Goal: Transaction & Acquisition: Purchase product/service

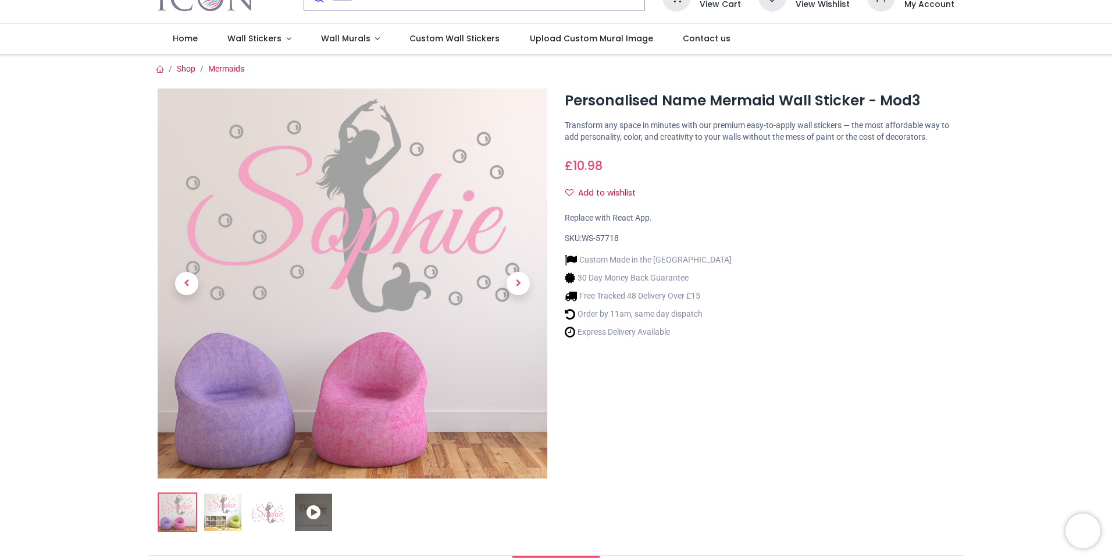
scroll to position [175, 0]
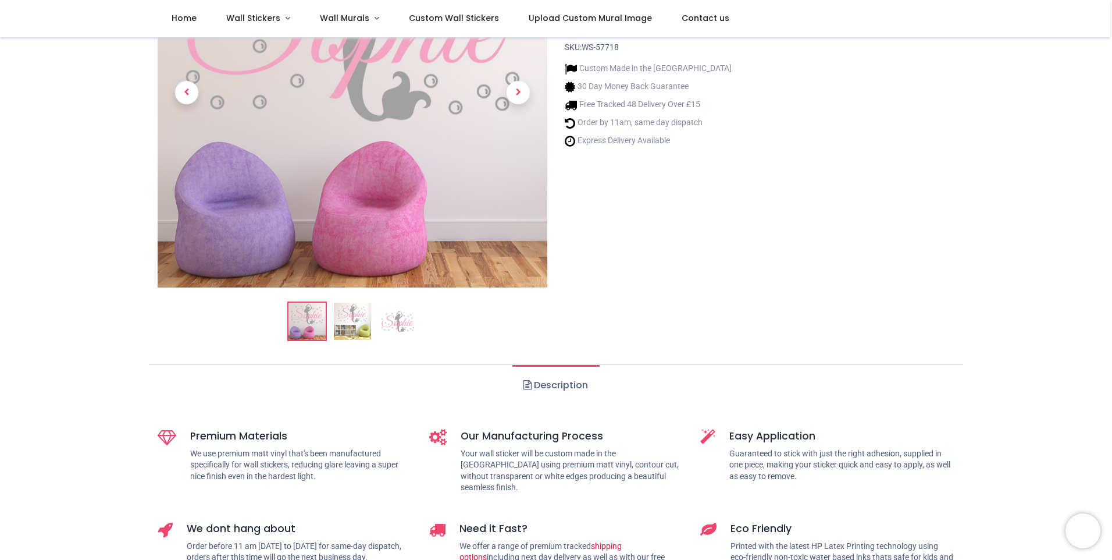
click at [343, 322] on img at bounding box center [352, 321] width 37 height 37
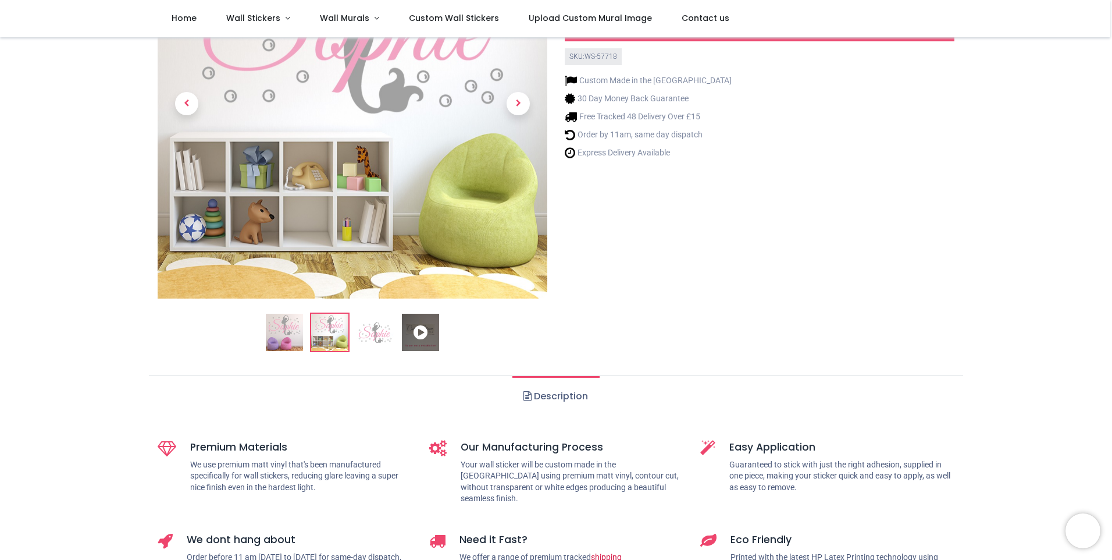
scroll to position [175, 0]
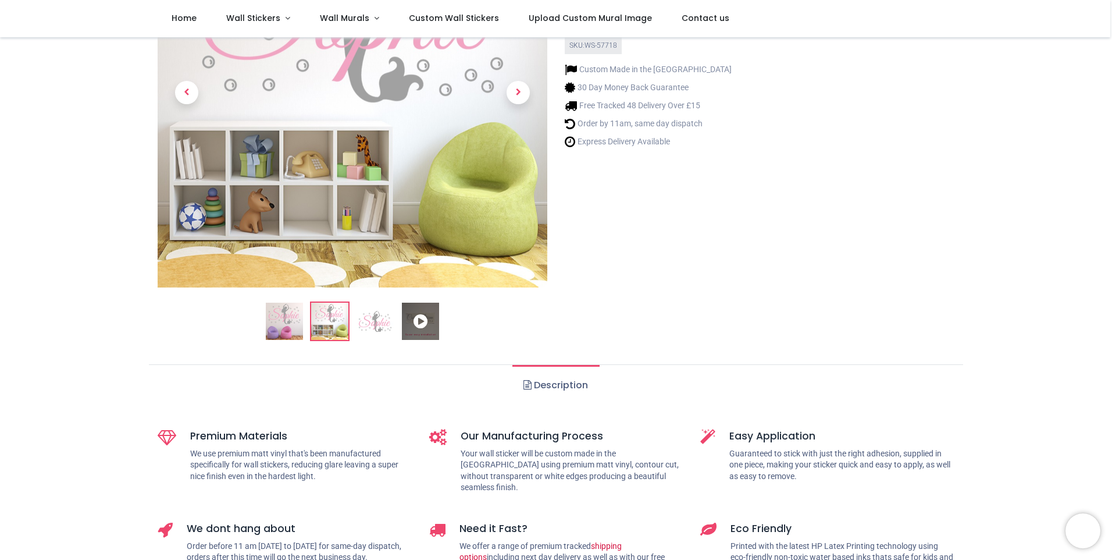
click at [386, 315] on img at bounding box center [375, 321] width 37 height 37
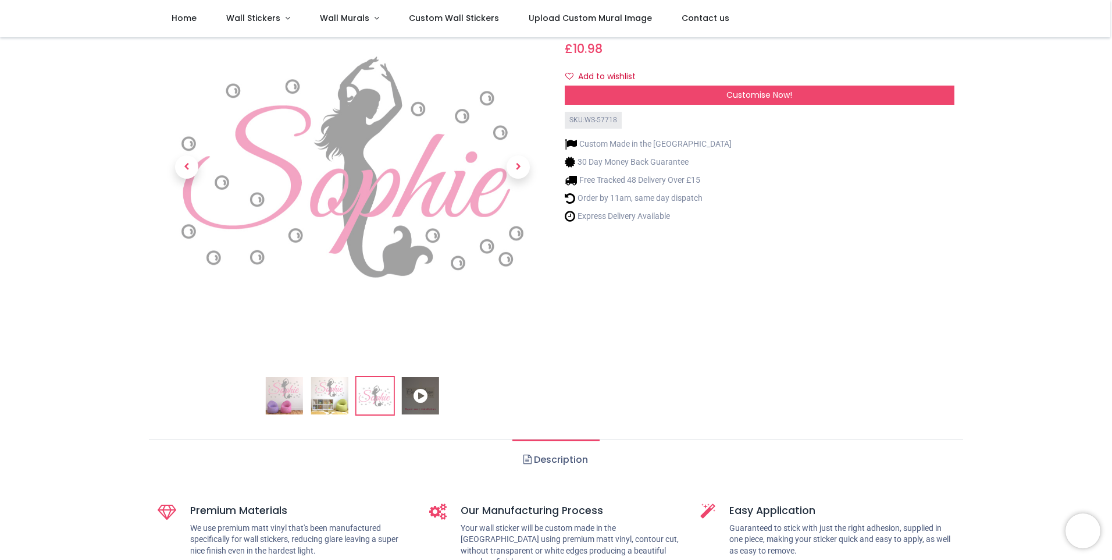
scroll to position [0, 0]
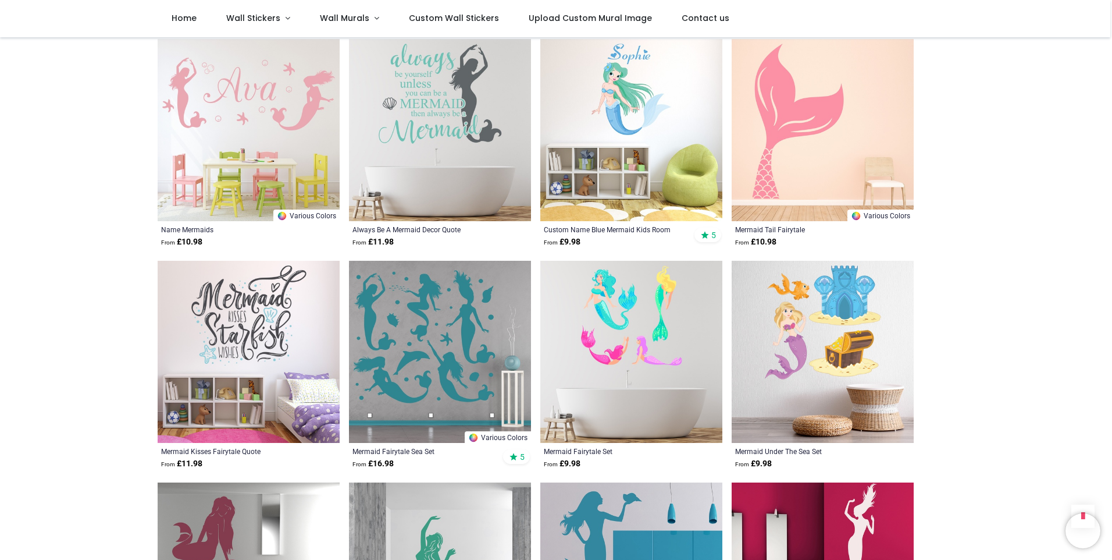
scroll to position [1164, 0]
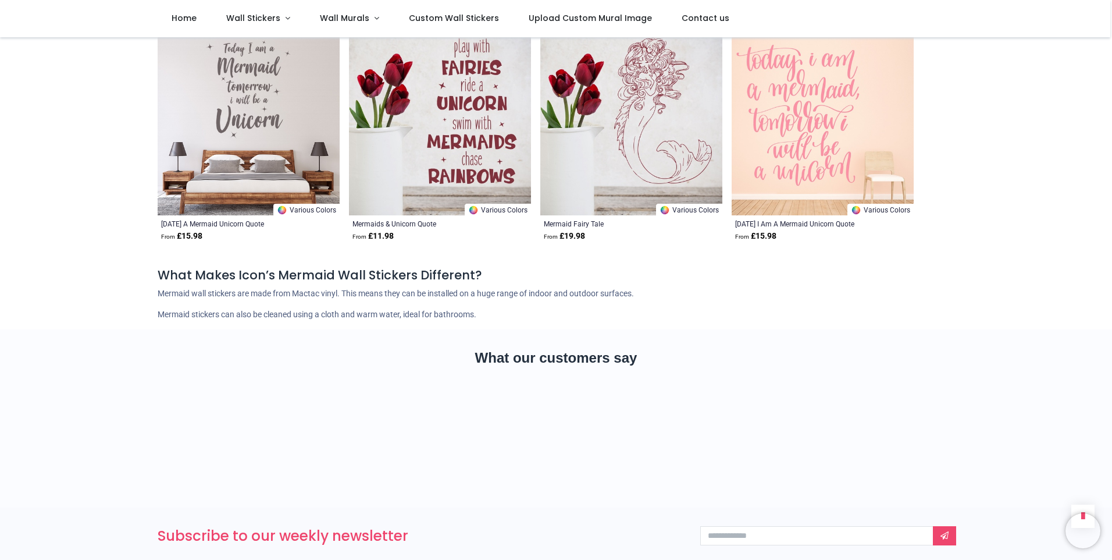
scroll to position [2444, 0]
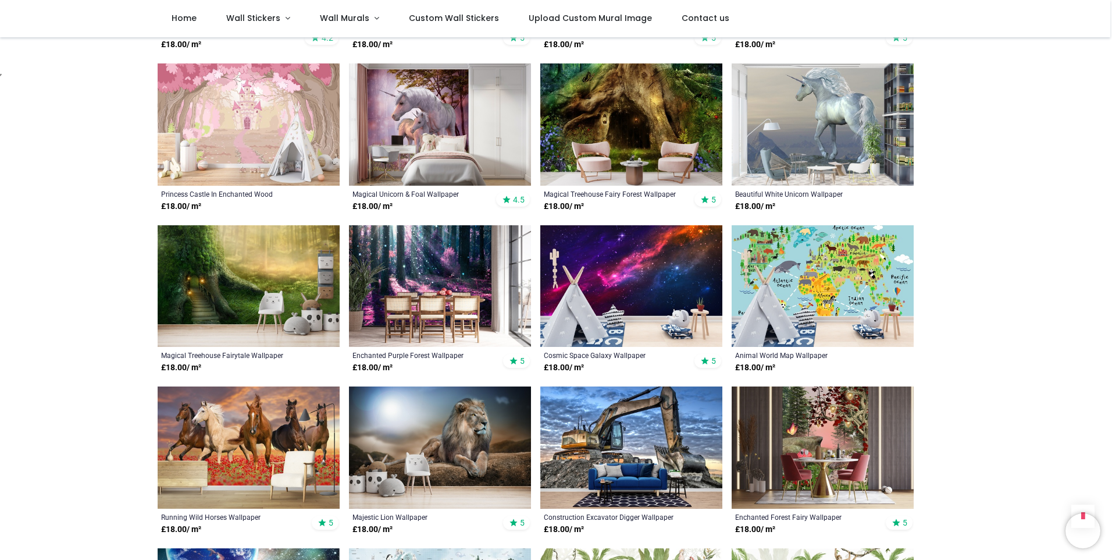
scroll to position [582, 0]
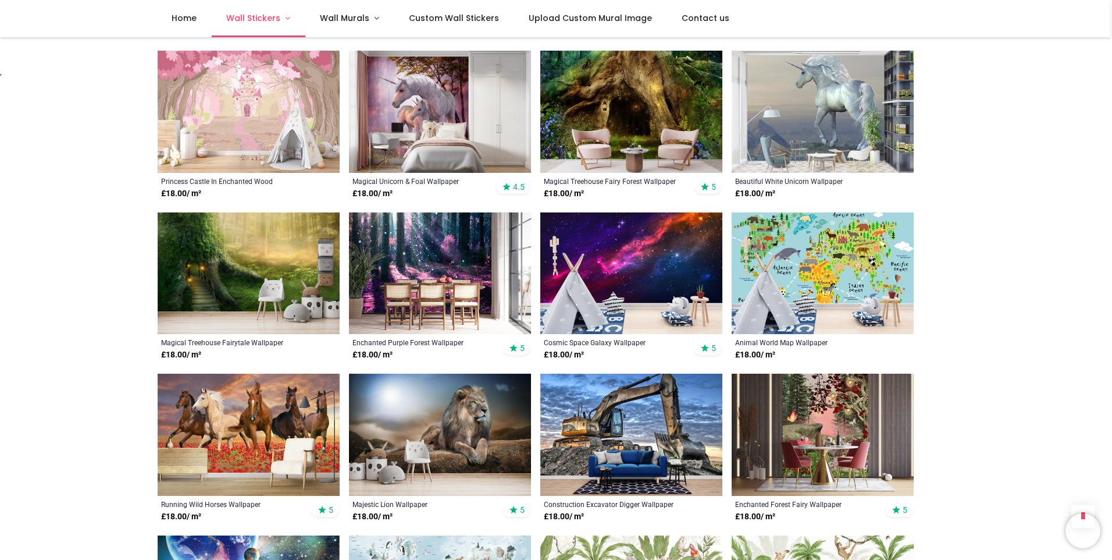
click at [268, 20] on span "Wall Stickers" at bounding box center [253, 18] width 54 height 12
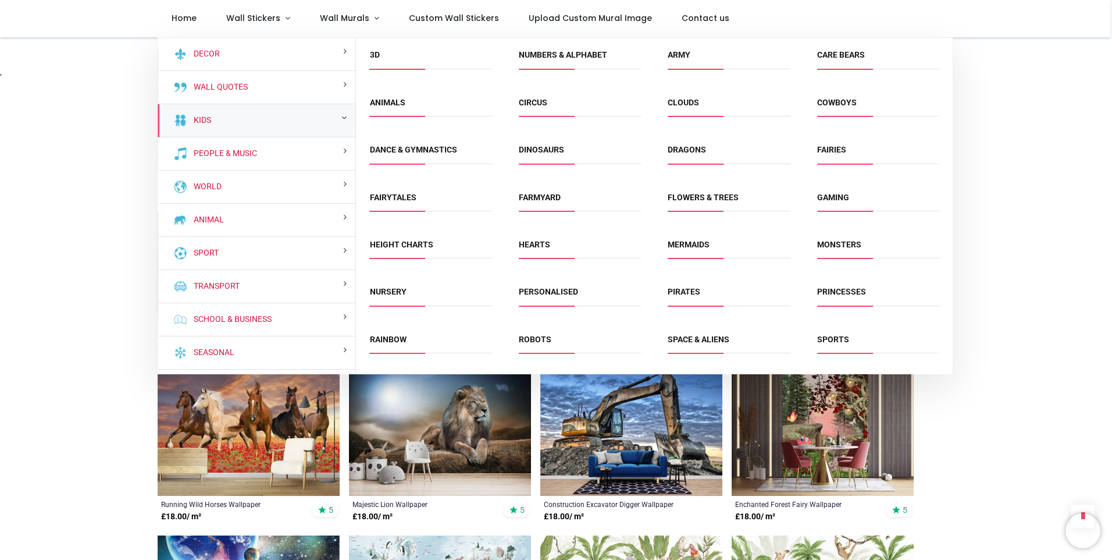
click at [212, 122] on div "Kids" at bounding box center [257, 120] width 198 height 33
click at [382, 201] on link "Fairytales" at bounding box center [393, 197] width 47 height 9
click at [382, 201] on div "Magical Unicorn & Foal Wallpaper £ 18.00 / m² 4.5" at bounding box center [440, 188] width 182 height 30
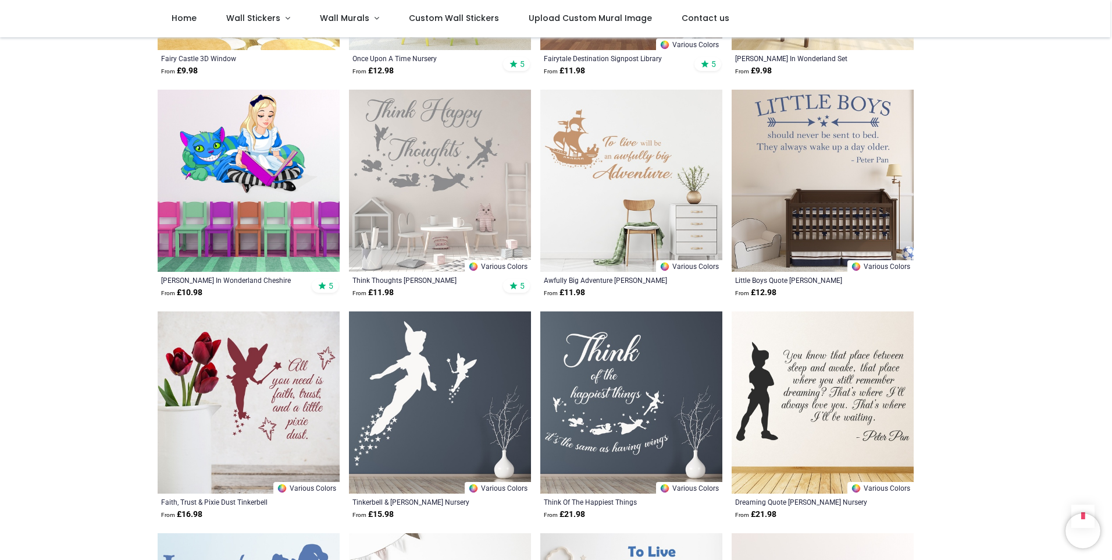
scroll to position [1164, 0]
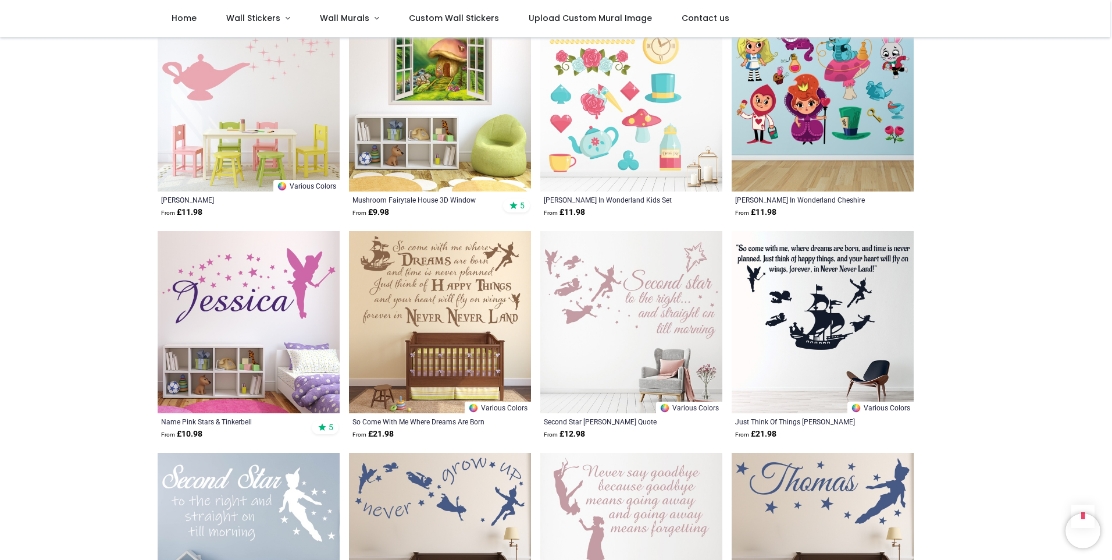
scroll to position [1862, 0]
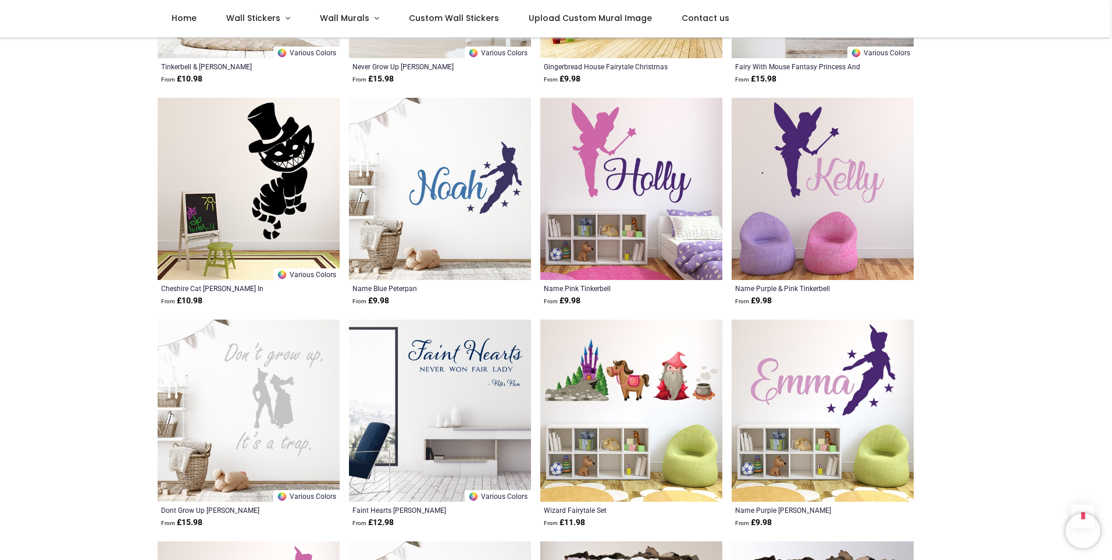
scroll to position [3083, 0]
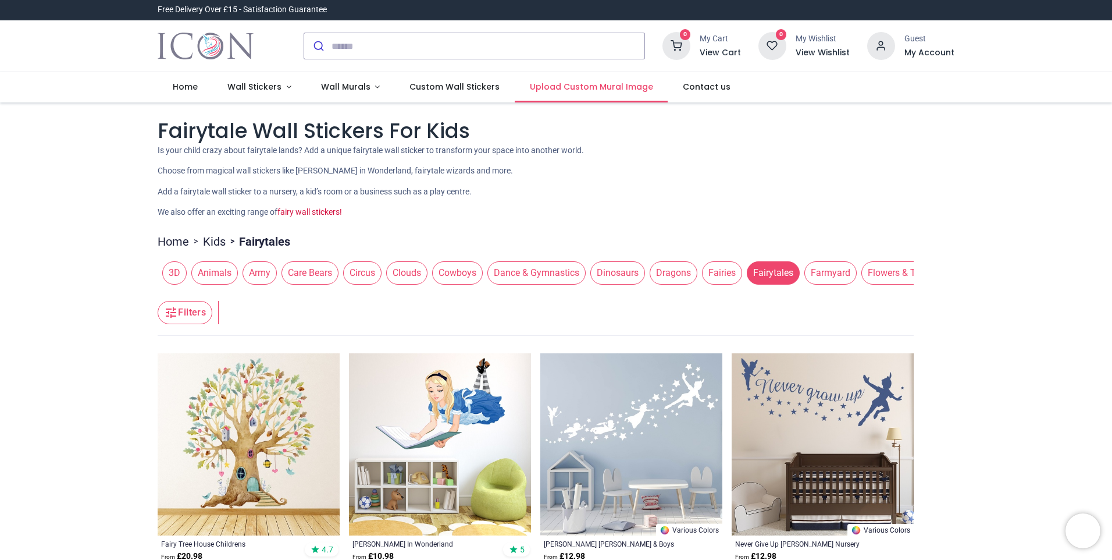
click at [591, 86] on span "Upload Custom Mural Image" at bounding box center [591, 87] width 123 height 12
click at [308, 277] on span "Care Bears" at bounding box center [310, 272] width 57 height 23
click at [287, 88] on link "Wall Stickers" at bounding box center [259, 87] width 94 height 30
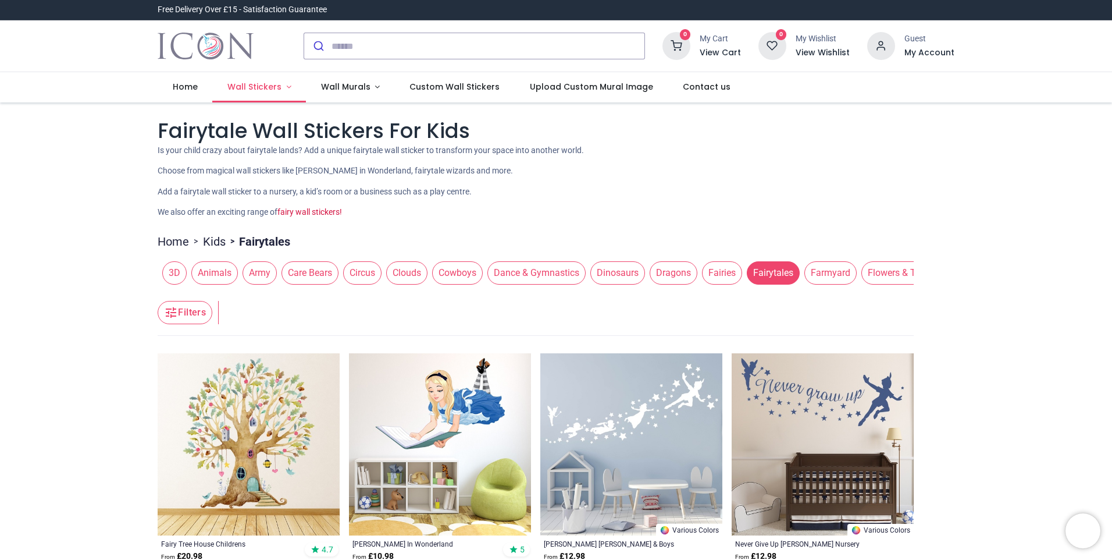
click at [274, 84] on span "Wall Stickers" at bounding box center [254, 87] width 54 height 12
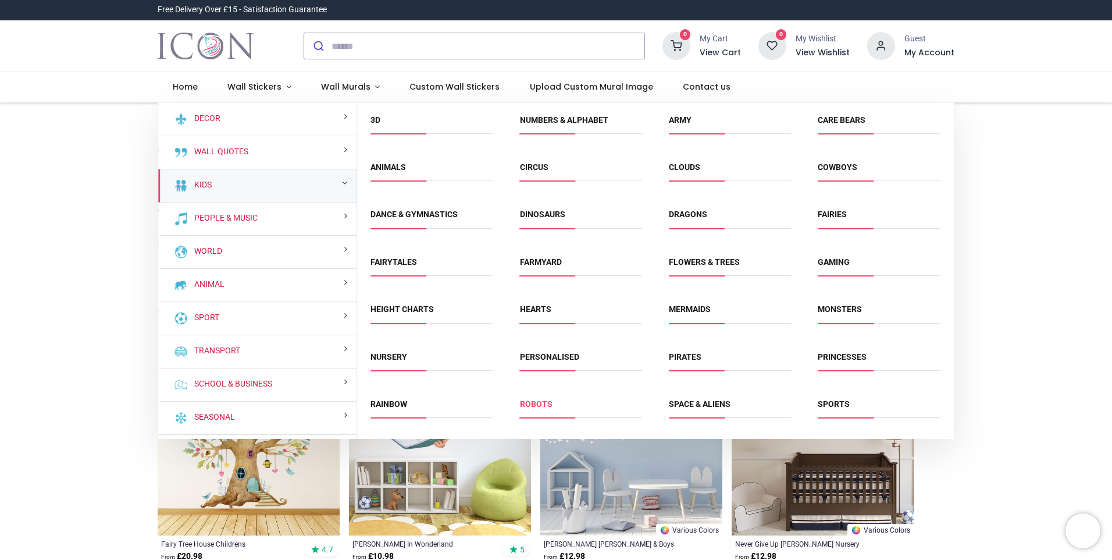
click at [534, 404] on link "Robots" at bounding box center [536, 403] width 33 height 9
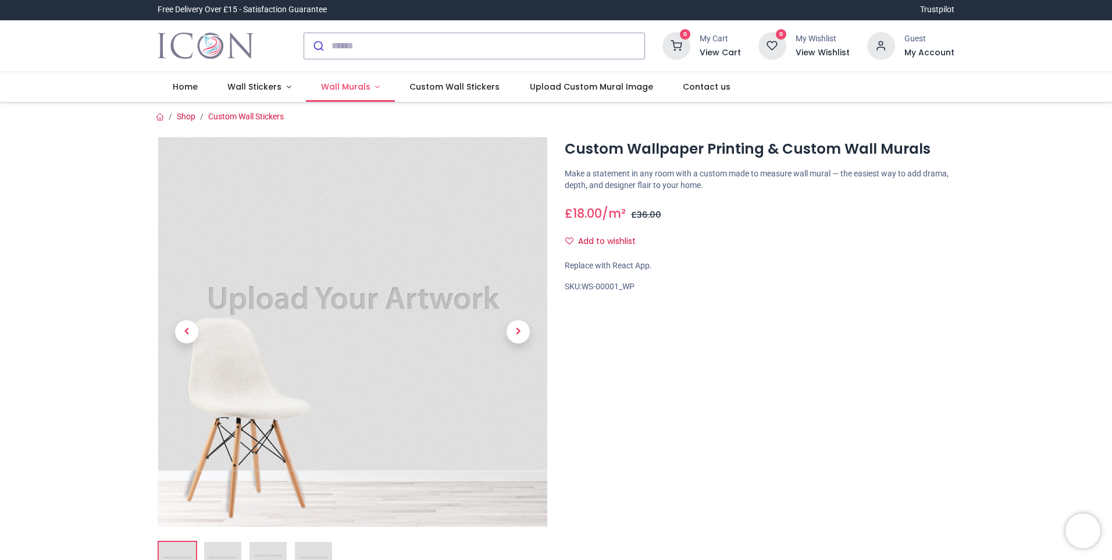
click at [319, 80] on link "Wall Murals" at bounding box center [350, 87] width 89 height 30
click at [319, 80] on li "Wall Murals" at bounding box center [350, 87] width 89 height 30
drag, startPoint x: 319, startPoint y: 80, endPoint x: 257, endPoint y: 89, distance: 62.4
click at [257, 89] on span "Wall Stickers" at bounding box center [254, 87] width 54 height 12
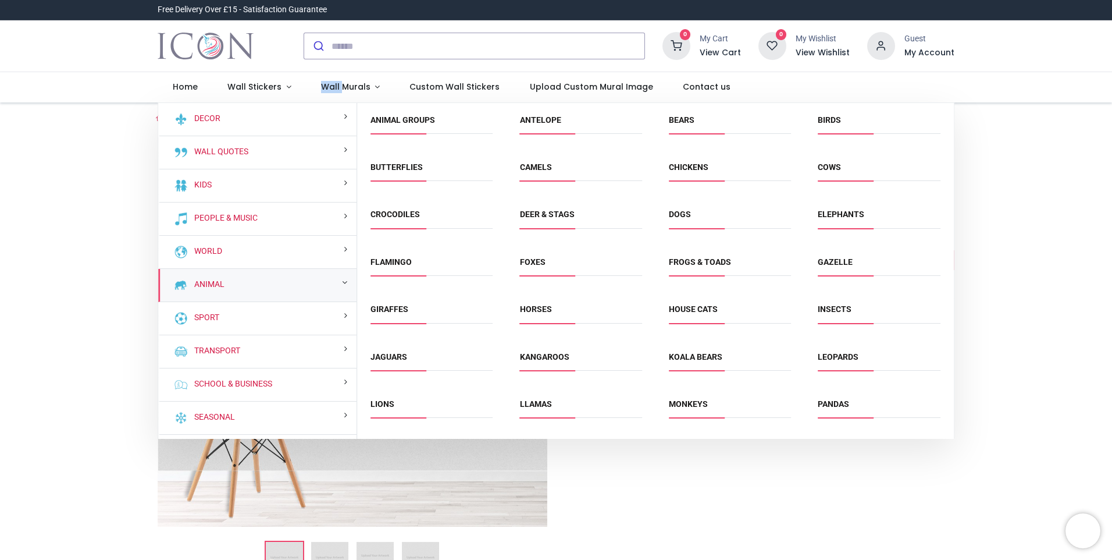
click at [700, 313] on link "House Cats" at bounding box center [693, 308] width 49 height 9
click at [700, 313] on icon at bounding box center [701, 317] width 14 height 14
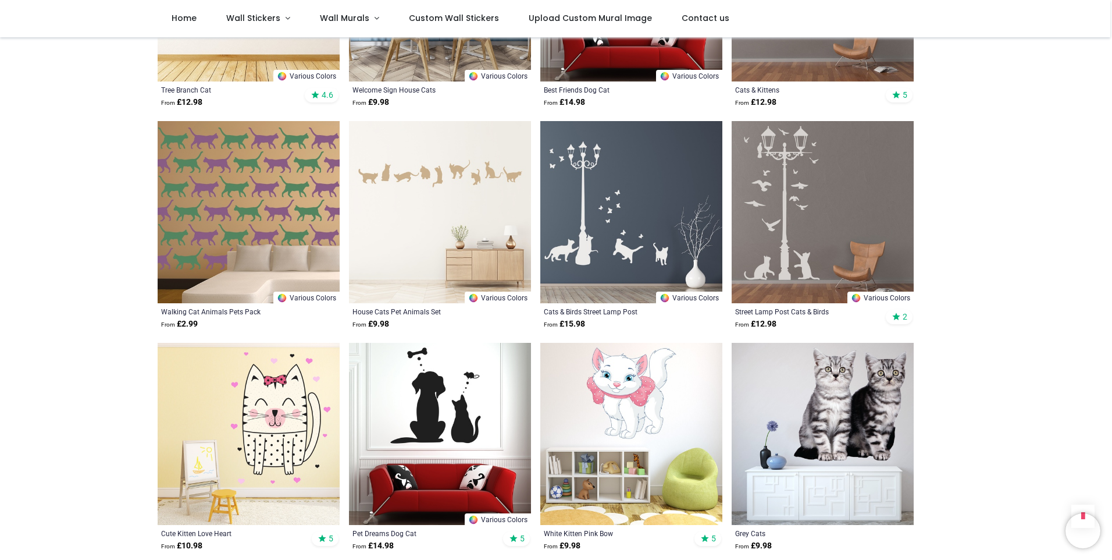
scroll to position [524, 0]
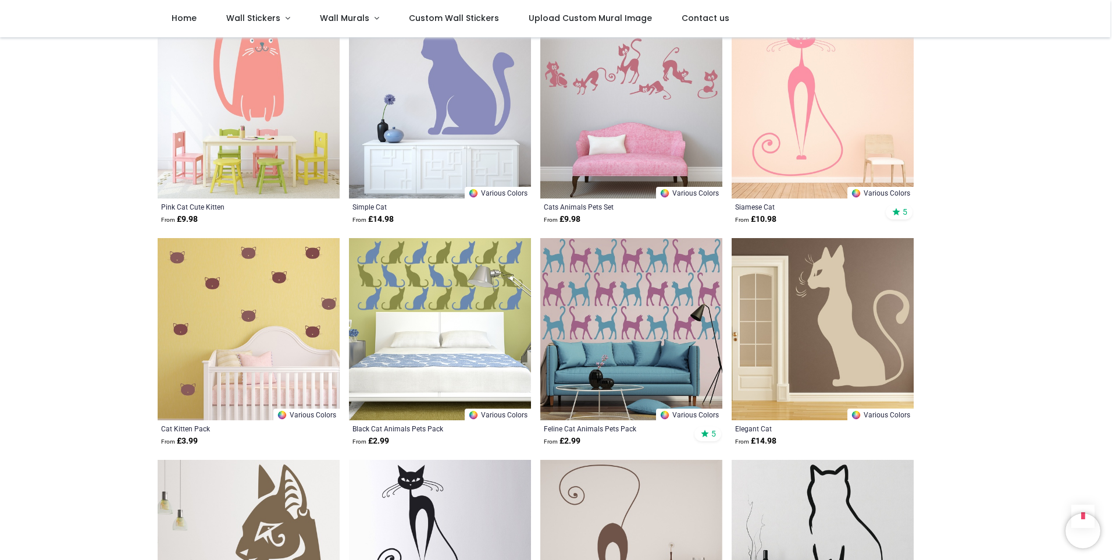
scroll to position [2036, 0]
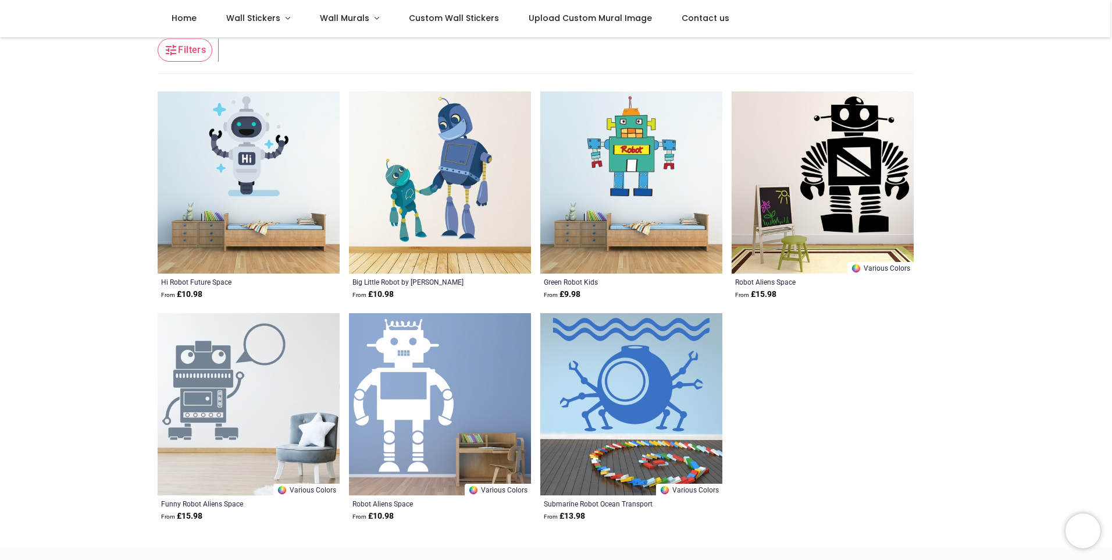
scroll to position [116, 0]
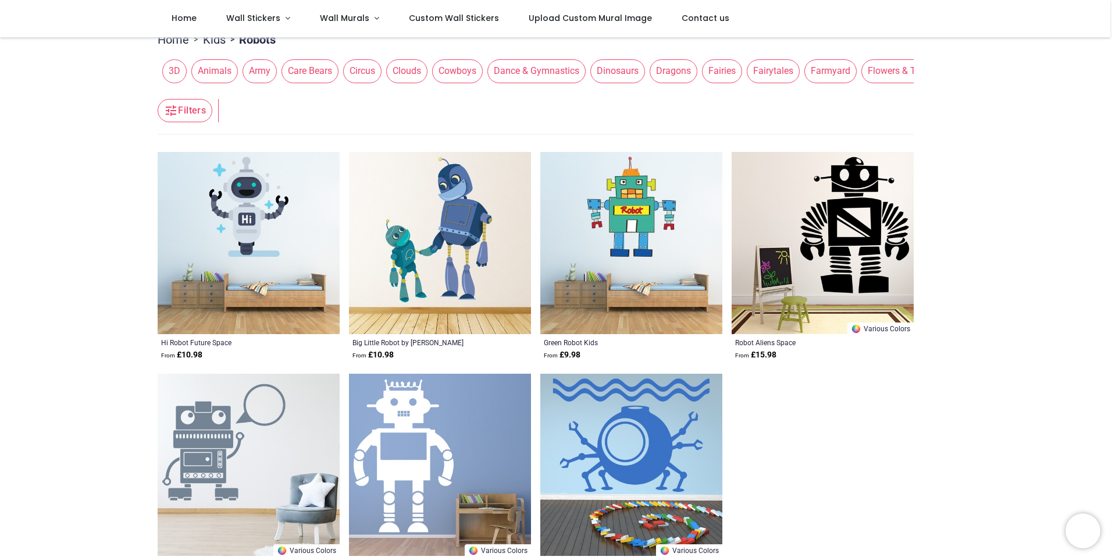
click at [428, 253] on img at bounding box center [440, 243] width 182 height 182
click at [667, 218] on img at bounding box center [631, 243] width 182 height 182
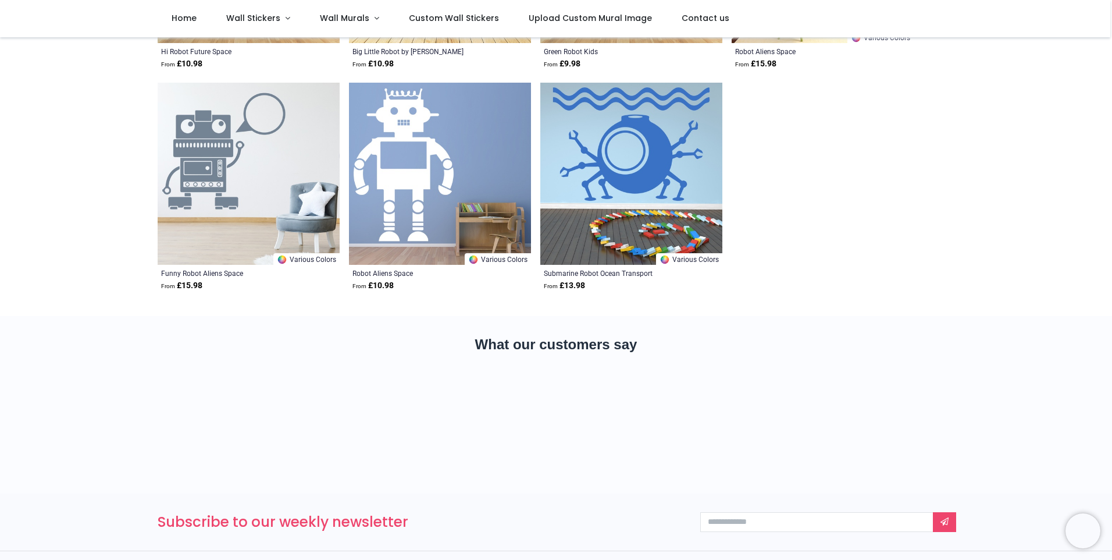
scroll to position [175, 0]
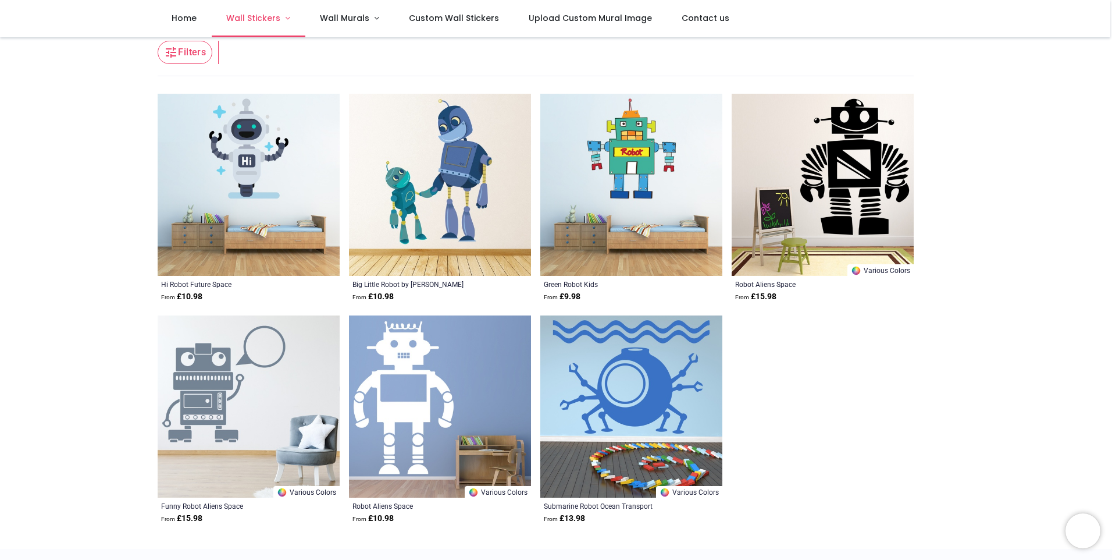
click at [274, 13] on span "Wall Stickers" at bounding box center [253, 18] width 54 height 12
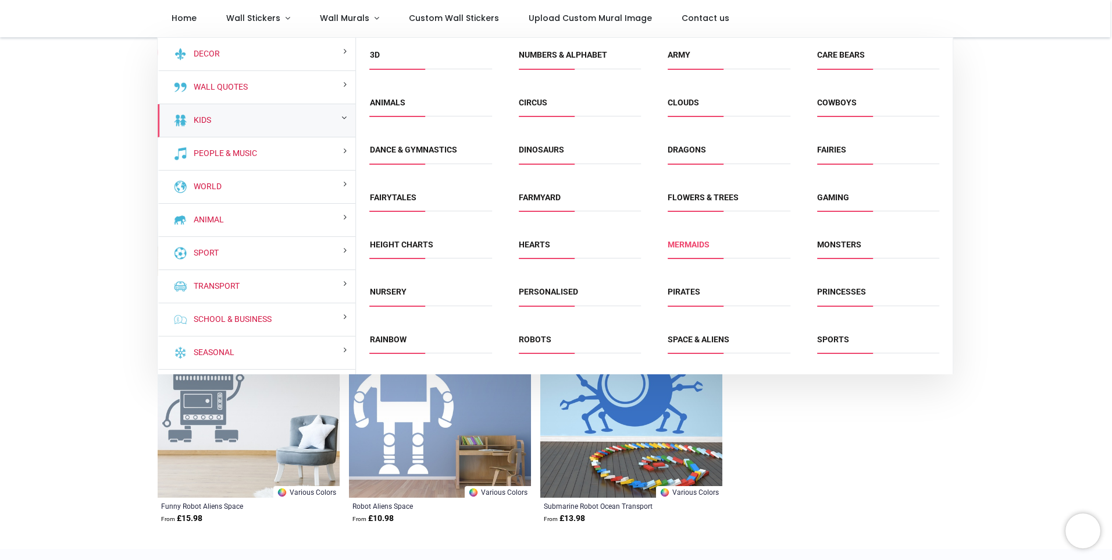
click at [684, 246] on link "Mermaids" at bounding box center [689, 244] width 42 height 9
click at [684, 246] on img at bounding box center [631, 185] width 182 height 182
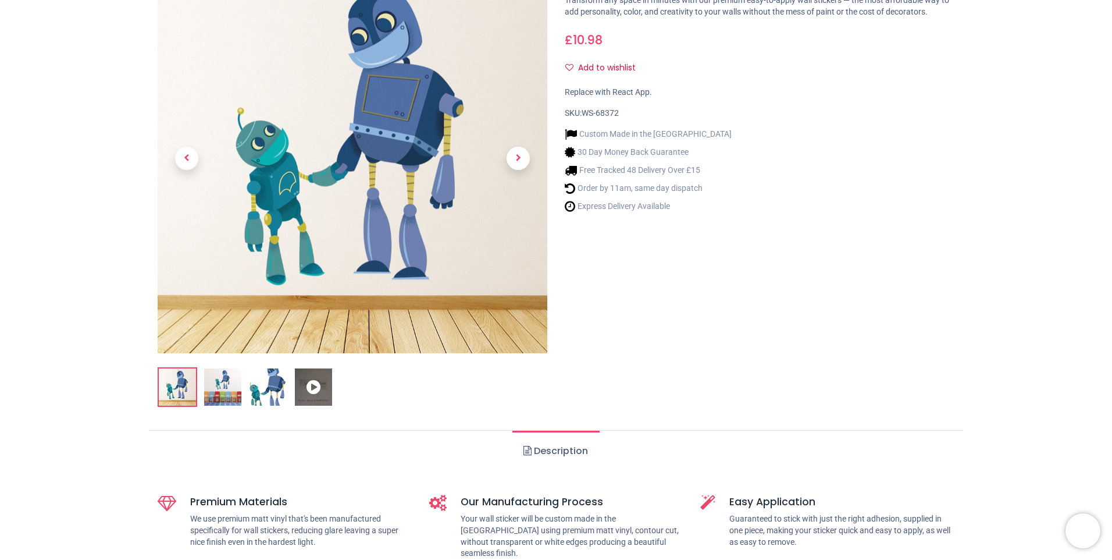
scroll to position [175, 0]
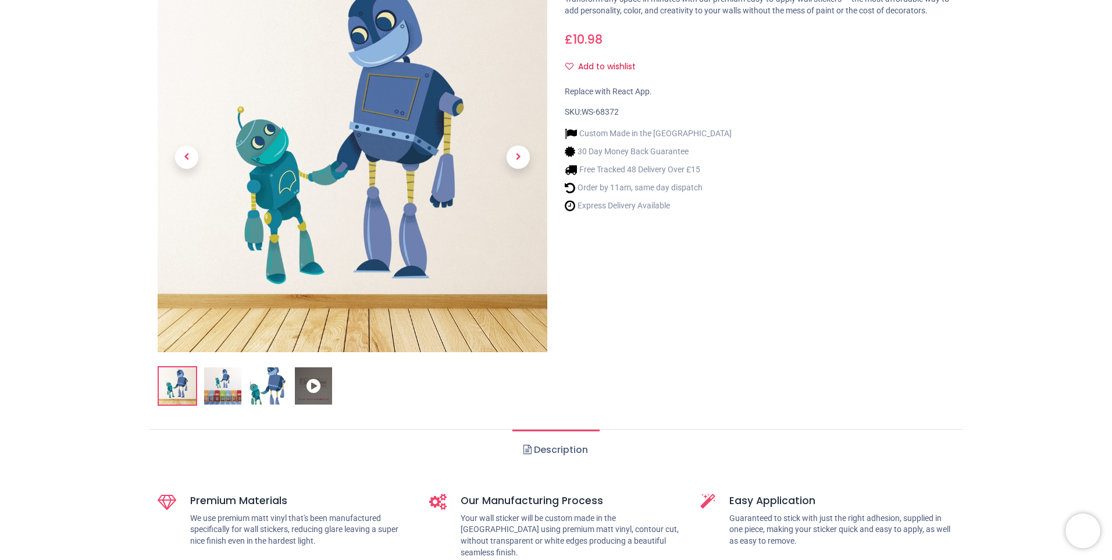
click at [226, 382] on img at bounding box center [222, 385] width 37 height 37
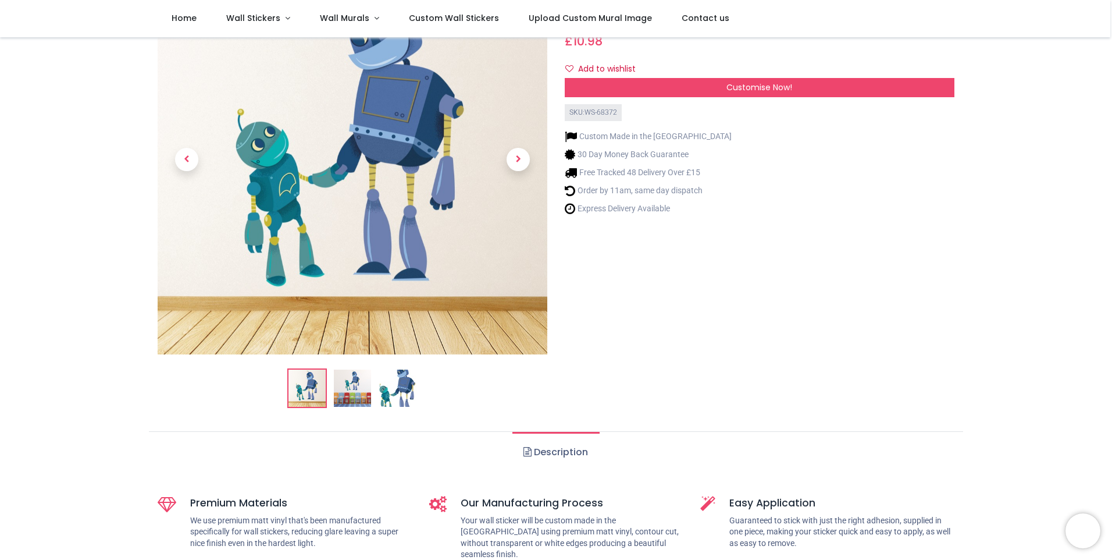
scroll to position [58, 0]
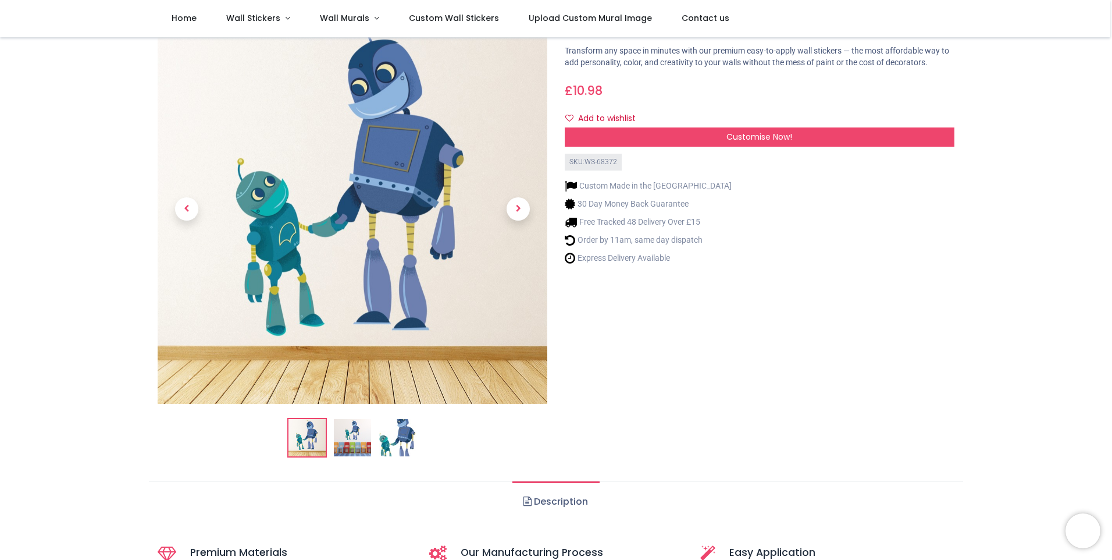
click at [347, 429] on img at bounding box center [352, 437] width 37 height 37
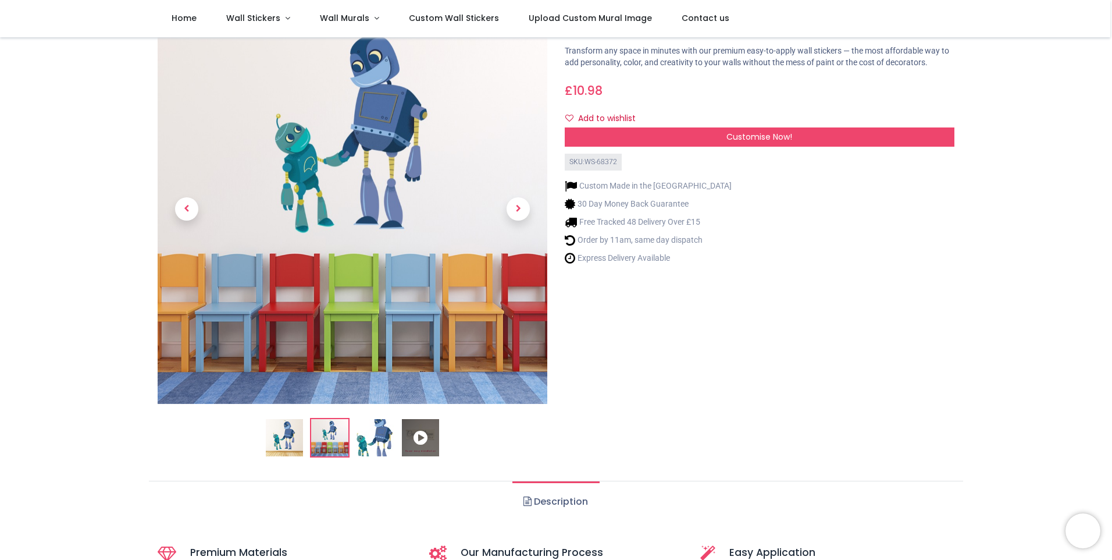
click at [426, 438] on icon at bounding box center [420, 437] width 37 height 37
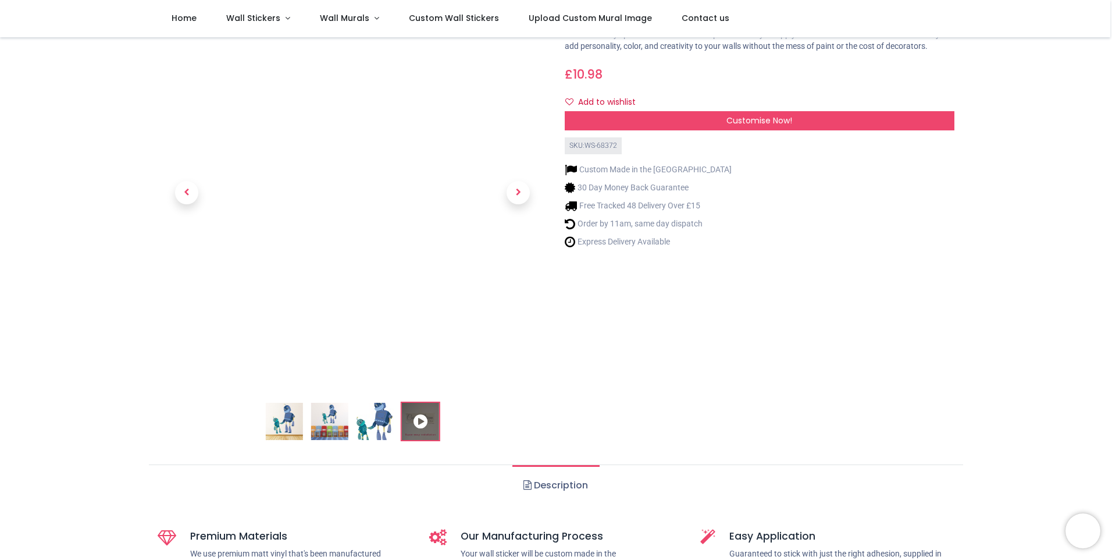
scroll to position [0, 0]
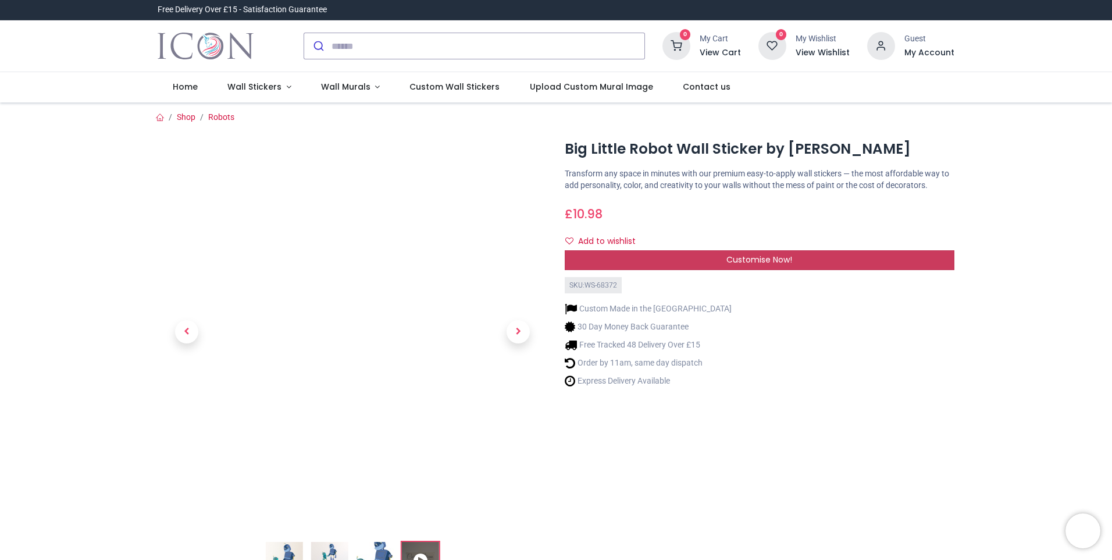
click at [755, 261] on span "Customise Now!" at bounding box center [760, 260] width 66 height 12
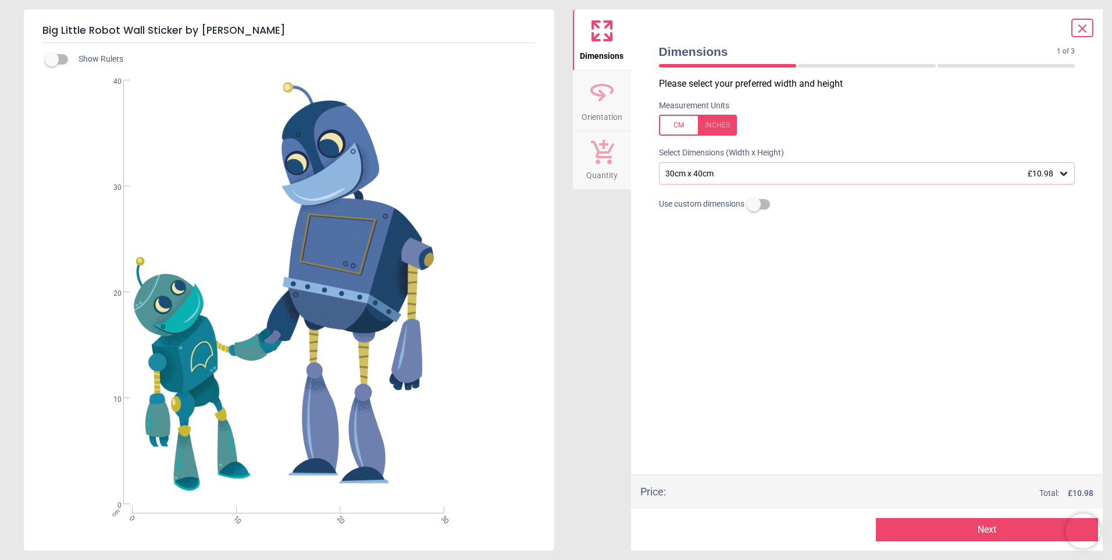
click at [1065, 173] on icon at bounding box center [1064, 174] width 12 height 12
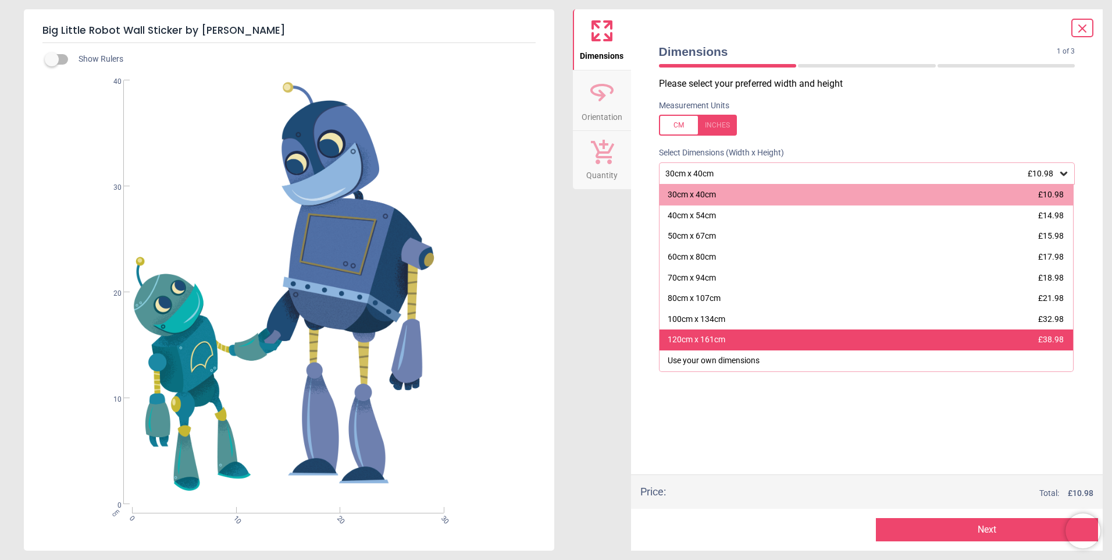
click at [776, 344] on div "120cm x 161cm £38.98" at bounding box center [867, 339] width 414 height 21
click at [776, 344] on div "Please select your preferred width and height Measurement Units Select Dimensio…" at bounding box center [867, 275] width 435 height 397
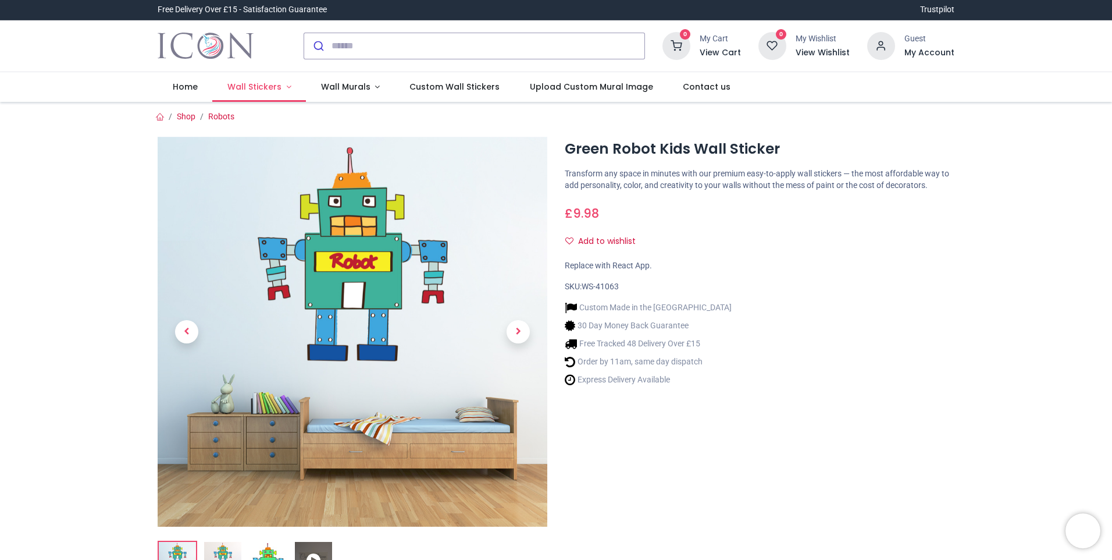
click at [266, 92] on span "Wall Stickers" at bounding box center [254, 87] width 54 height 12
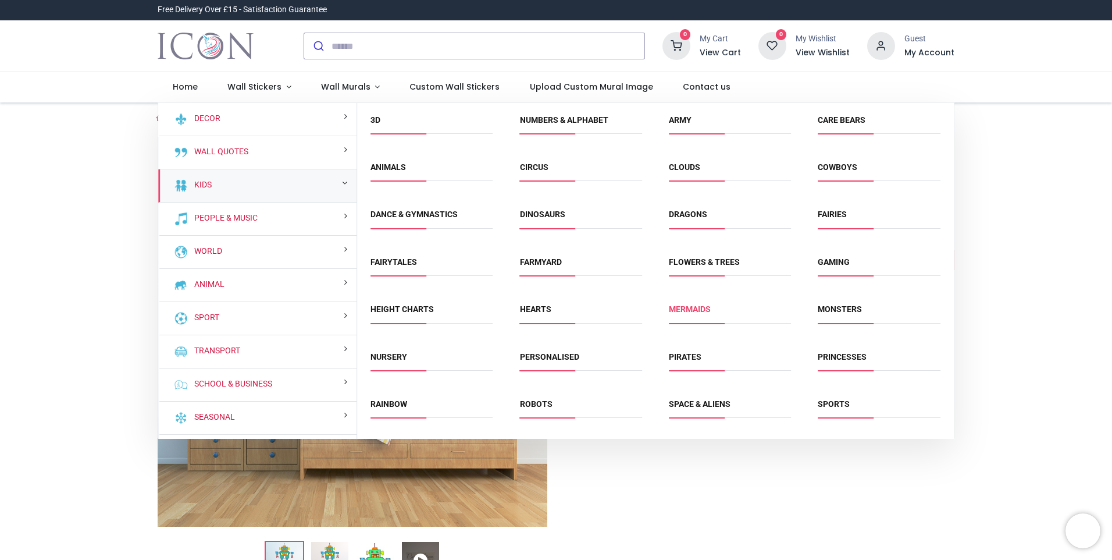
click at [684, 310] on link "Mermaids" at bounding box center [690, 308] width 42 height 9
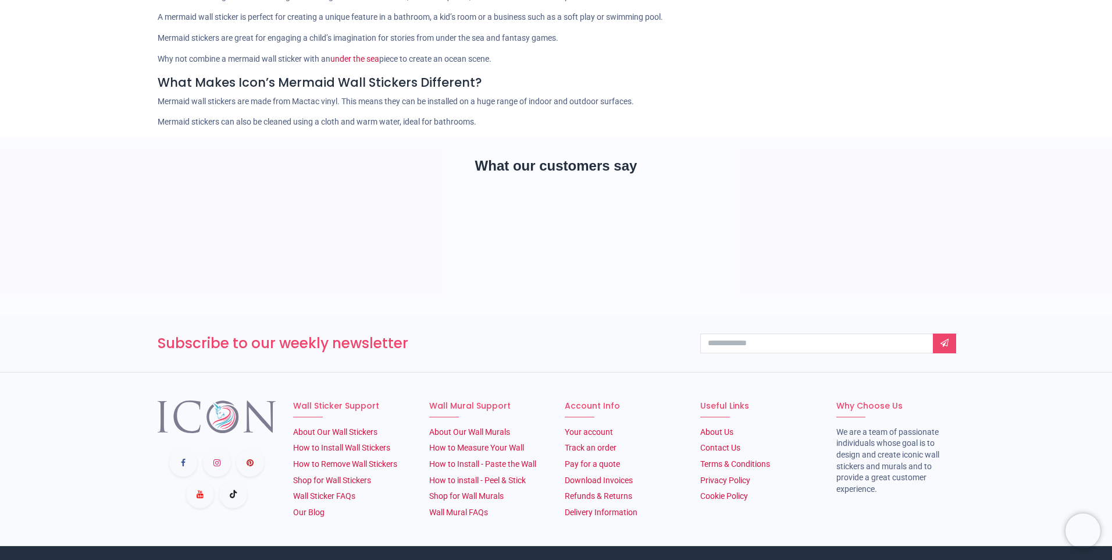
scroll to position [175, 0]
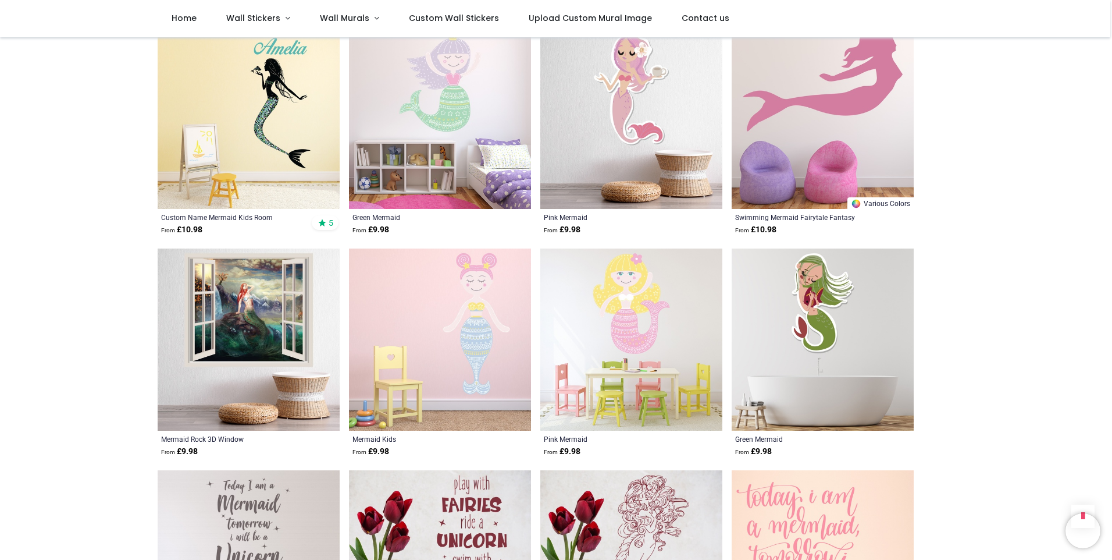
scroll to position [2269, 0]
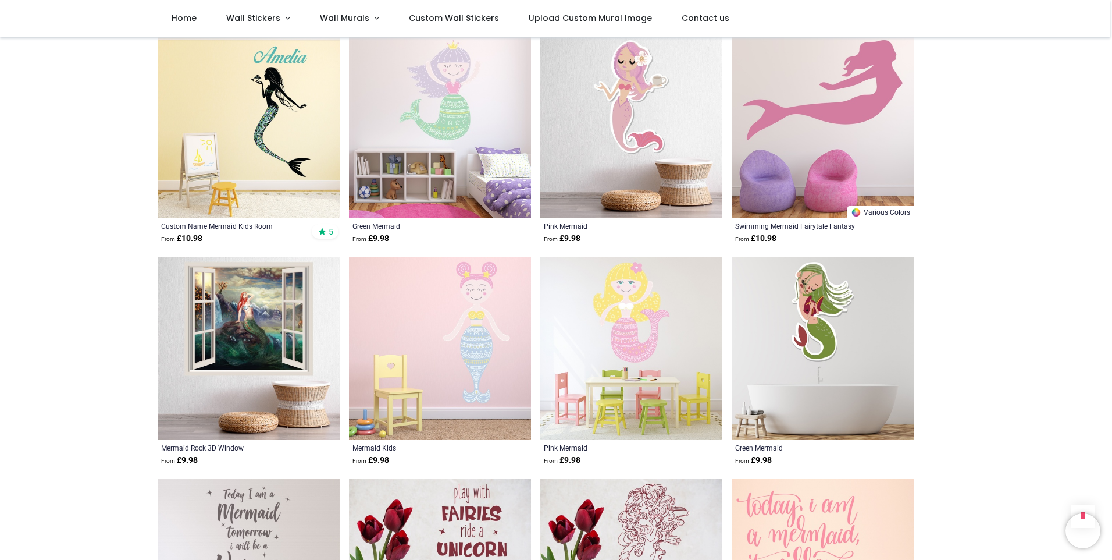
click at [497, 324] on img at bounding box center [440, 348] width 182 height 182
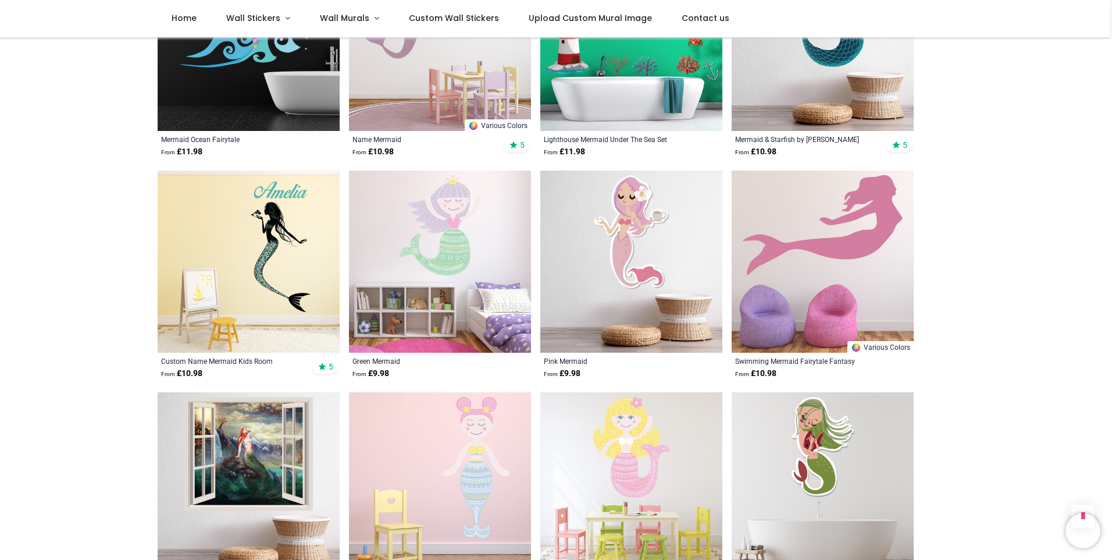
scroll to position [2153, 0]
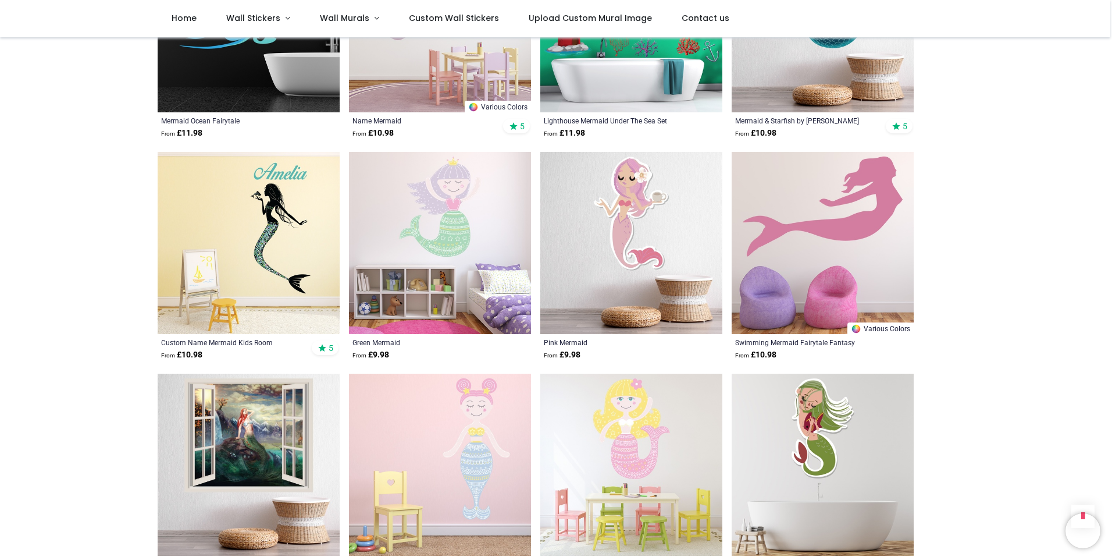
click at [461, 225] on img at bounding box center [440, 243] width 182 height 182
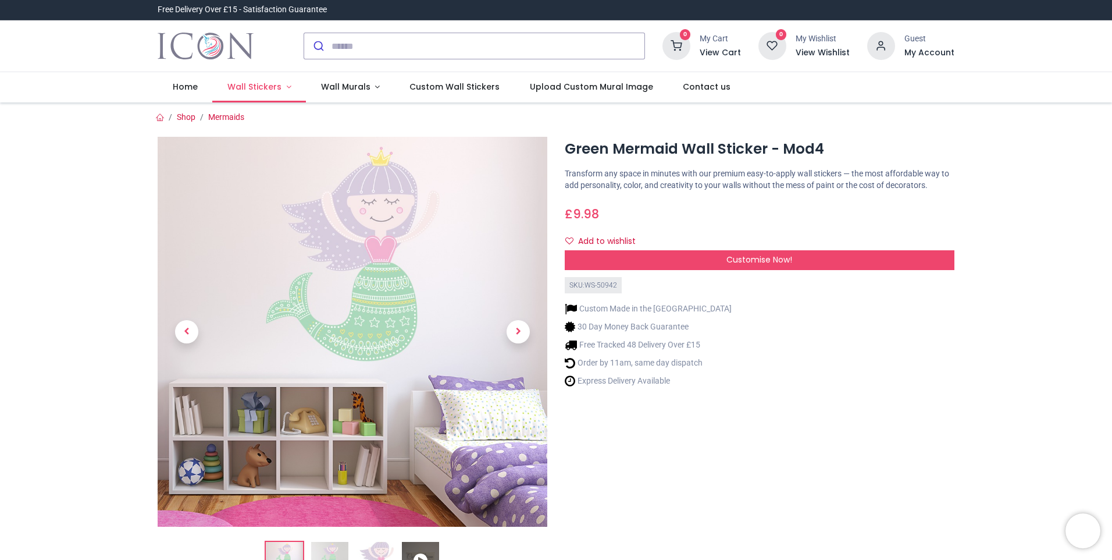
click at [247, 88] on span "Wall Stickers" at bounding box center [254, 87] width 54 height 12
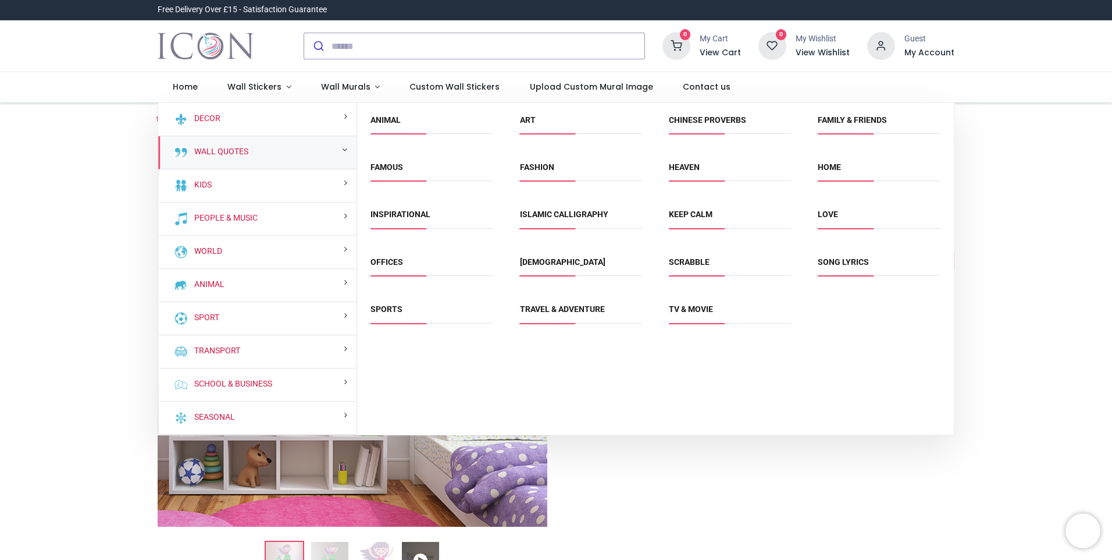
click at [254, 150] on div "Wall Quotes" at bounding box center [257, 152] width 198 height 33
click at [830, 170] on link "Home" at bounding box center [829, 166] width 23 height 9
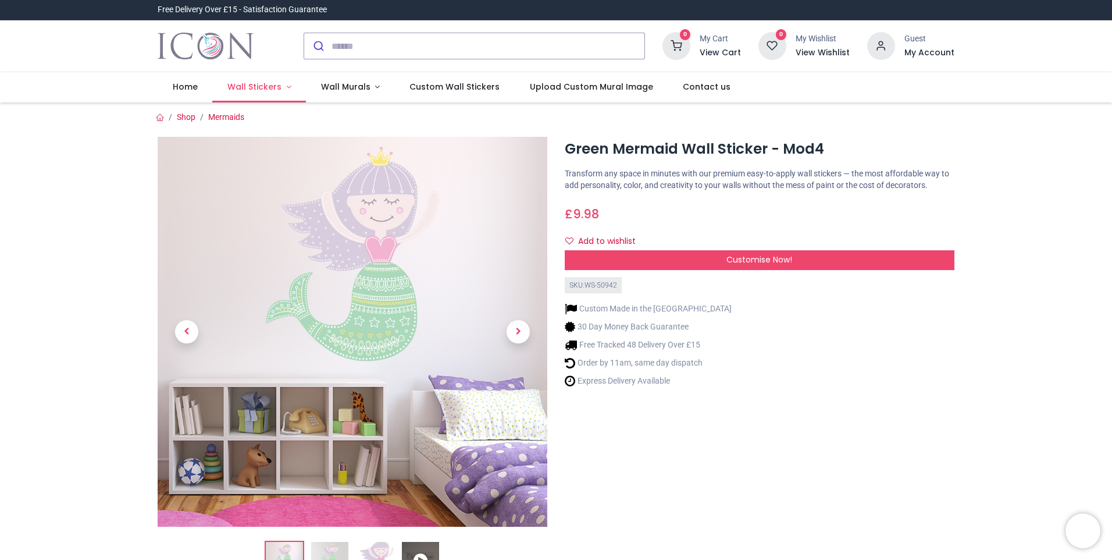
click at [268, 80] on link "Wall Stickers" at bounding box center [259, 87] width 94 height 30
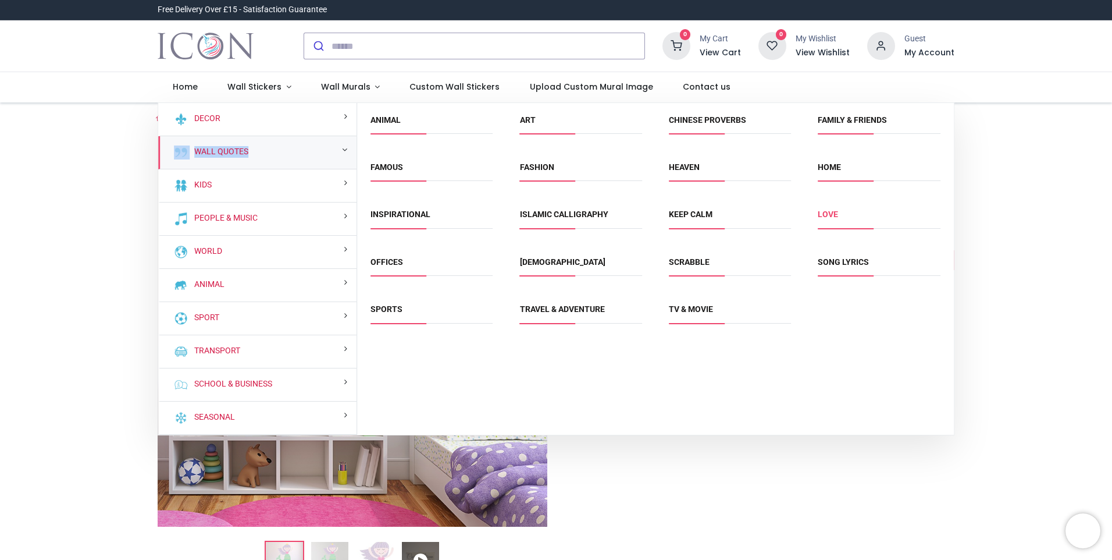
click at [832, 213] on link "Love" at bounding box center [828, 213] width 20 height 9
click at [832, 213] on div "£ 9.98 9.98 GBP £ 9.98 £ 9.98 Not Available For Sale" at bounding box center [760, 212] width 390 height 22
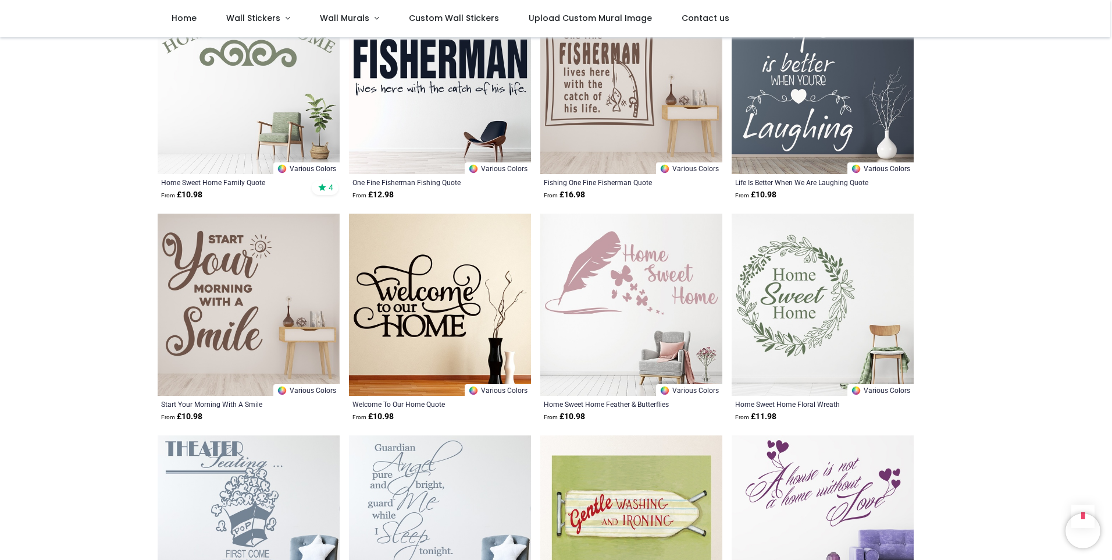
scroll to position [1222, 0]
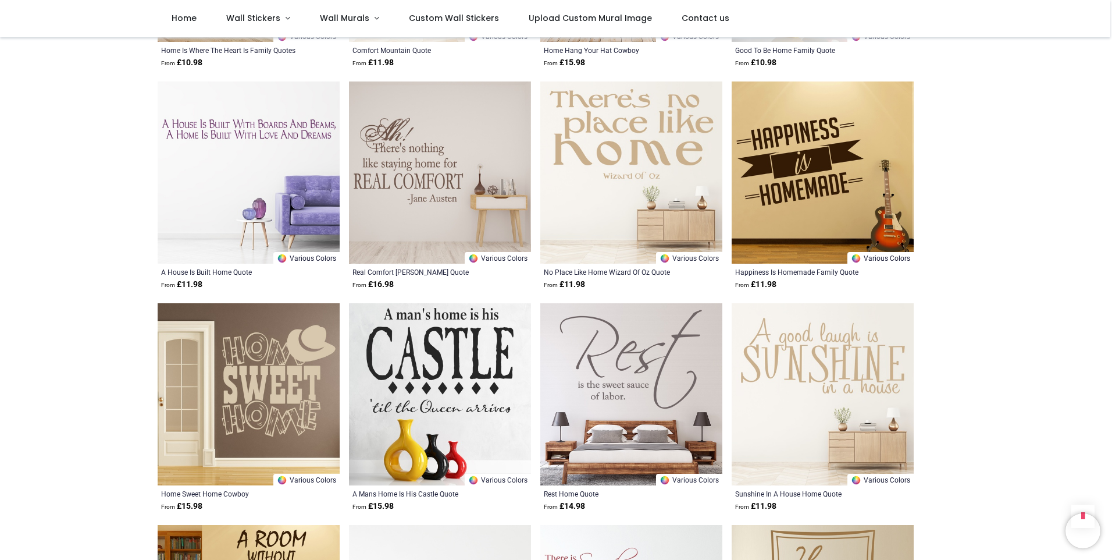
scroll to position [2444, 0]
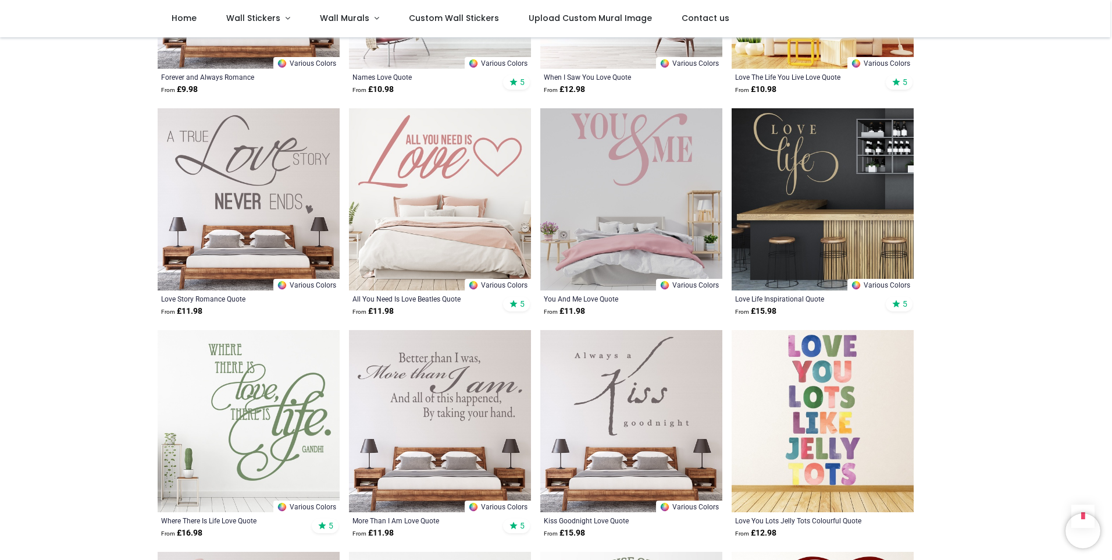
scroll to position [1047, 0]
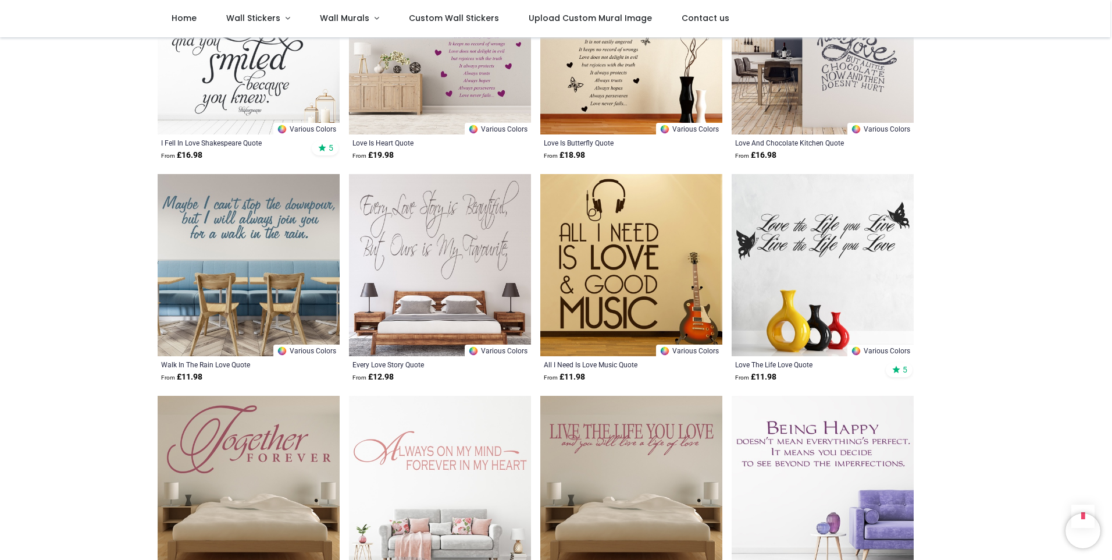
scroll to position [2094, 0]
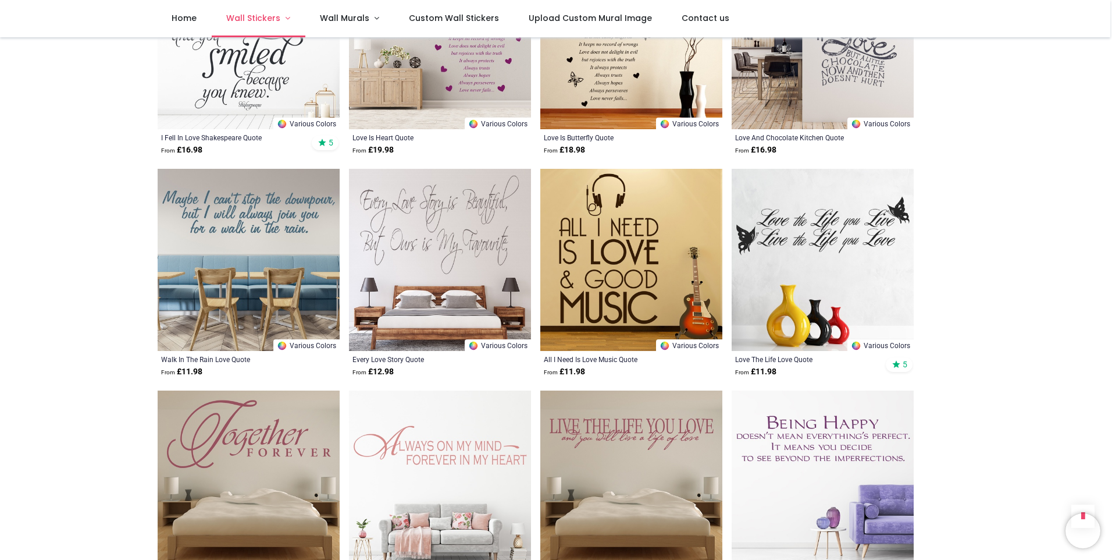
click at [237, 23] on span "Wall Stickers" at bounding box center [253, 18] width 54 height 12
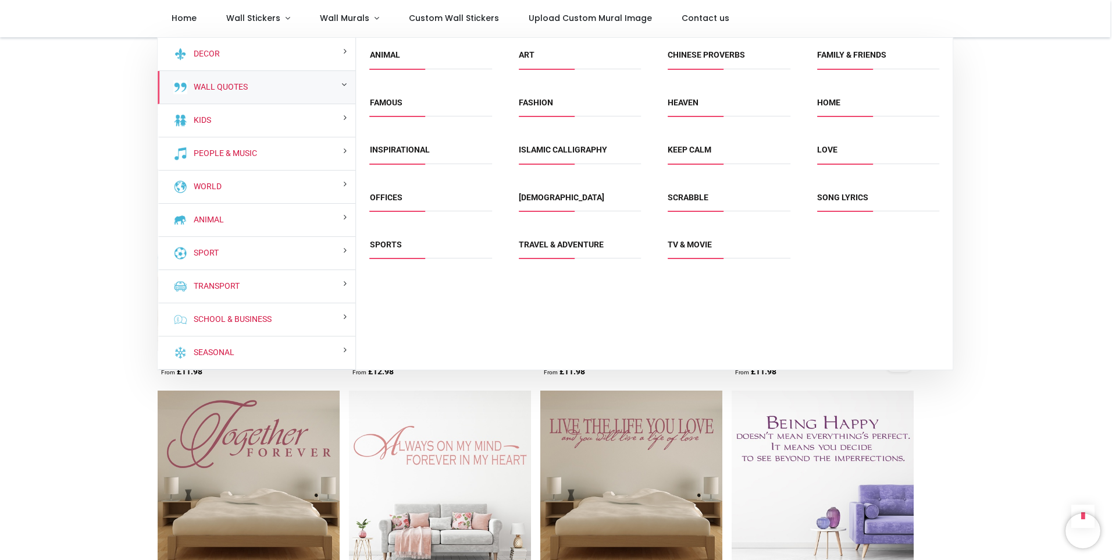
click at [322, 87] on div "Wall Quotes" at bounding box center [257, 87] width 198 height 33
click at [414, 102] on span "Famous" at bounding box center [431, 106] width 122 height 19
drag, startPoint x: 414, startPoint y: 102, endPoint x: 390, endPoint y: 102, distance: 23.9
click at [414, 102] on img at bounding box center [440, 38] width 182 height 182
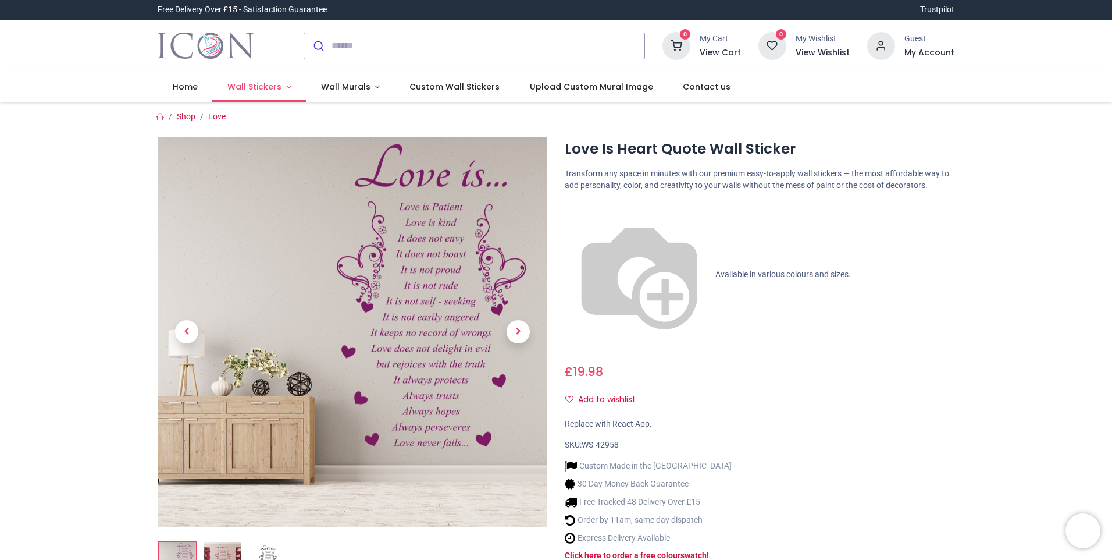
click at [271, 91] on span "Wall Stickers" at bounding box center [254, 87] width 54 height 12
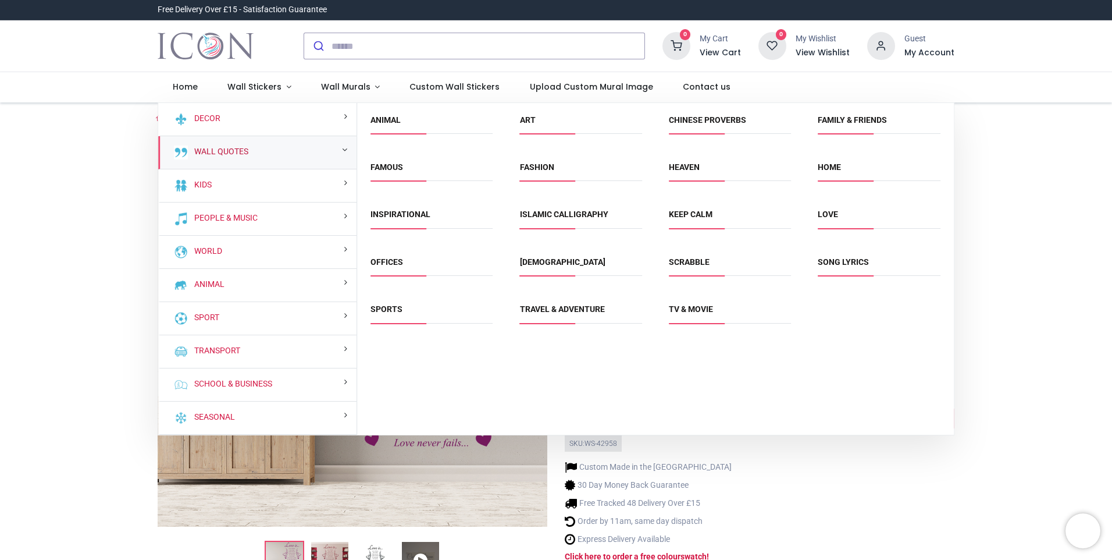
click at [236, 148] on link "Wall Quotes" at bounding box center [219, 152] width 59 height 12
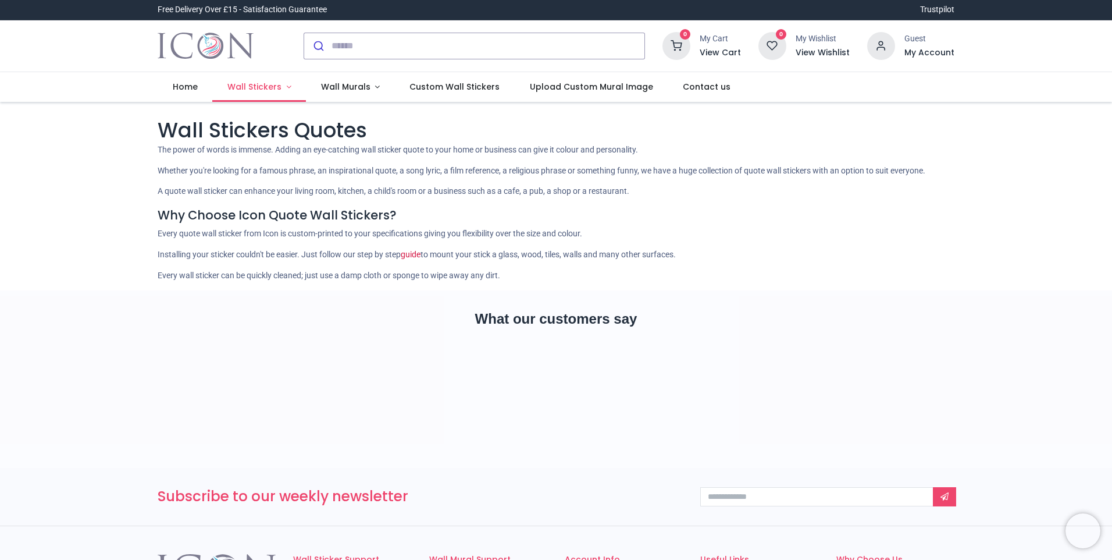
click at [244, 86] on span "Wall Stickers" at bounding box center [254, 87] width 54 height 12
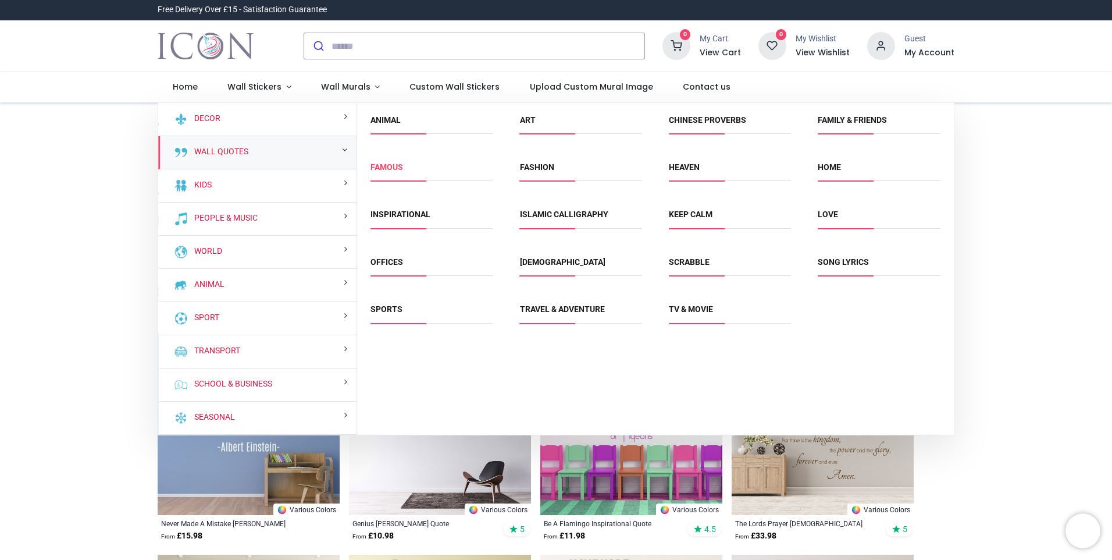
click at [385, 162] on link "Famous" at bounding box center [387, 166] width 33 height 9
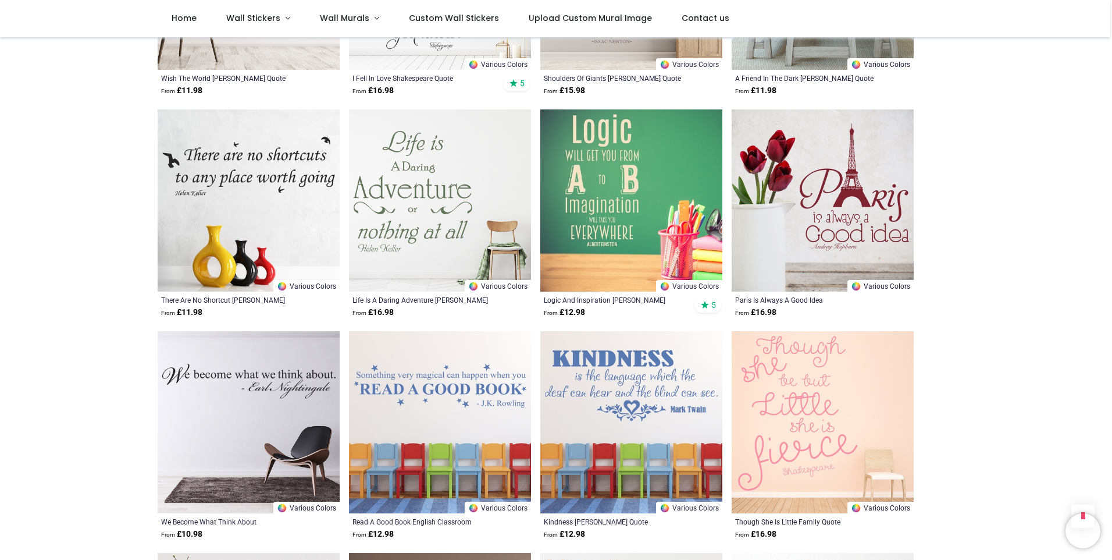
scroll to position [1047, 0]
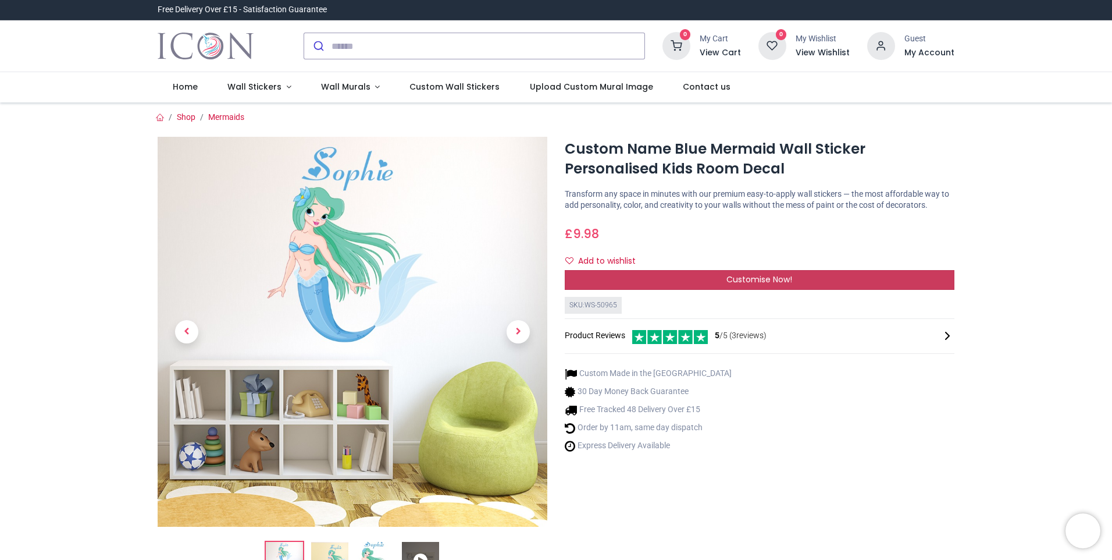
click at [748, 275] on span "Customise Now!" at bounding box center [760, 279] width 66 height 12
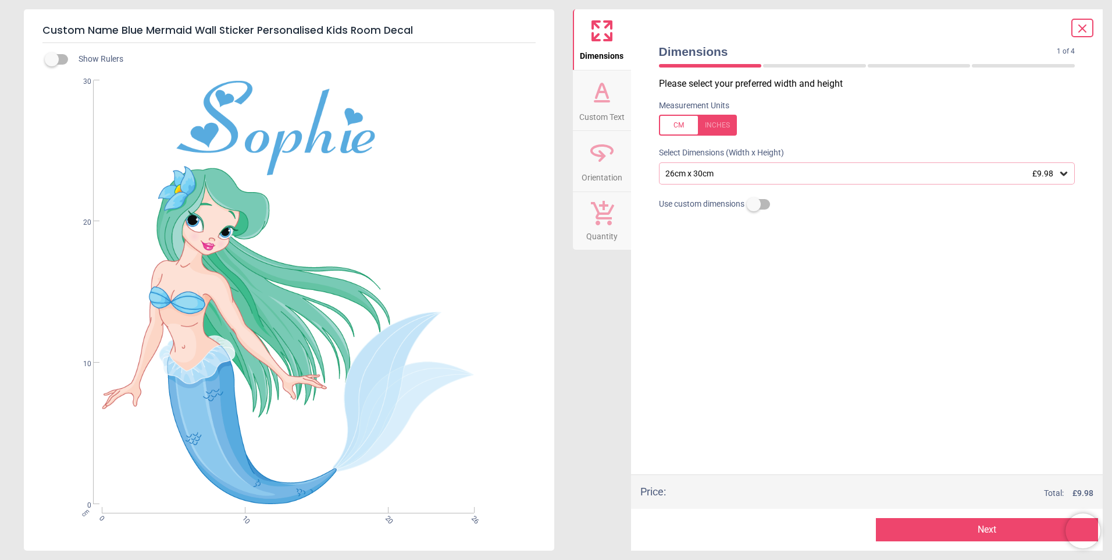
click at [739, 175] on div "26cm x 30cm £9.98" at bounding box center [861, 174] width 394 height 10
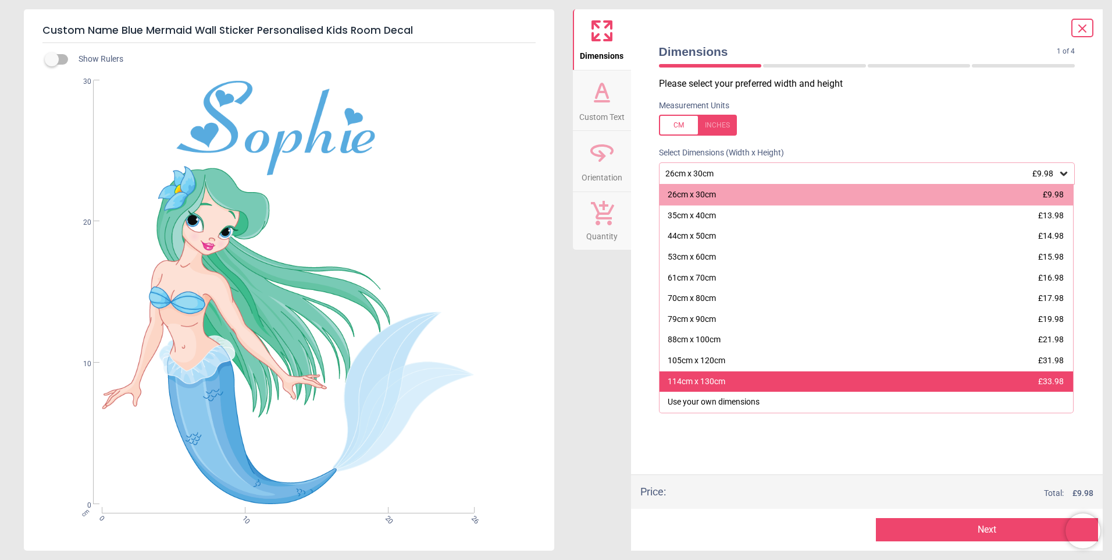
click at [725, 383] on div "114cm x 130cm £33.98" at bounding box center [867, 381] width 414 height 21
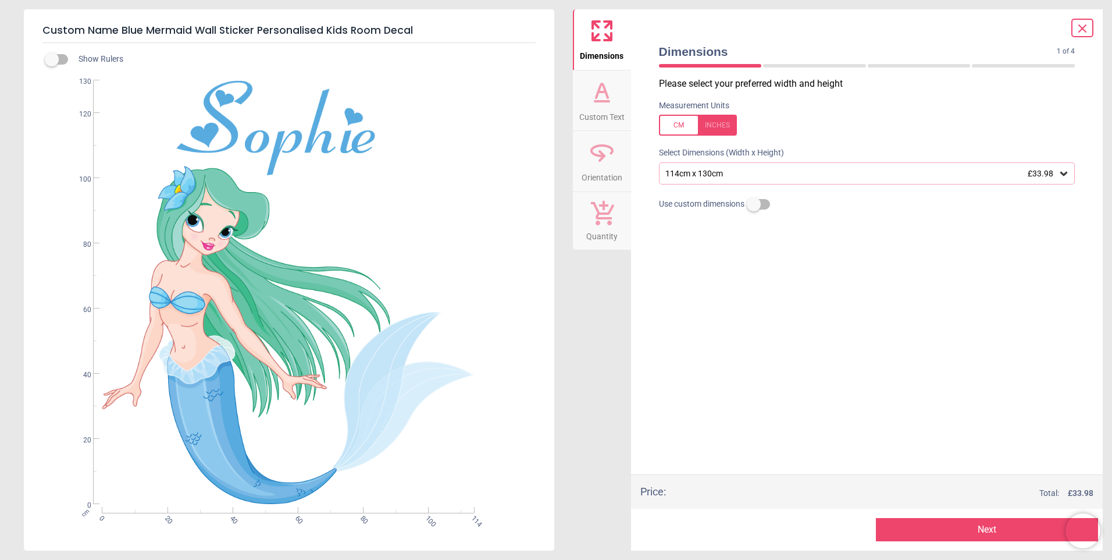
click at [979, 527] on button "Next" at bounding box center [987, 529] width 222 height 23
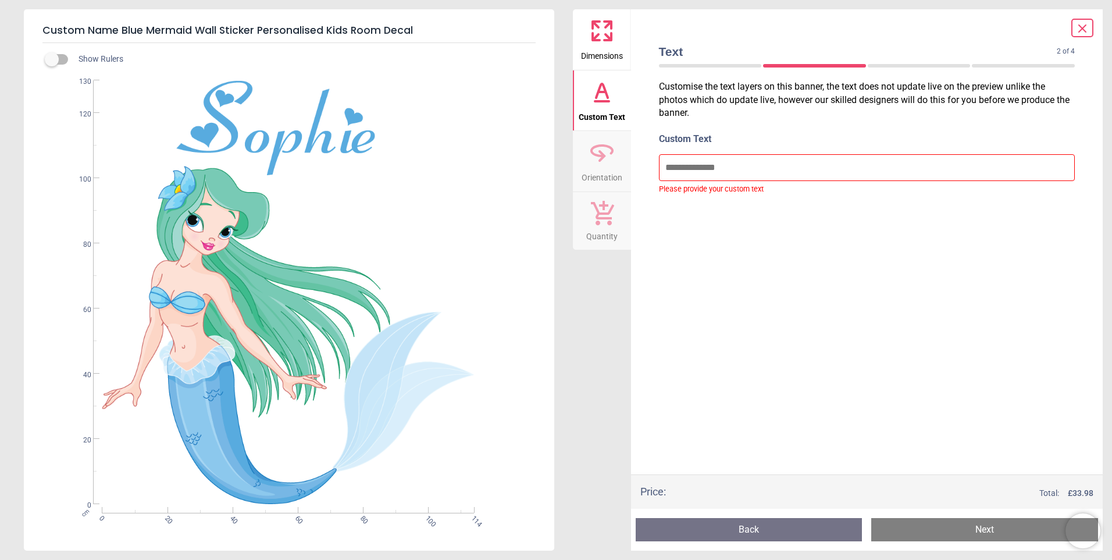
click at [979, 527] on button "Next" at bounding box center [985, 529] width 227 height 23
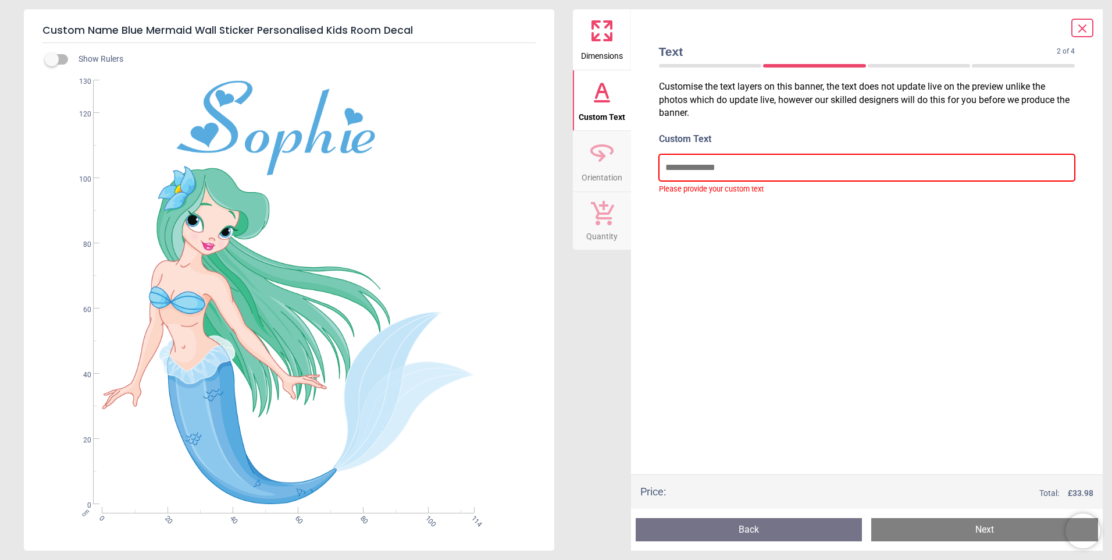
click at [744, 171] on input "text" at bounding box center [867, 167] width 417 height 27
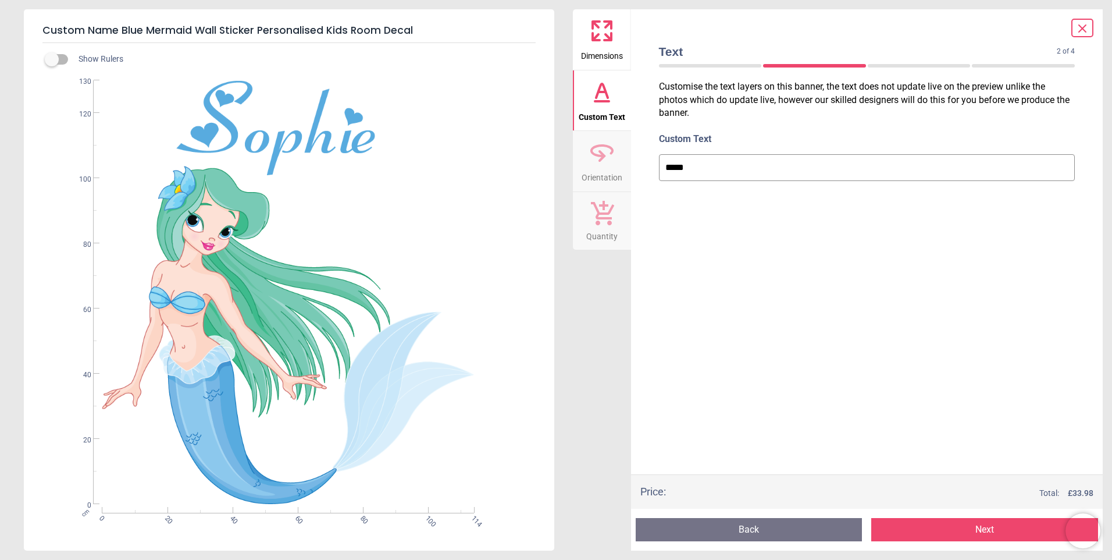
type input "*****"
click at [969, 527] on button "Next" at bounding box center [985, 529] width 227 height 23
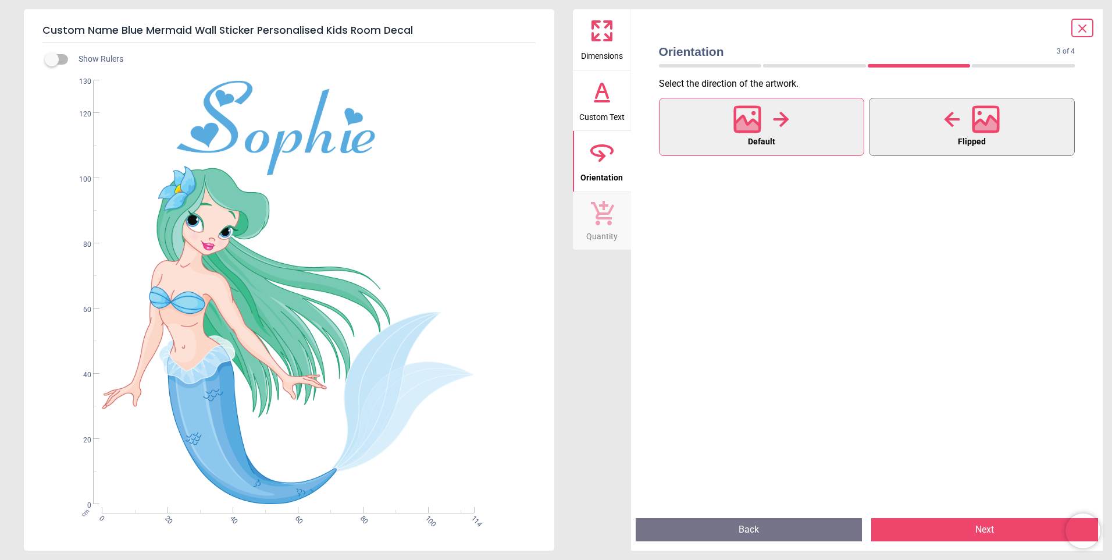
click at [964, 134] on span "Flipped" at bounding box center [972, 141] width 28 height 15
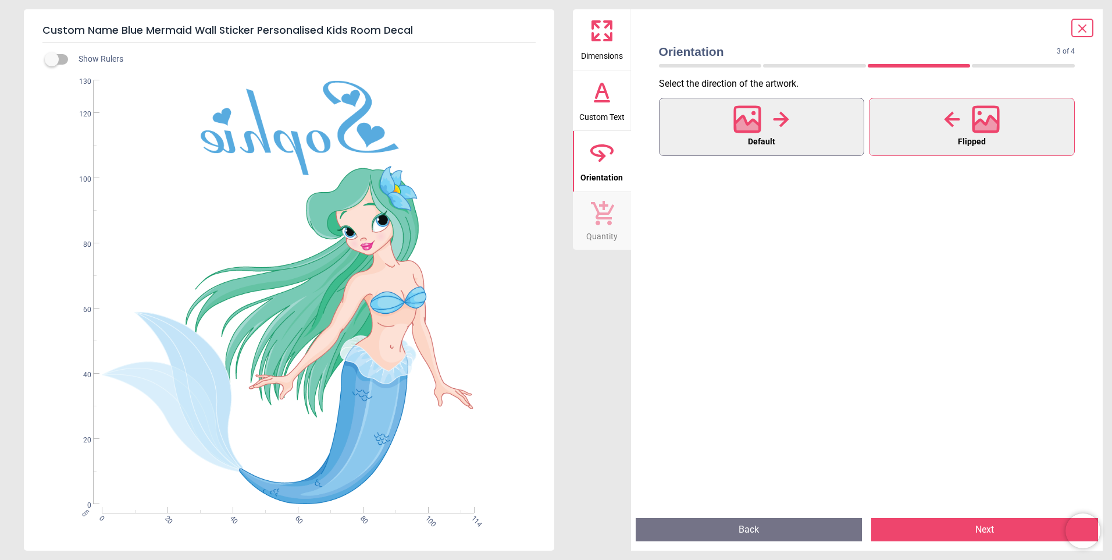
click at [792, 128] on button "Default" at bounding box center [762, 127] width 206 height 58
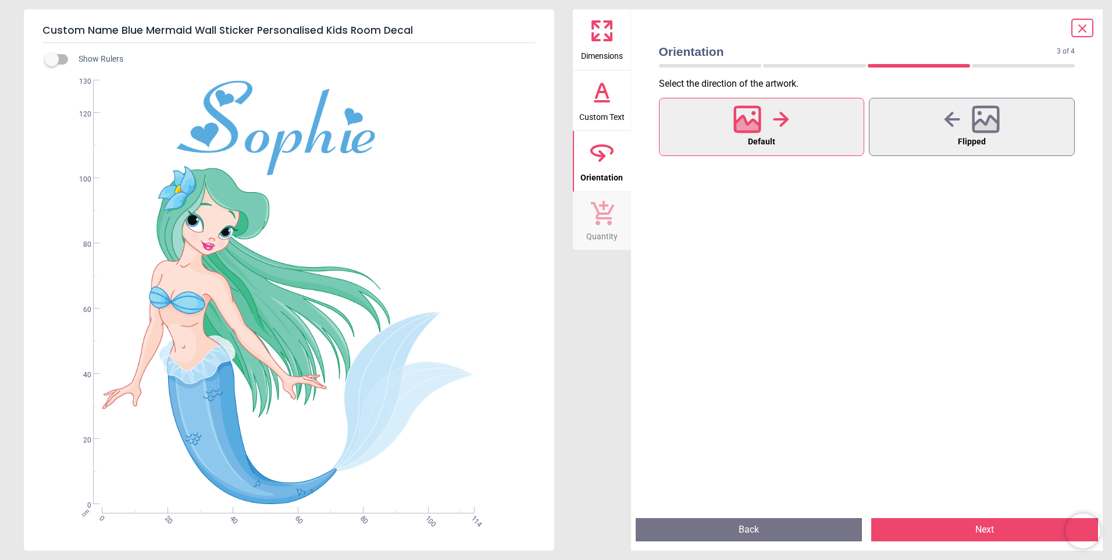
click at [959, 528] on button "Next" at bounding box center [985, 529] width 227 height 23
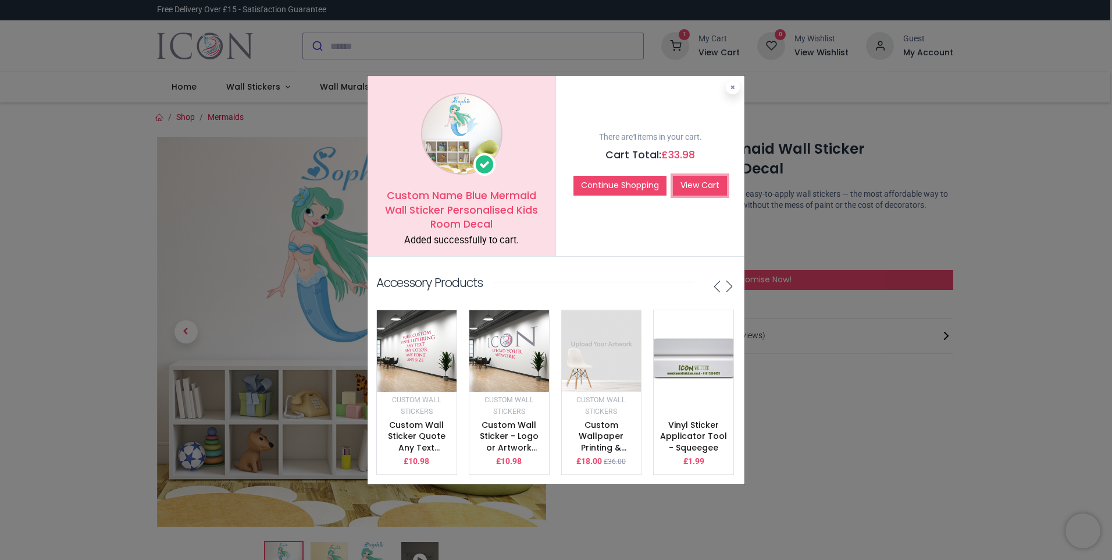
click at [706, 179] on link "View Cart" at bounding box center [700, 186] width 54 height 20
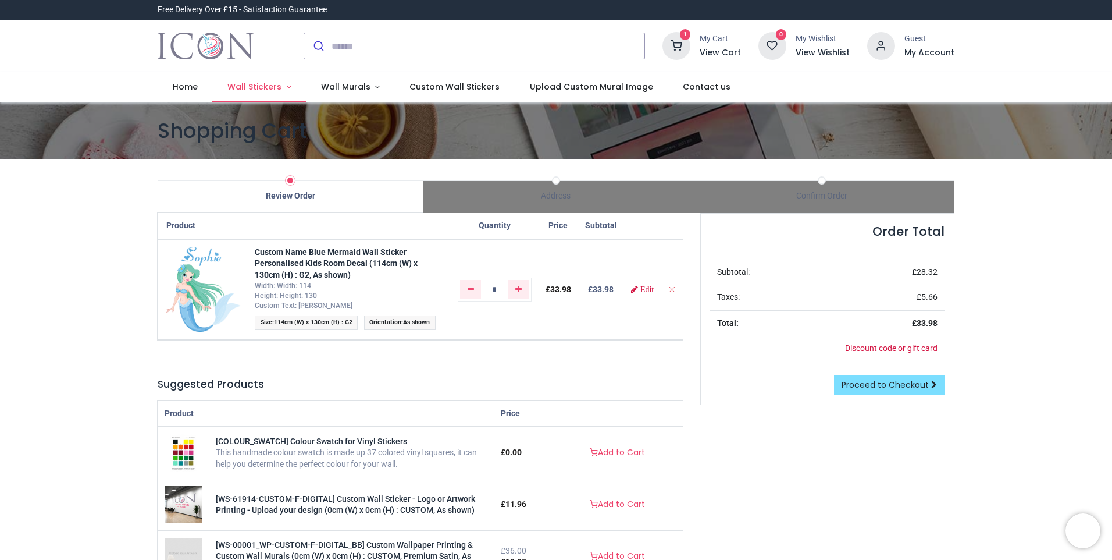
click at [277, 88] on span "Wall Stickers" at bounding box center [254, 87] width 54 height 12
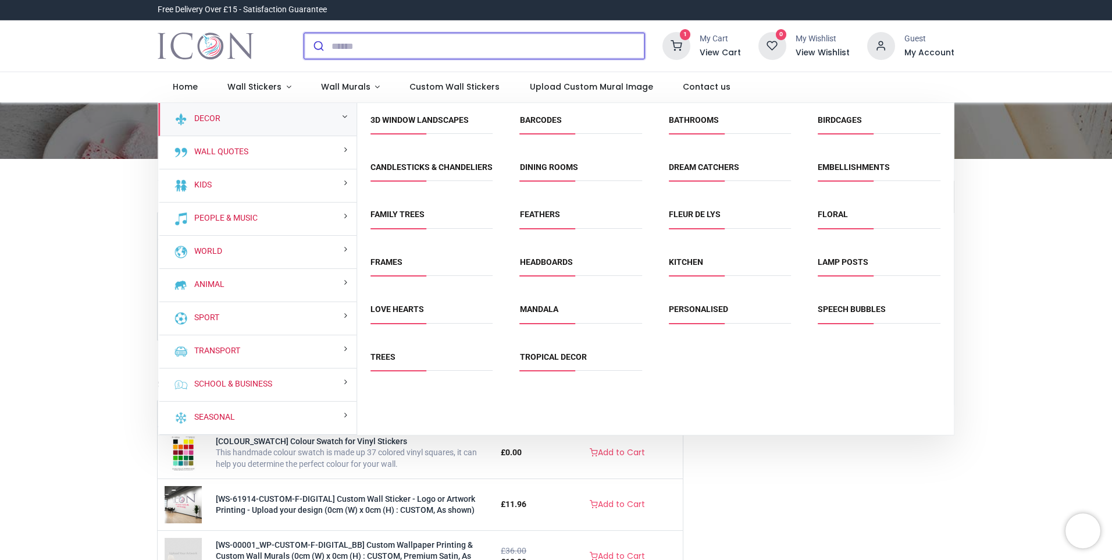
click at [336, 49] on input "search" at bounding box center [488, 46] width 313 height 26
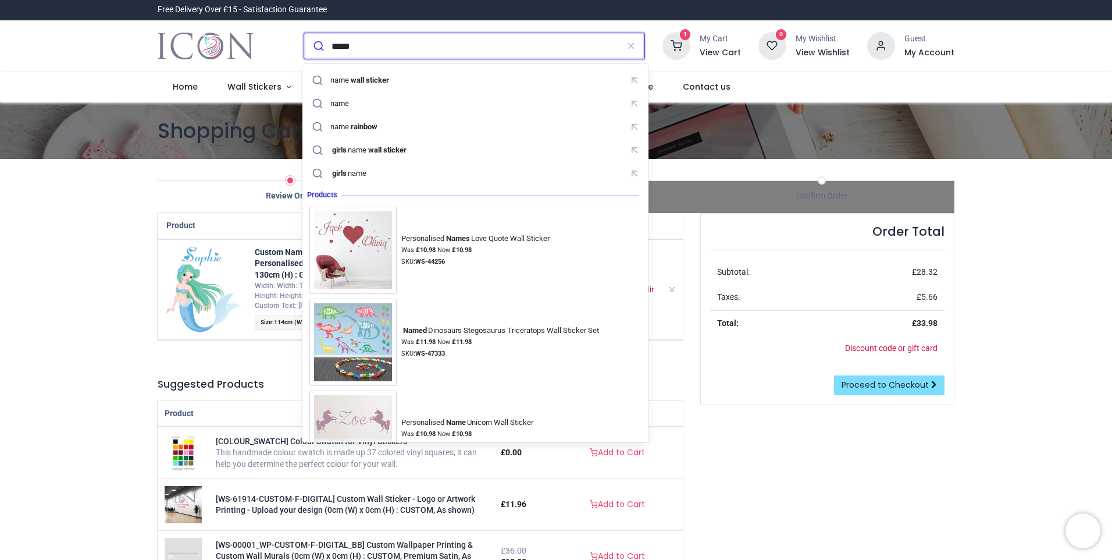
type input "*****"
click at [304, 33] on button "submit" at bounding box center [317, 46] width 27 height 26
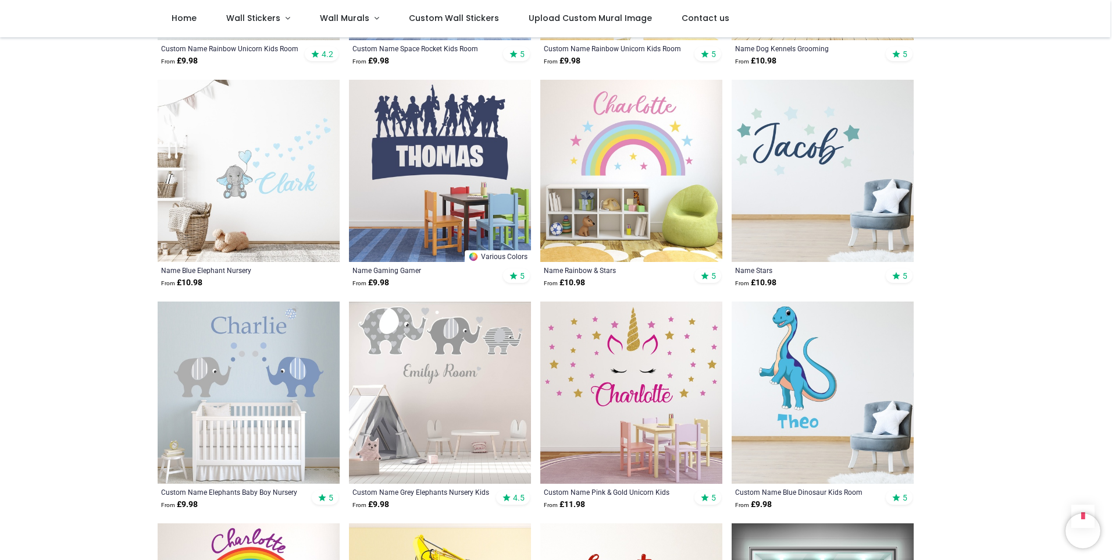
scroll to position [989, 0]
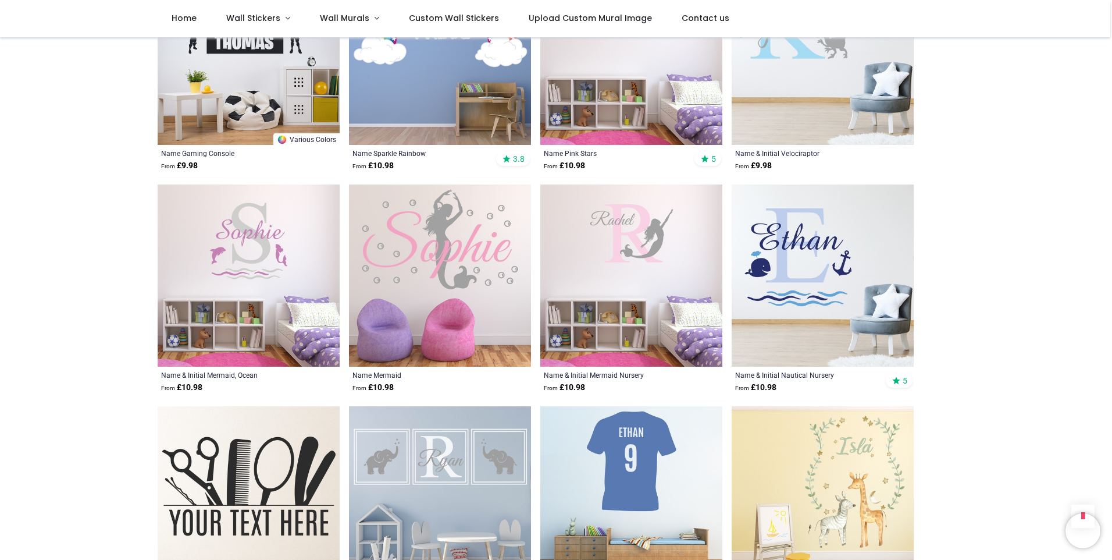
scroll to position [2502, 0]
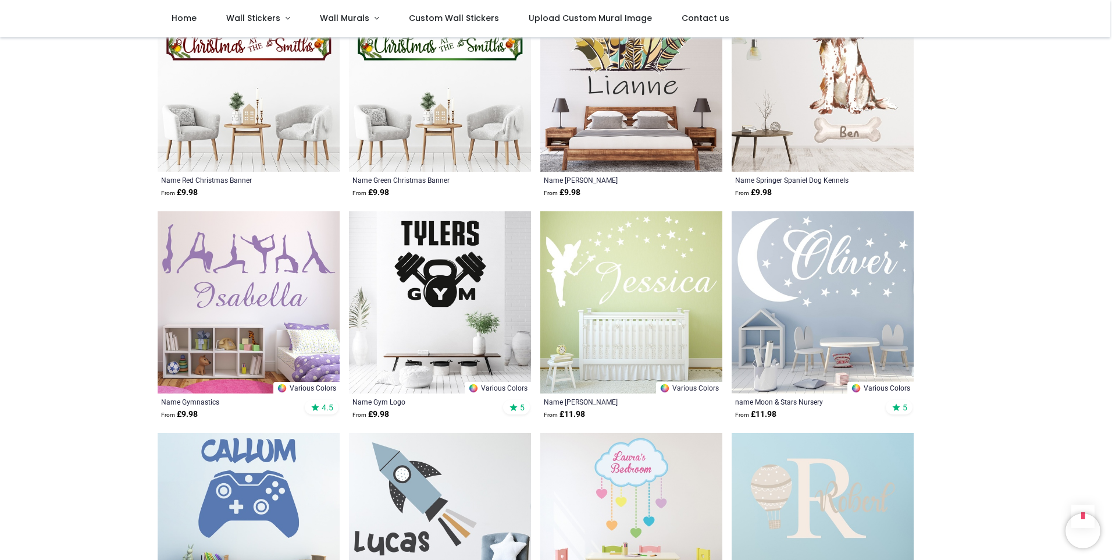
scroll to position [4189, 0]
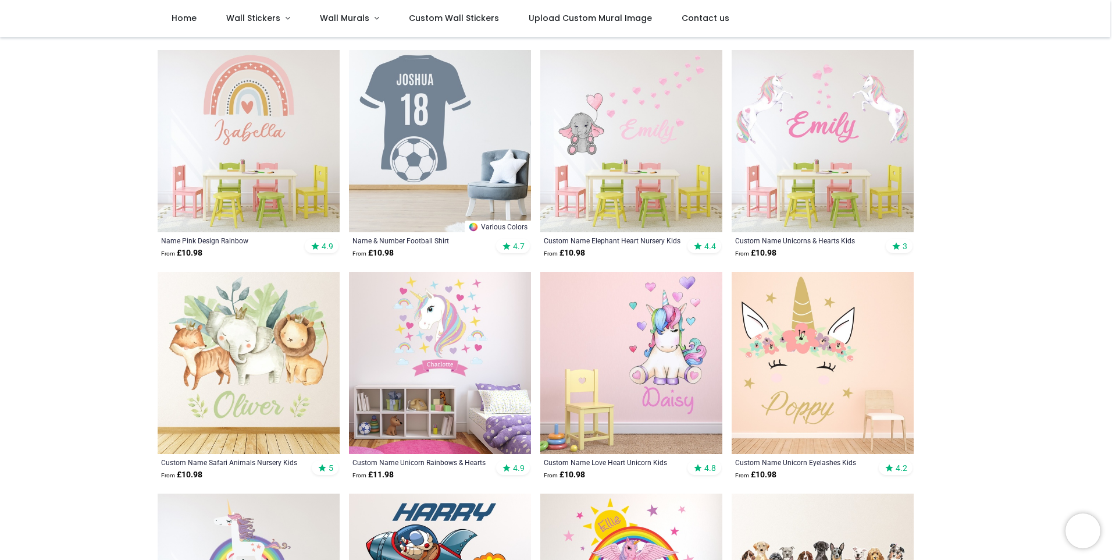
scroll to position [147, 0]
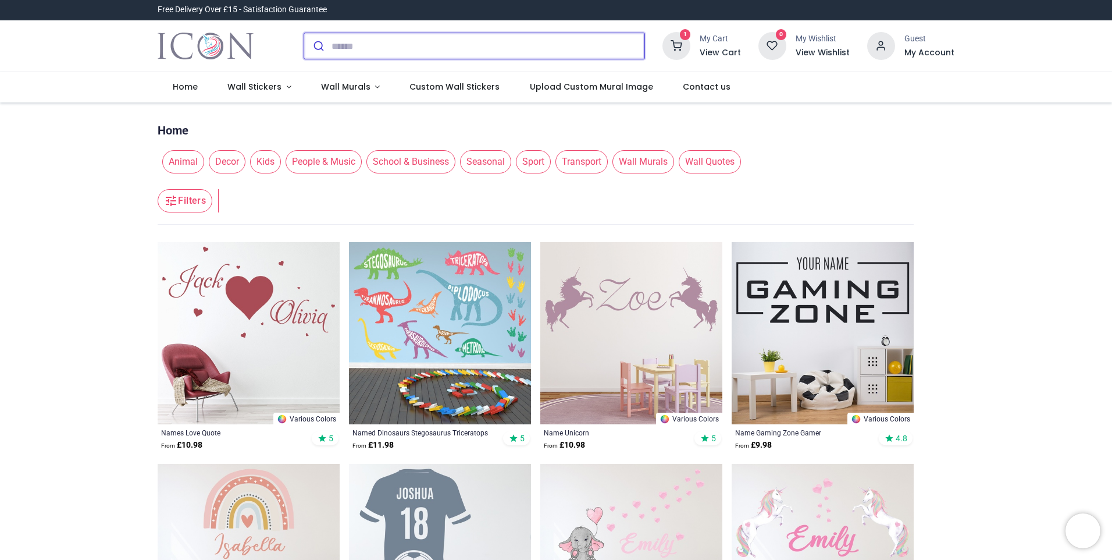
click at [367, 47] on input "search" at bounding box center [488, 46] width 313 height 26
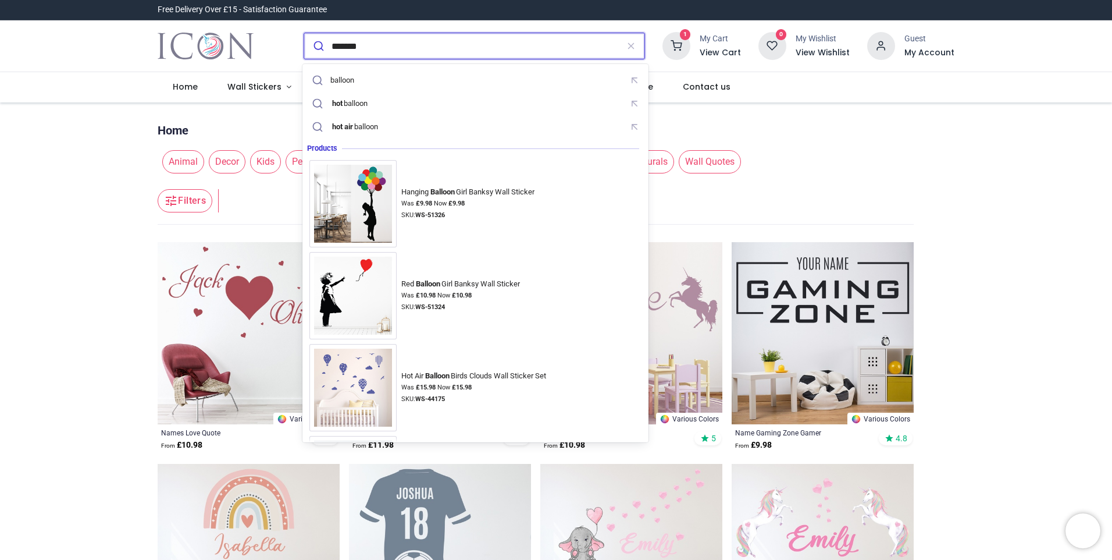
type input "*******"
click at [304, 33] on button "submit" at bounding box center [317, 46] width 27 height 26
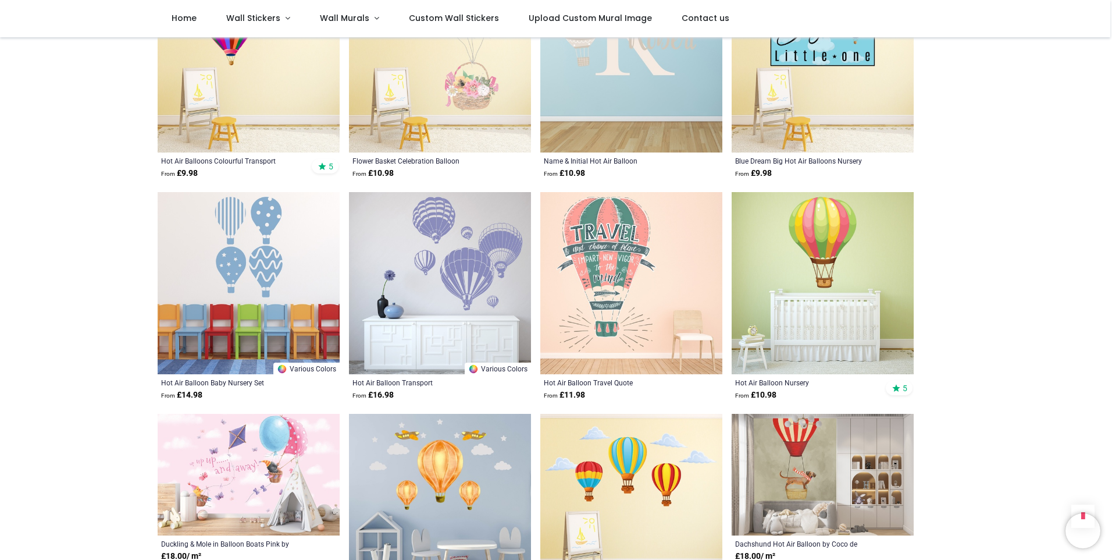
scroll to position [873, 0]
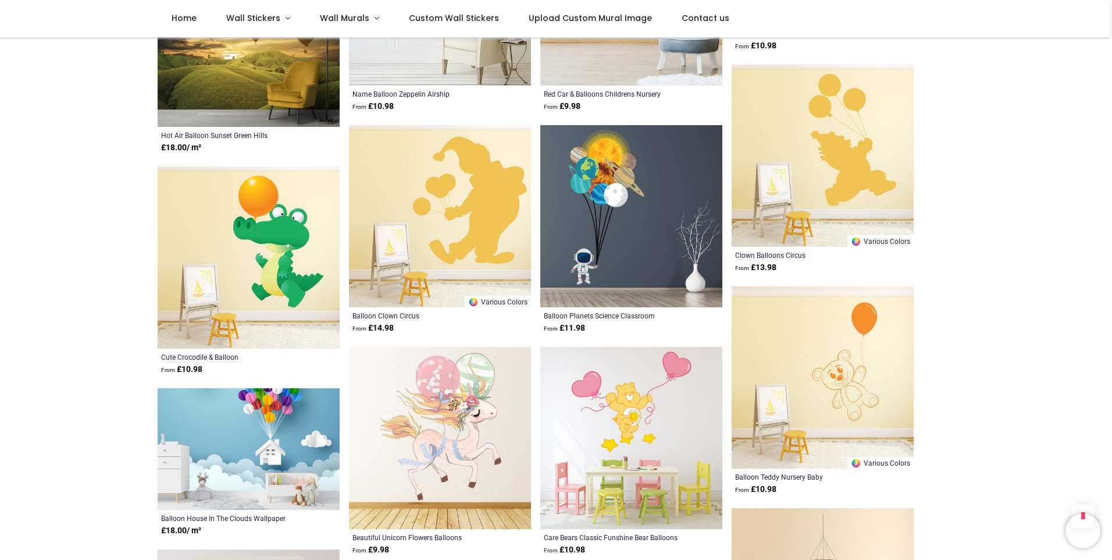
scroll to position [2153, 0]
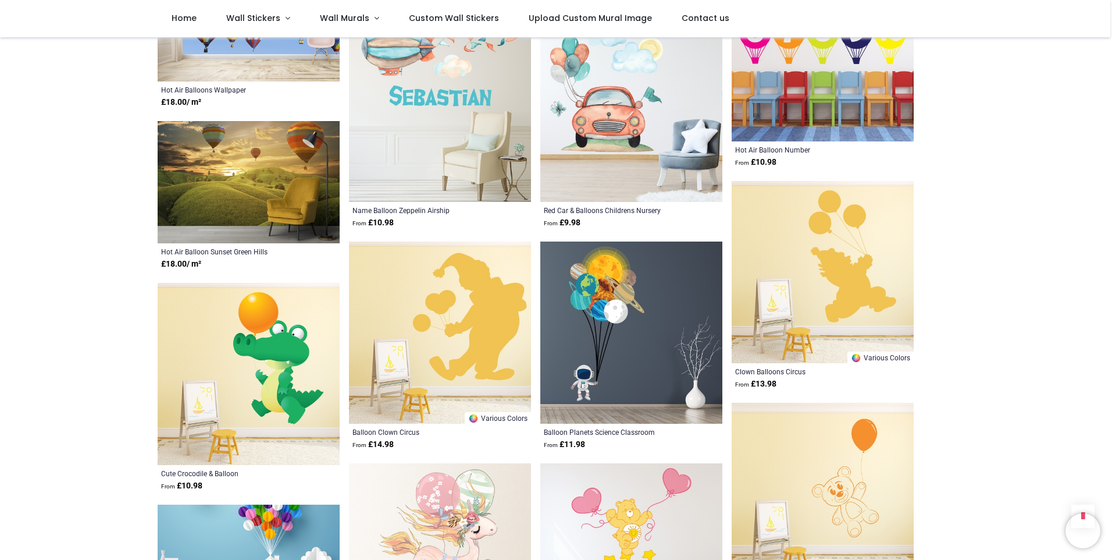
click at [597, 339] on img at bounding box center [631, 332] width 182 height 182
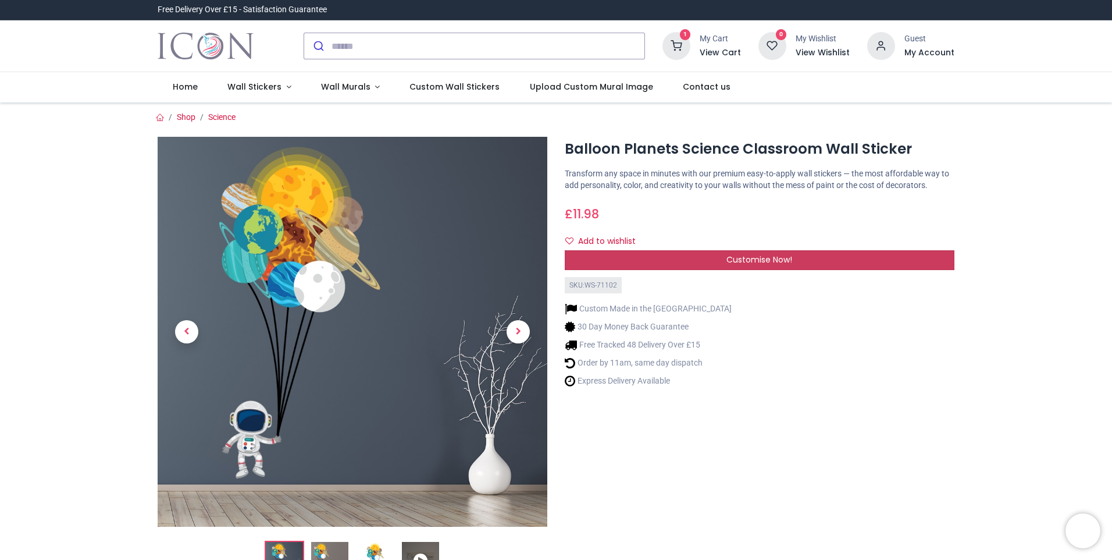
click at [744, 261] on span "Customise Now!" at bounding box center [760, 260] width 66 height 12
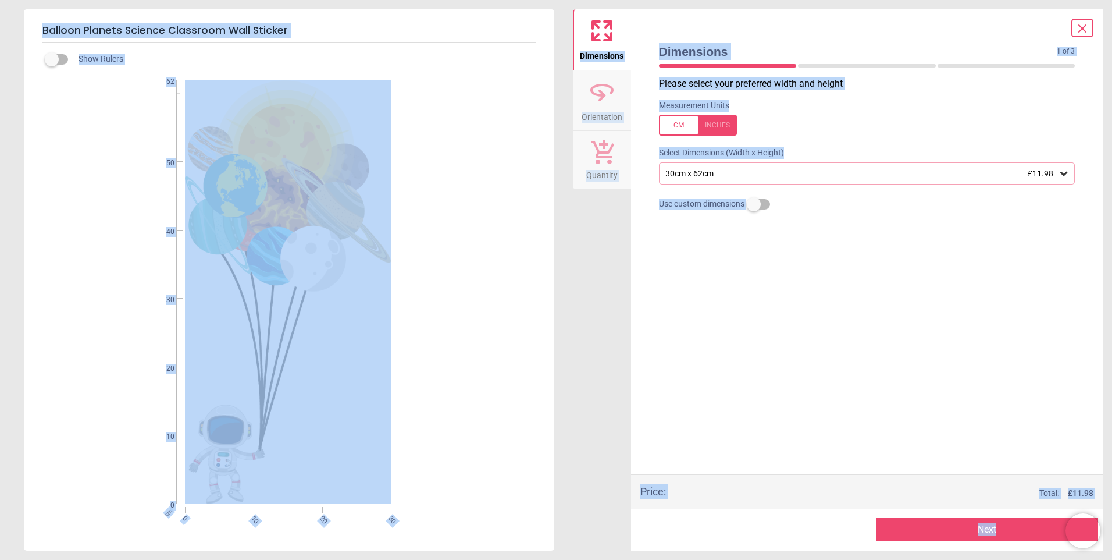
click at [748, 175] on div "30cm x 62cm £11.98" at bounding box center [861, 174] width 394 height 10
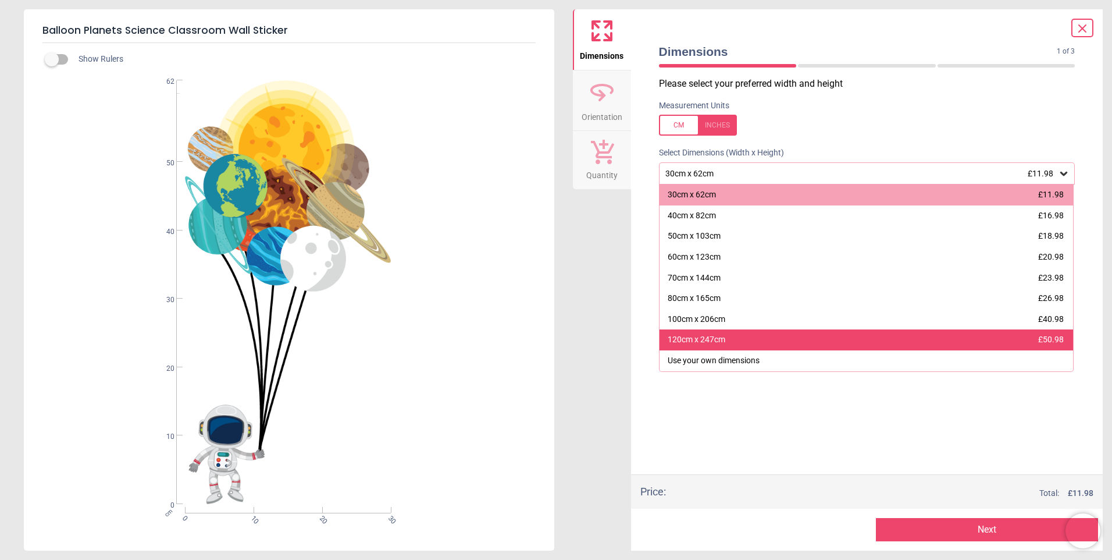
click at [706, 344] on div "120cm x 247cm" at bounding box center [697, 340] width 58 height 12
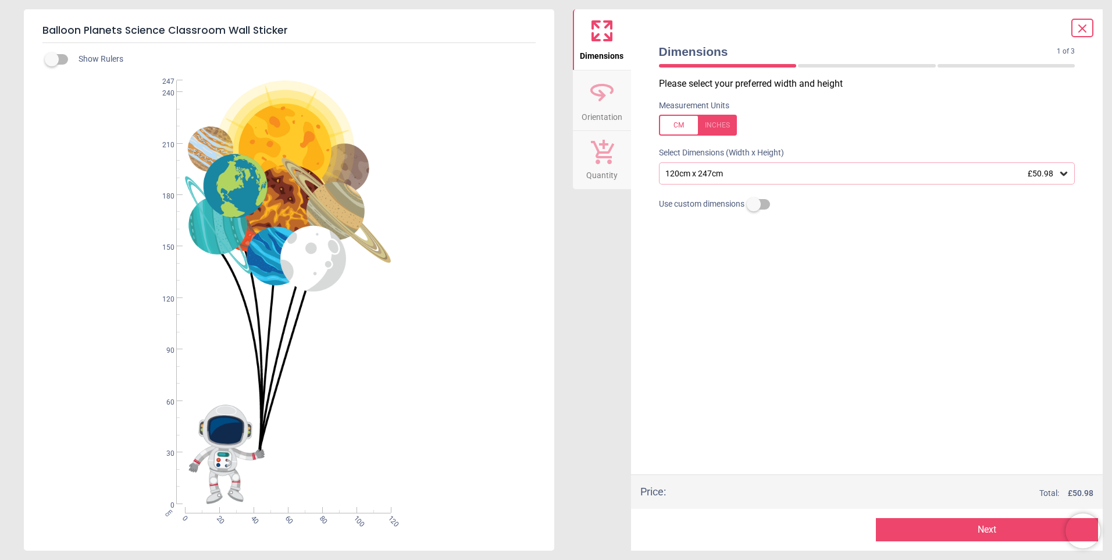
click at [749, 178] on div "120cm x 247cm £50.98" at bounding box center [861, 174] width 394 height 10
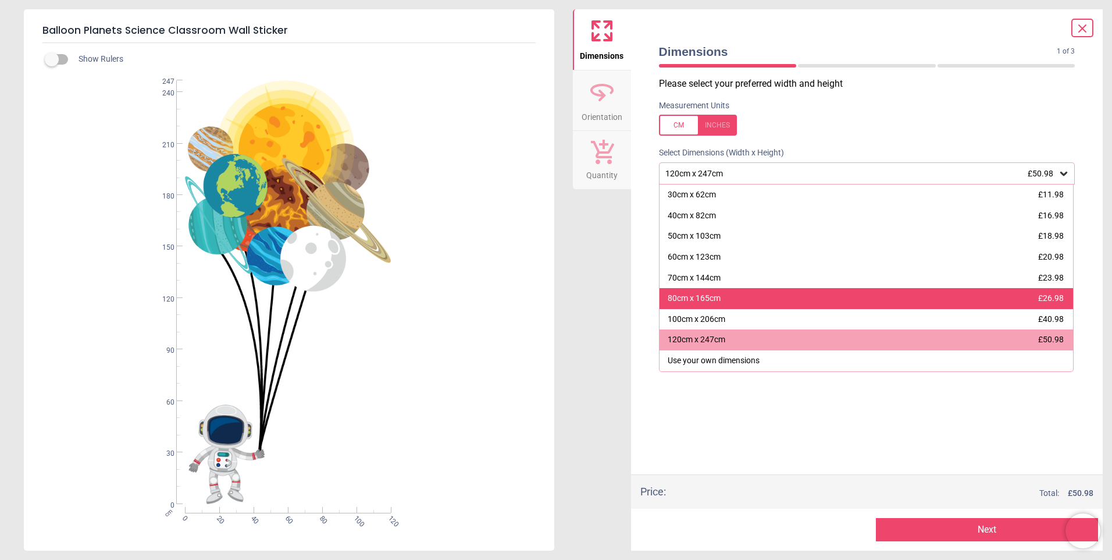
click at [712, 296] on div "80cm x 165cm" at bounding box center [694, 299] width 53 height 12
click at [712, 296] on div "Please select your preferred width and height Measurement Units Select Dimensio…" at bounding box center [867, 275] width 435 height 397
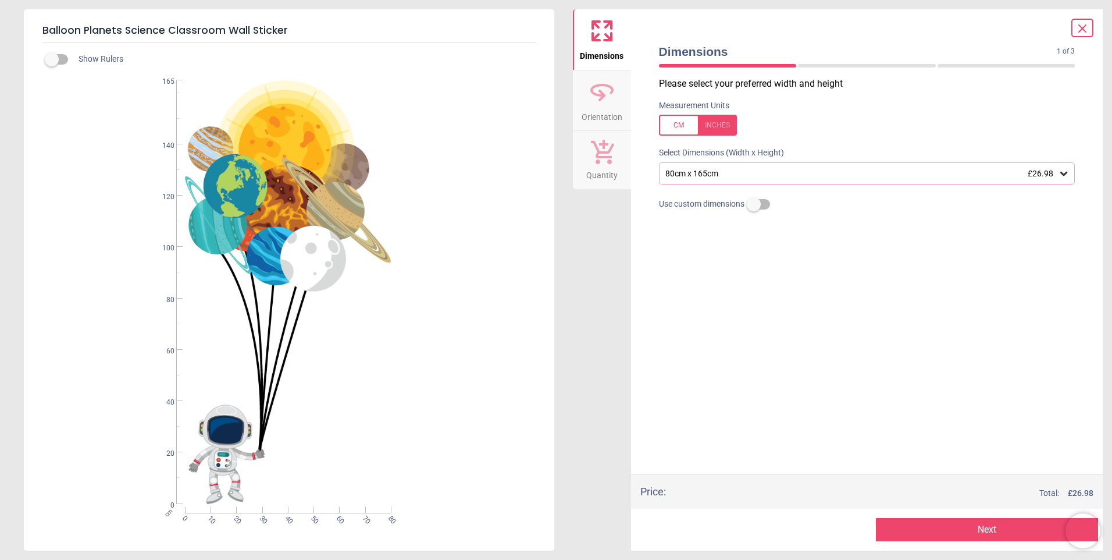
click at [947, 526] on button "Next" at bounding box center [987, 529] width 222 height 23
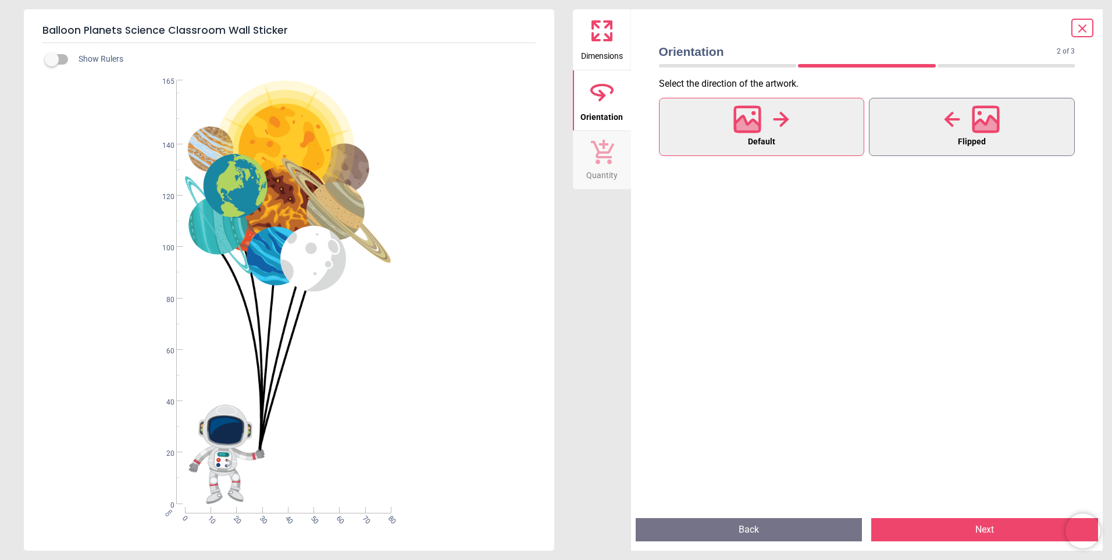
click at [955, 120] on icon at bounding box center [952, 119] width 16 height 16
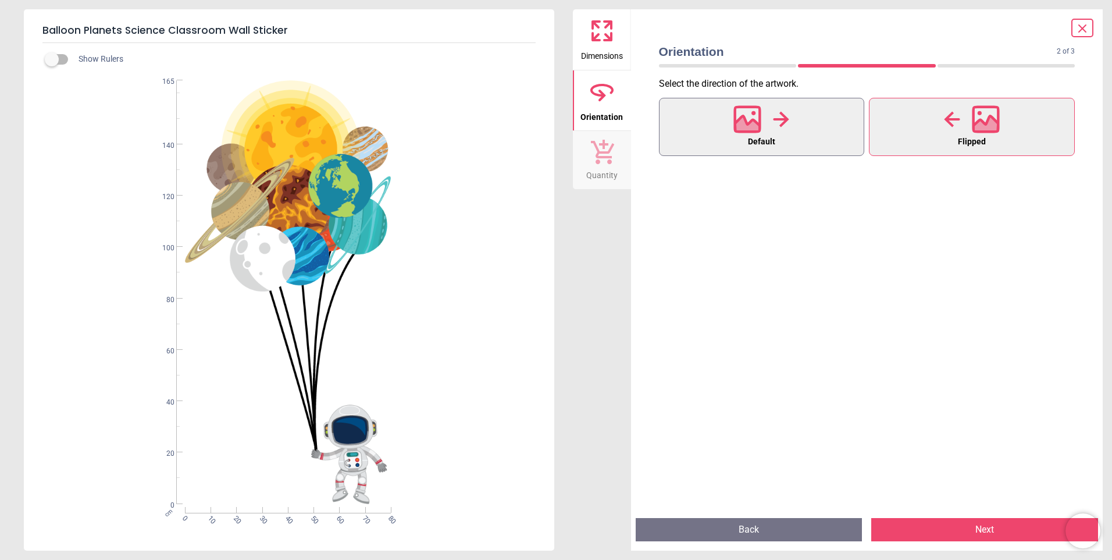
click at [816, 131] on button "Default" at bounding box center [762, 127] width 206 height 58
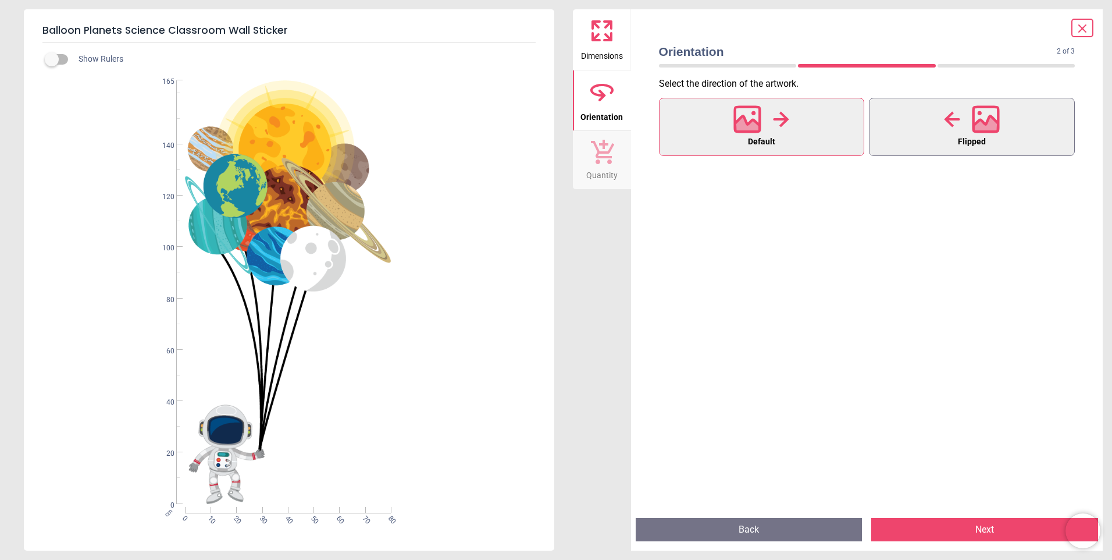
click at [1012, 136] on button "Flipped" at bounding box center [972, 127] width 206 height 58
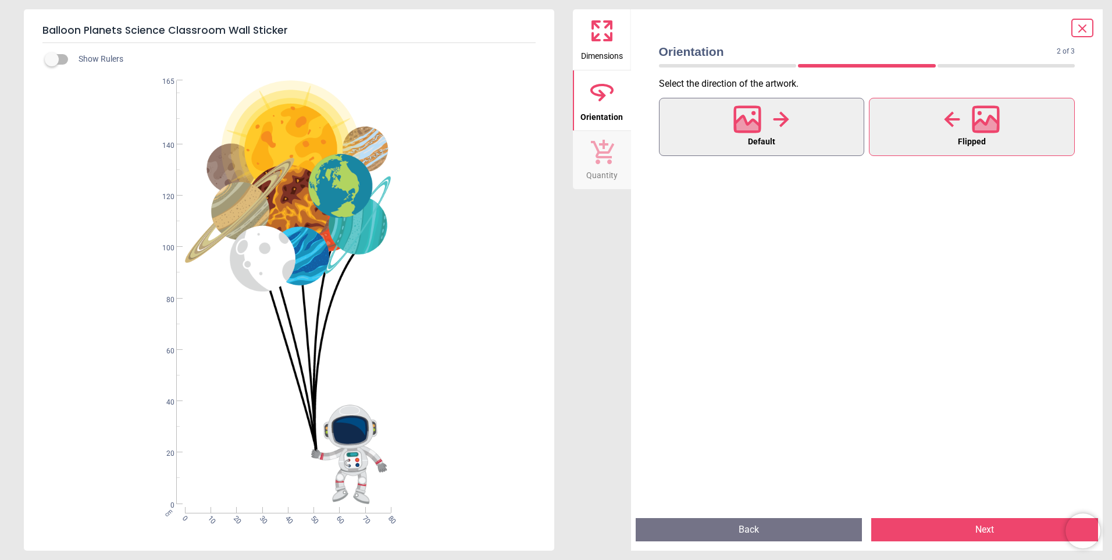
click at [813, 143] on button "Default" at bounding box center [762, 127] width 206 height 58
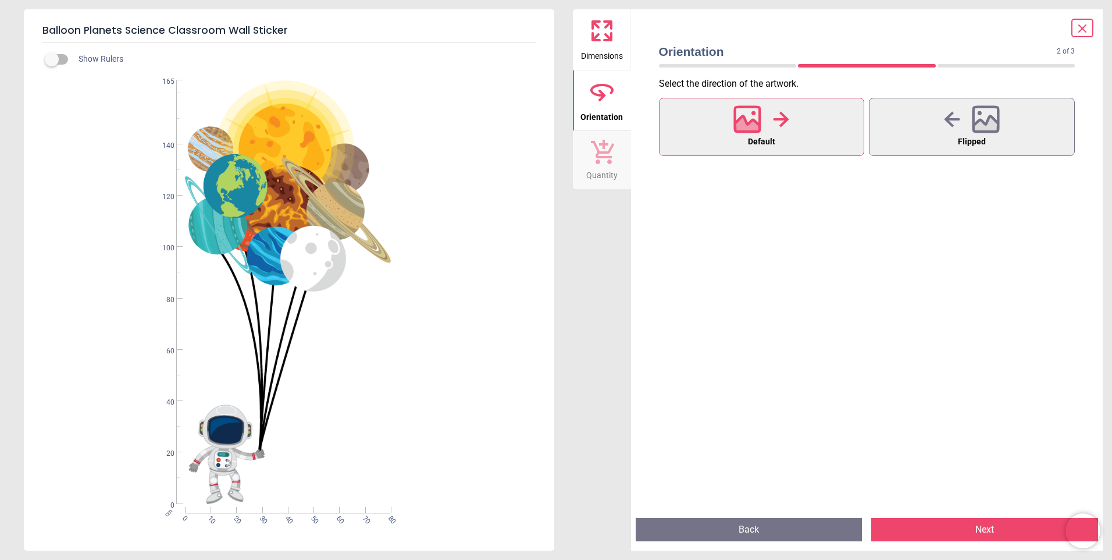
click at [1002, 527] on button "Next" at bounding box center [985, 529] width 227 height 23
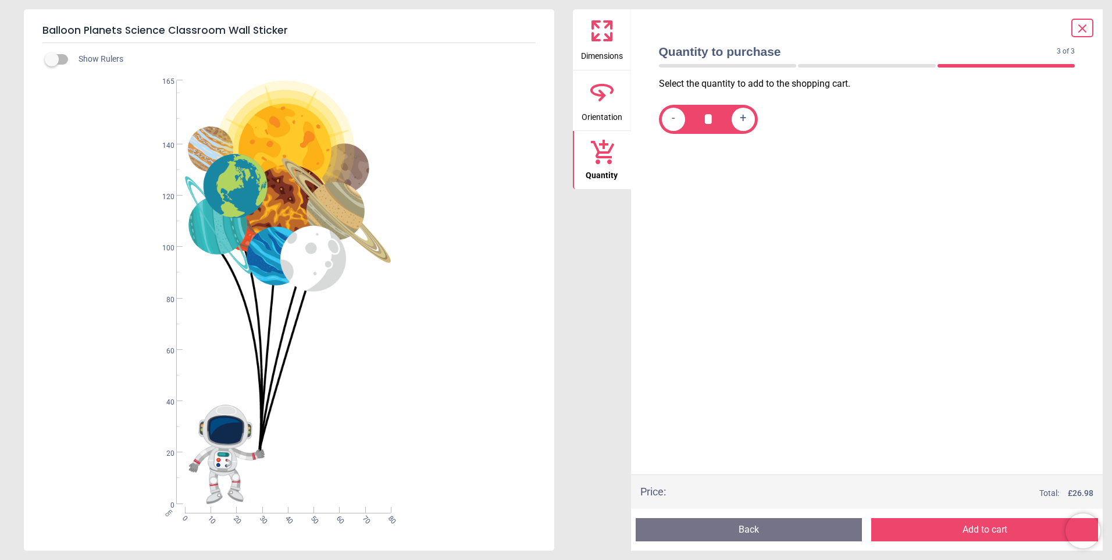
click at [972, 528] on button "Add to cart" at bounding box center [985, 529] width 227 height 23
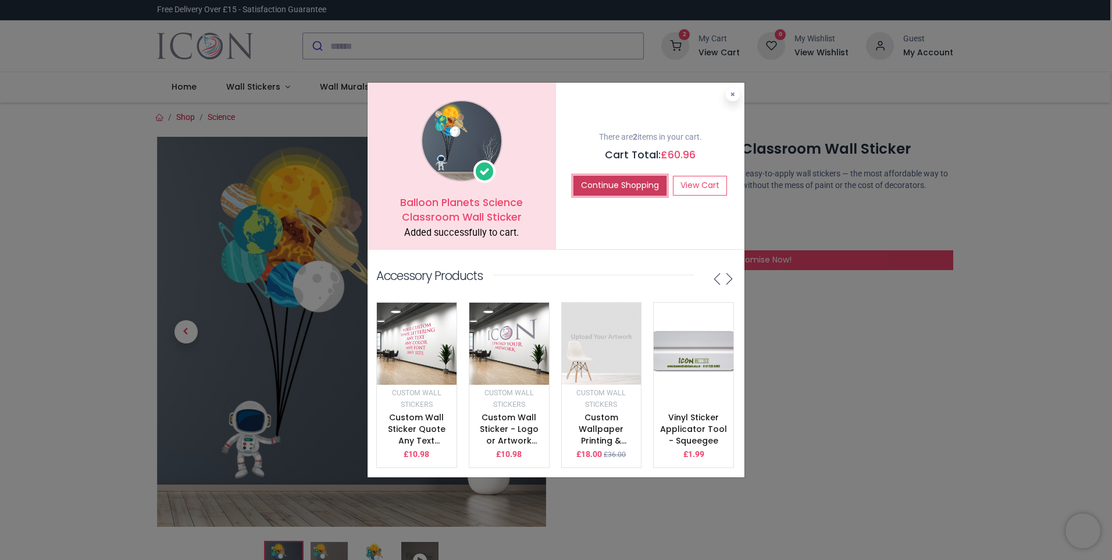
click at [603, 176] on button "Continue Shopping" at bounding box center [620, 186] width 93 height 20
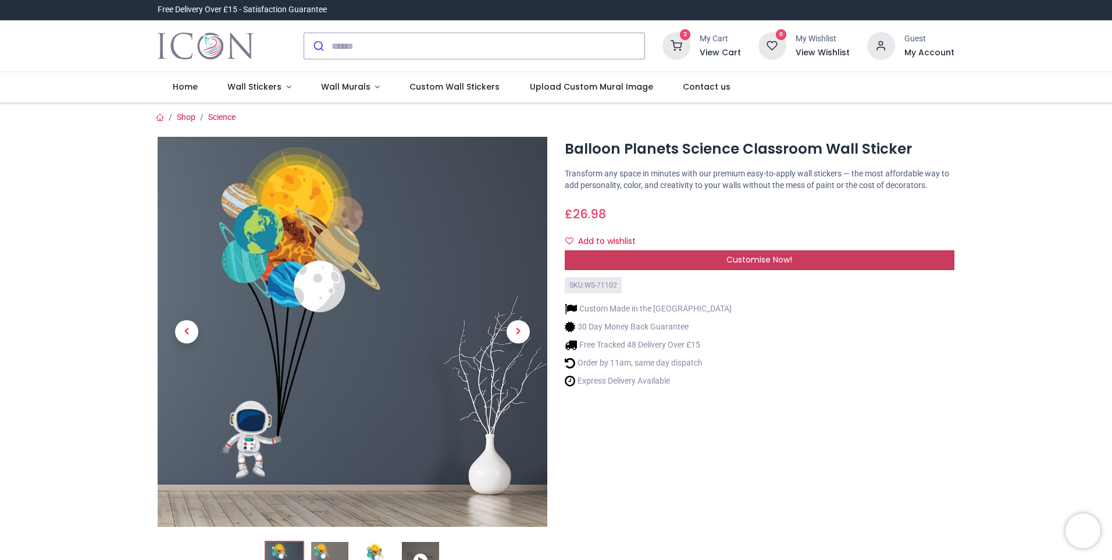
click at [711, 261] on div "Customise Now!" at bounding box center [760, 260] width 390 height 20
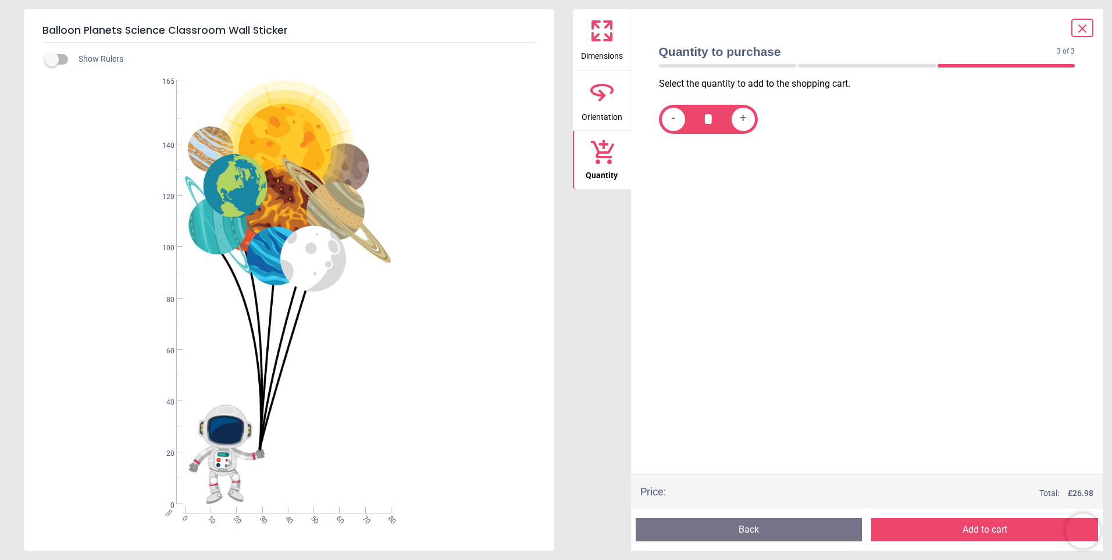
click at [778, 527] on button "Back" at bounding box center [749, 529] width 227 height 23
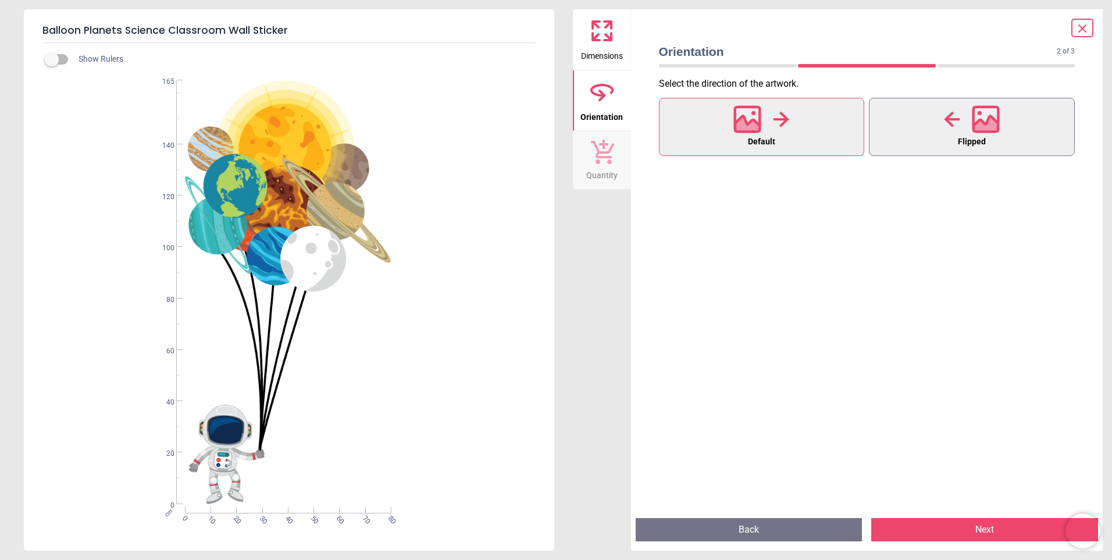
click at [976, 116] on icon at bounding box center [986, 119] width 28 height 28
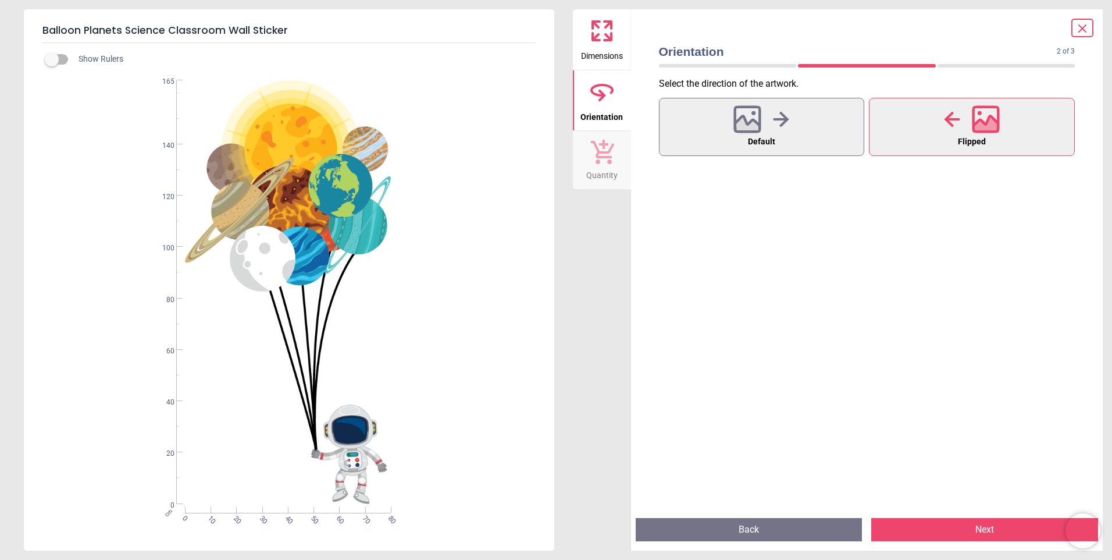
click at [967, 532] on button "Next" at bounding box center [985, 529] width 227 height 23
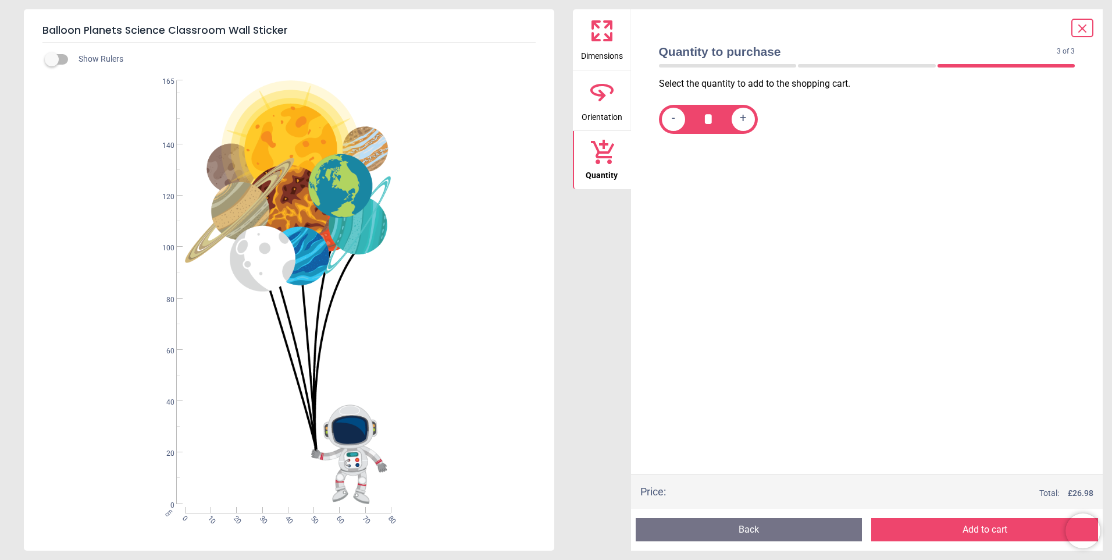
click at [952, 521] on button "Add to cart" at bounding box center [985, 529] width 227 height 23
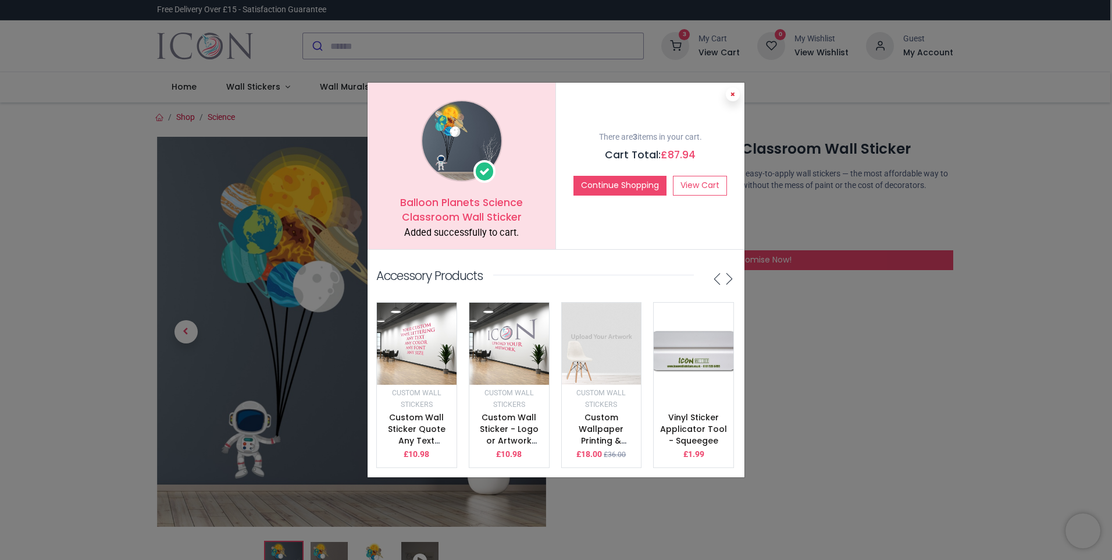
click at [732, 91] on icon at bounding box center [733, 94] width 5 height 6
drag, startPoint x: 732, startPoint y: 91, endPoint x: 726, endPoint y: 93, distance: 6.6
click at [732, 91] on ul "Home Wall Stickers Decor Wall Quotes Kids" at bounding box center [555, 87] width 797 height 30
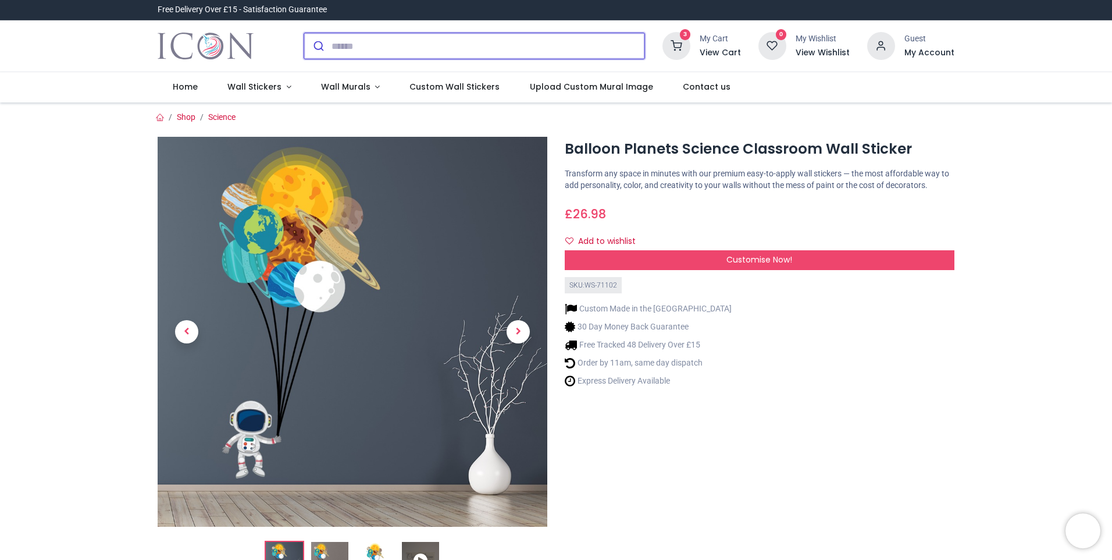
click at [372, 50] on input "search" at bounding box center [488, 46] width 313 height 26
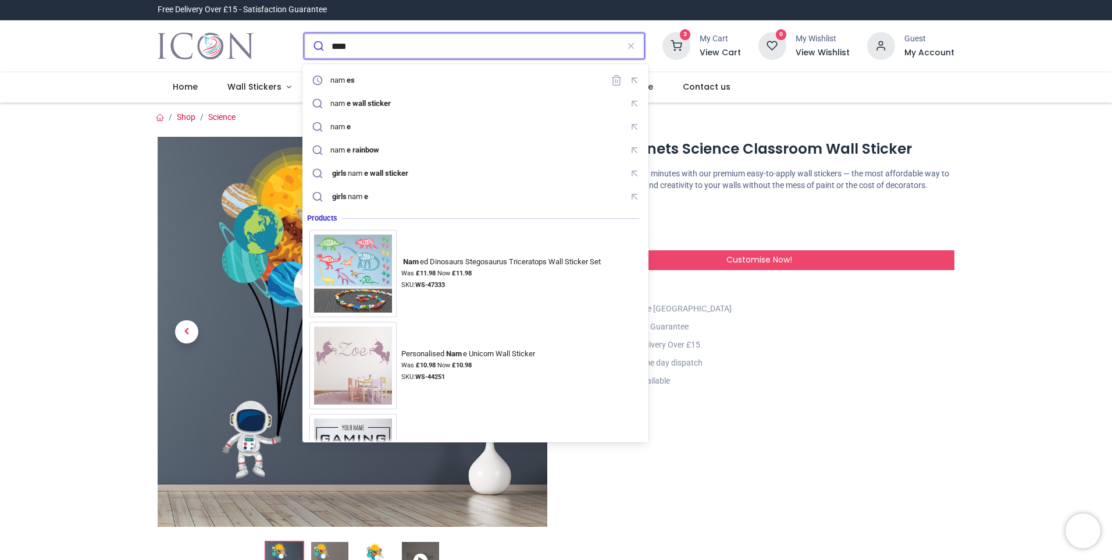
type input "****"
click at [304, 33] on button "submit" at bounding box center [317, 46] width 27 height 26
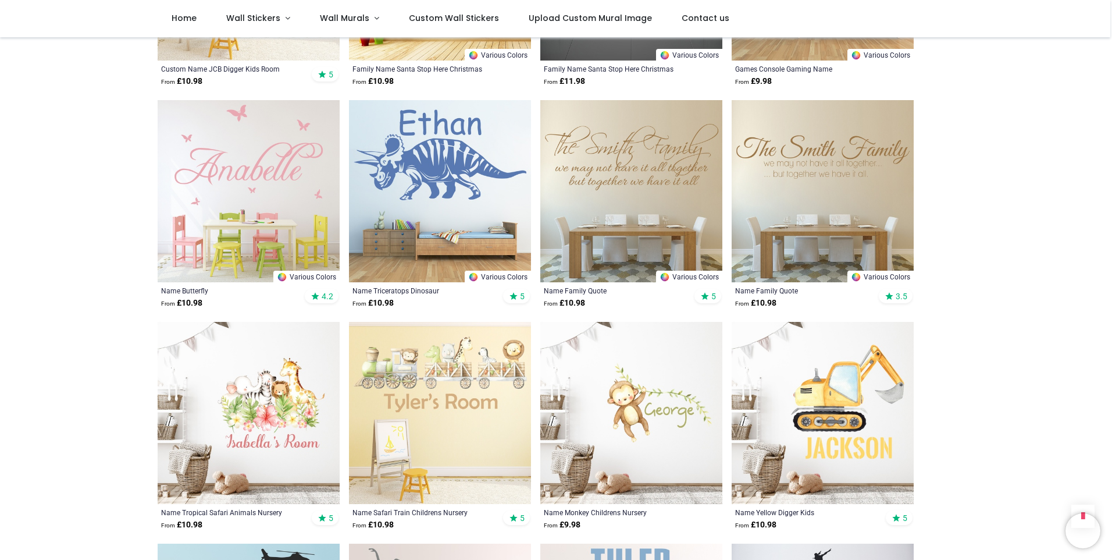
scroll to position [1920, 0]
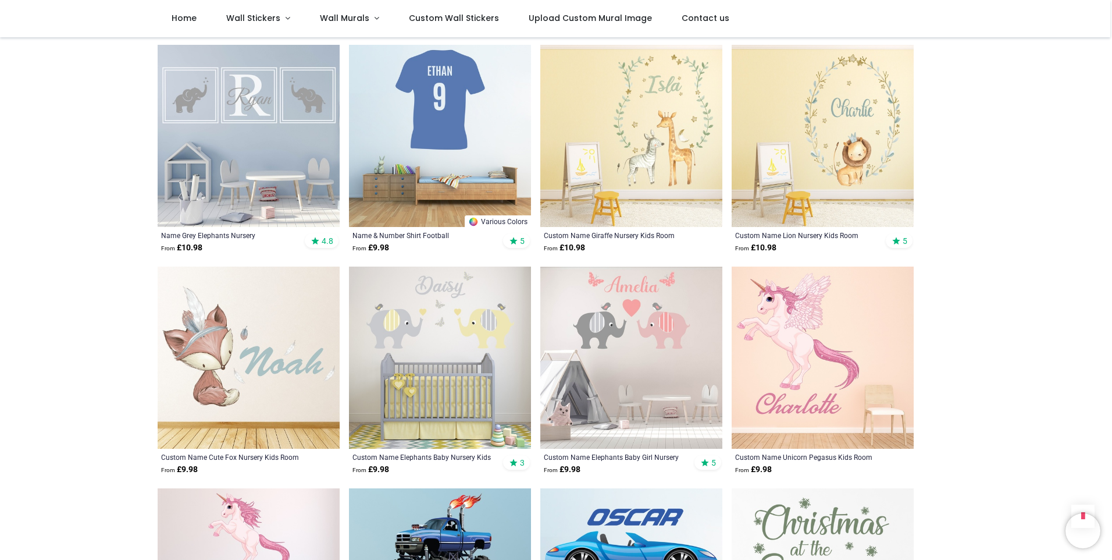
scroll to position [3083, 0]
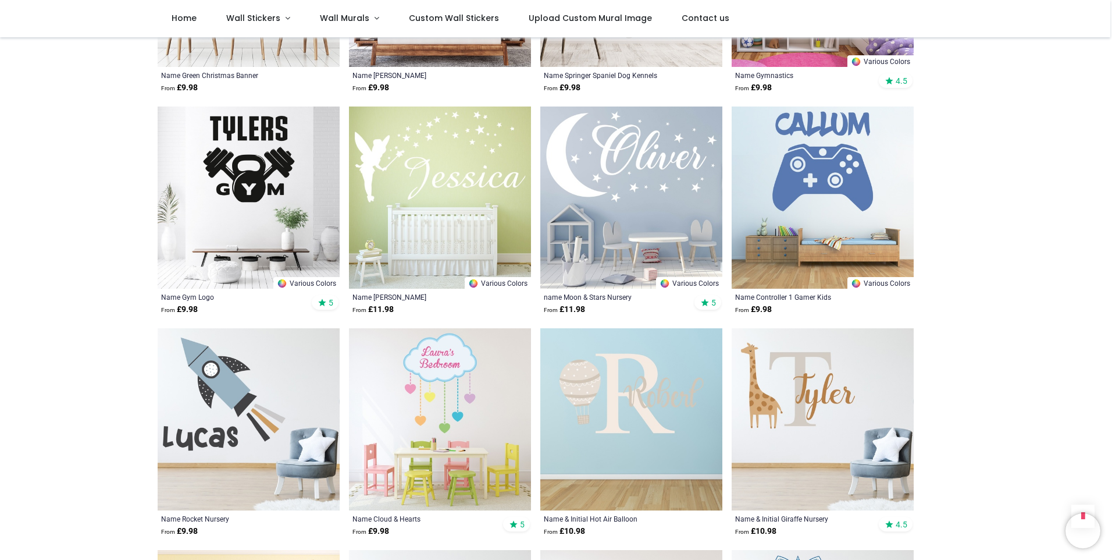
scroll to position [4189, 0]
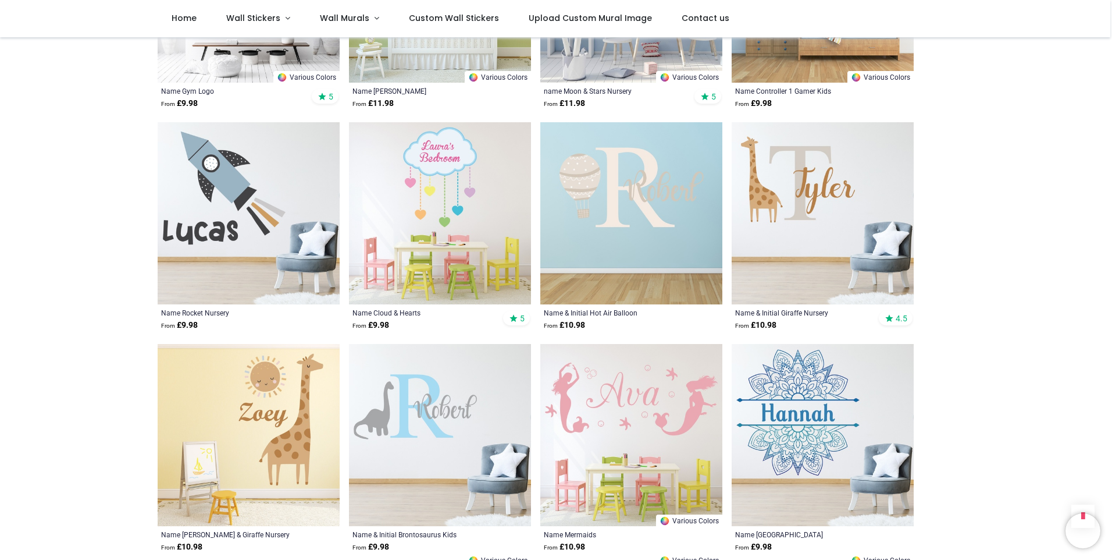
scroll to position [4480, 0]
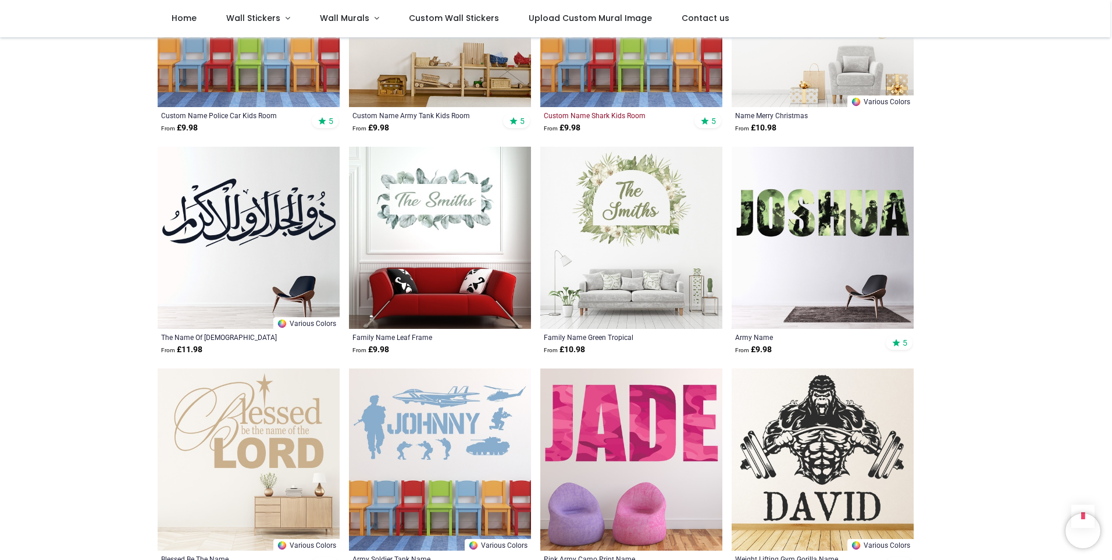
scroll to position [5352, 0]
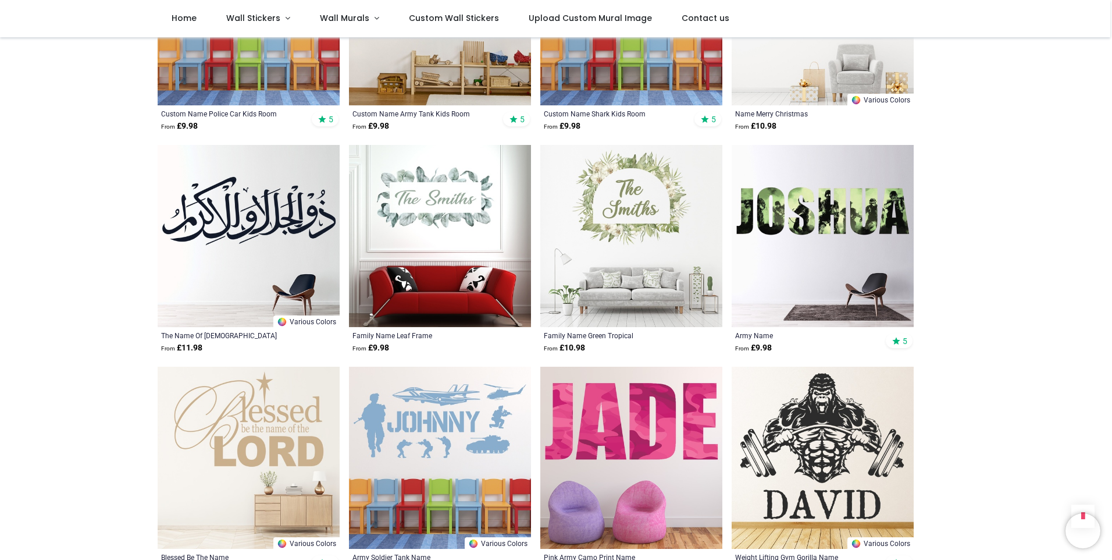
click at [791, 180] on img at bounding box center [823, 236] width 182 height 182
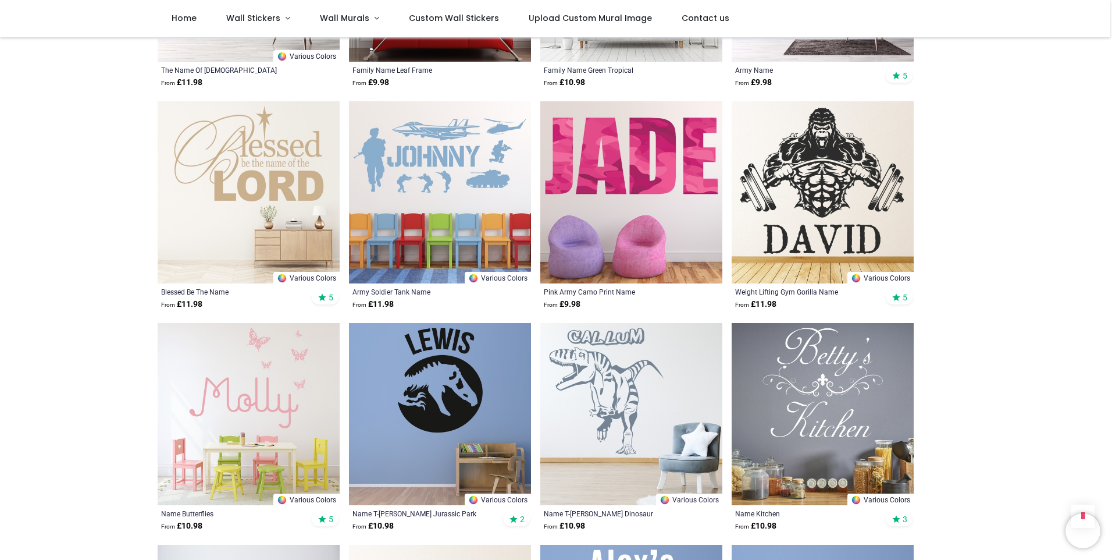
scroll to position [5643, 0]
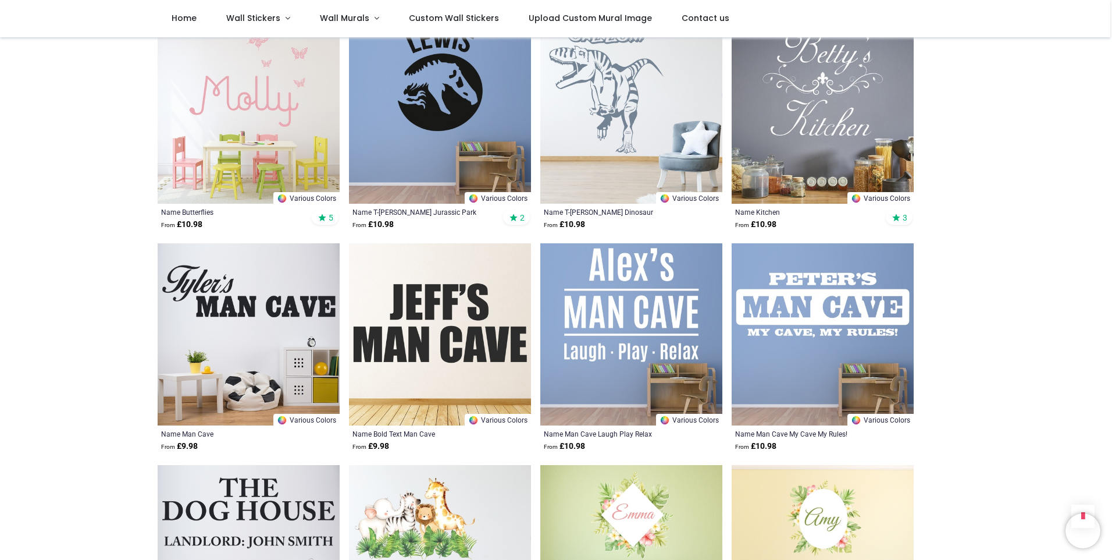
scroll to position [5934, 0]
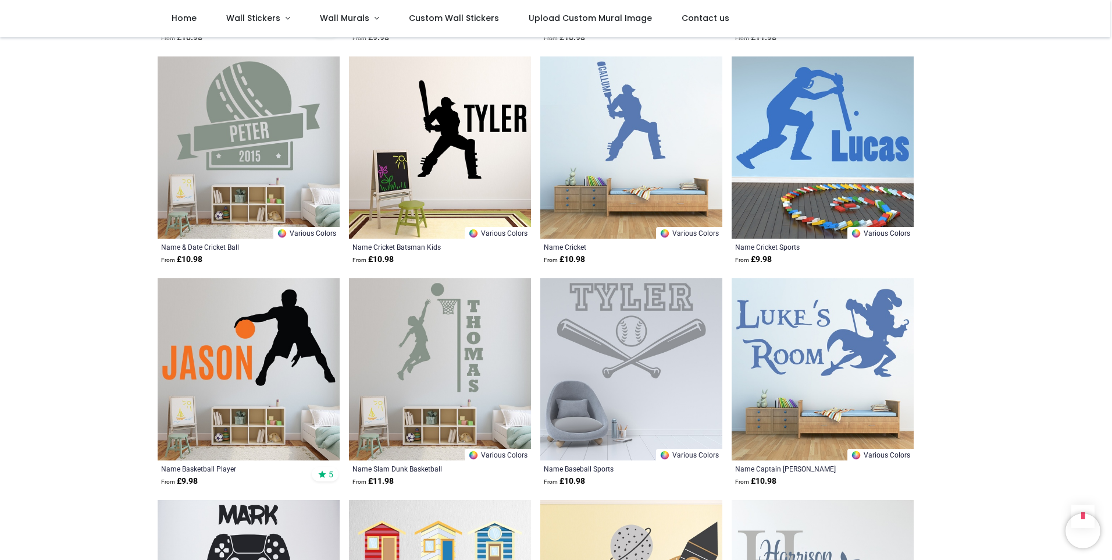
scroll to position [7505, 0]
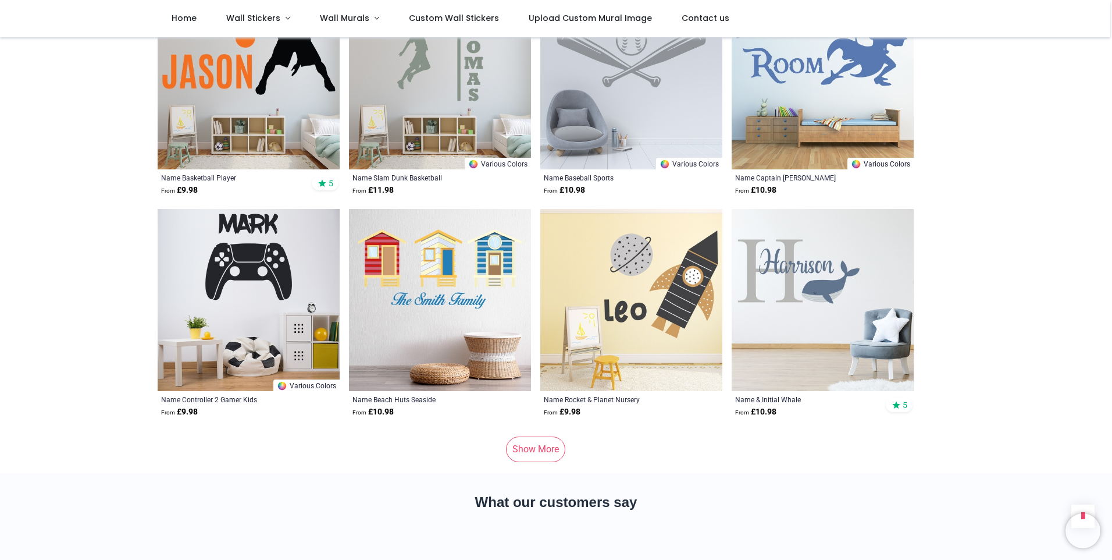
click at [536, 436] on link "Show More" at bounding box center [535, 449] width 59 height 26
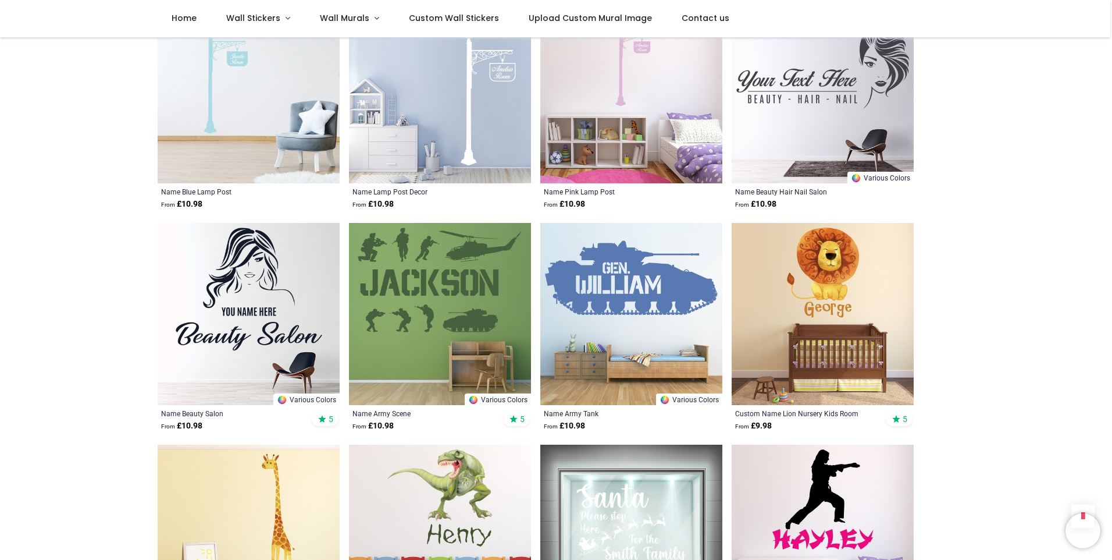
scroll to position [8610, 0]
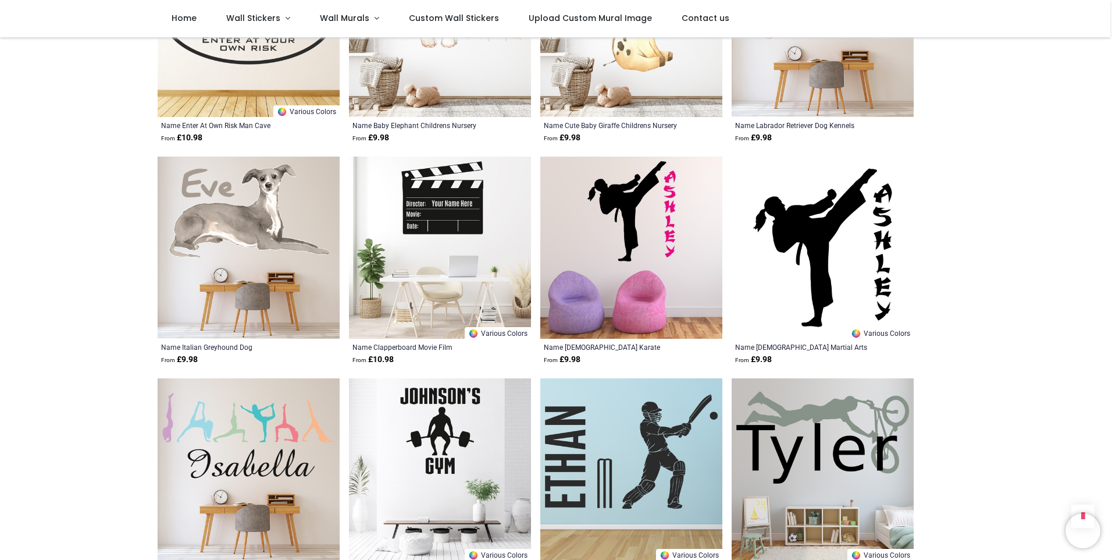
scroll to position [10007, 0]
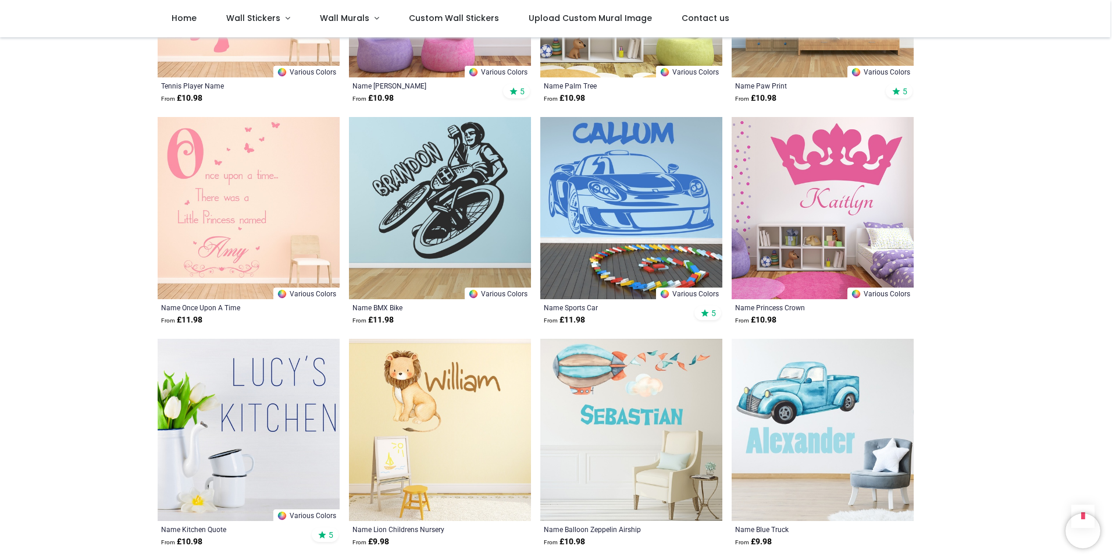
scroll to position [11810, 0]
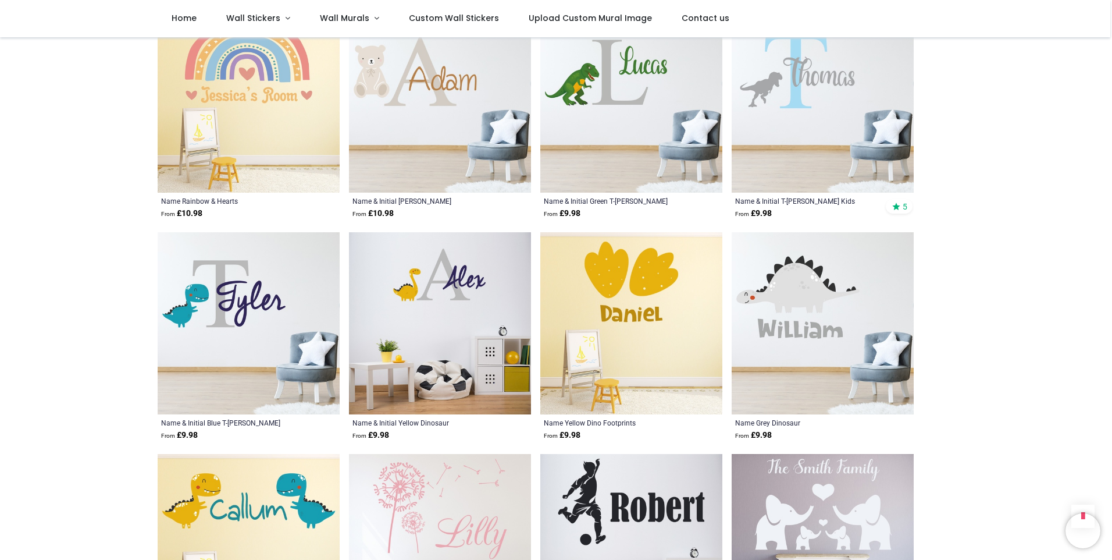
scroll to position [13032, 0]
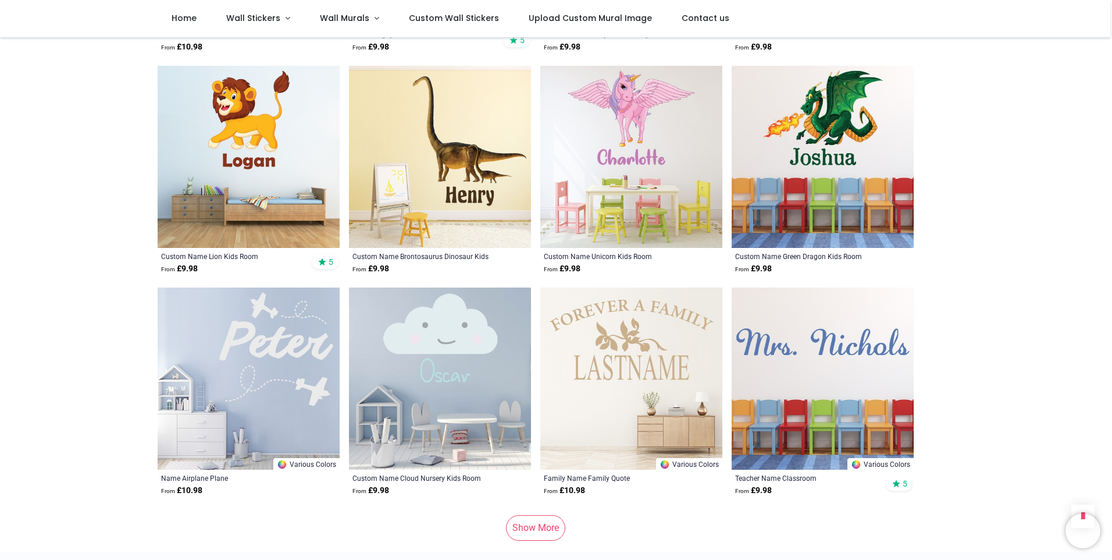
scroll to position [15359, 0]
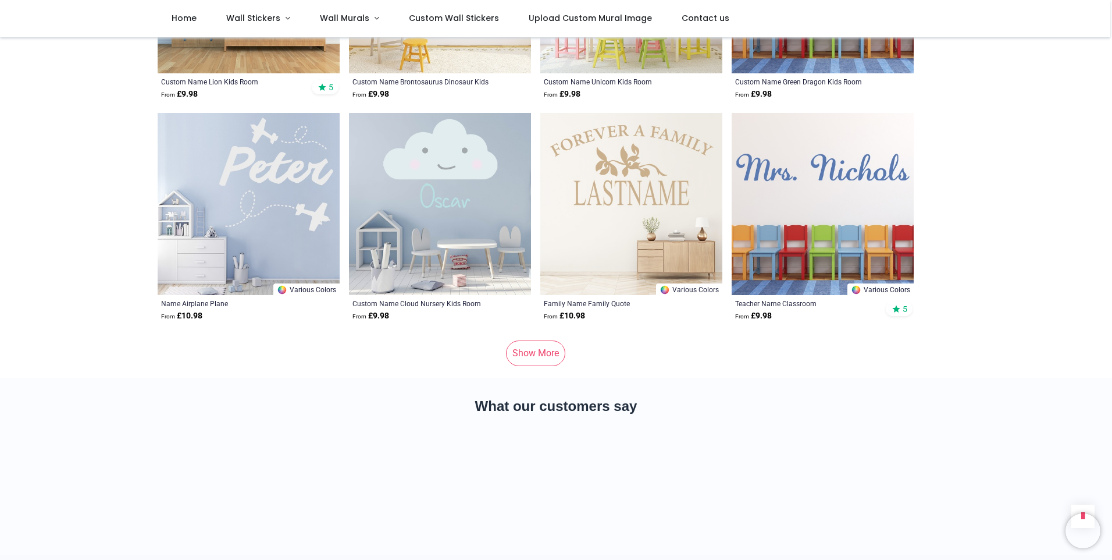
click at [530, 340] on link "Show More" at bounding box center [535, 353] width 59 height 26
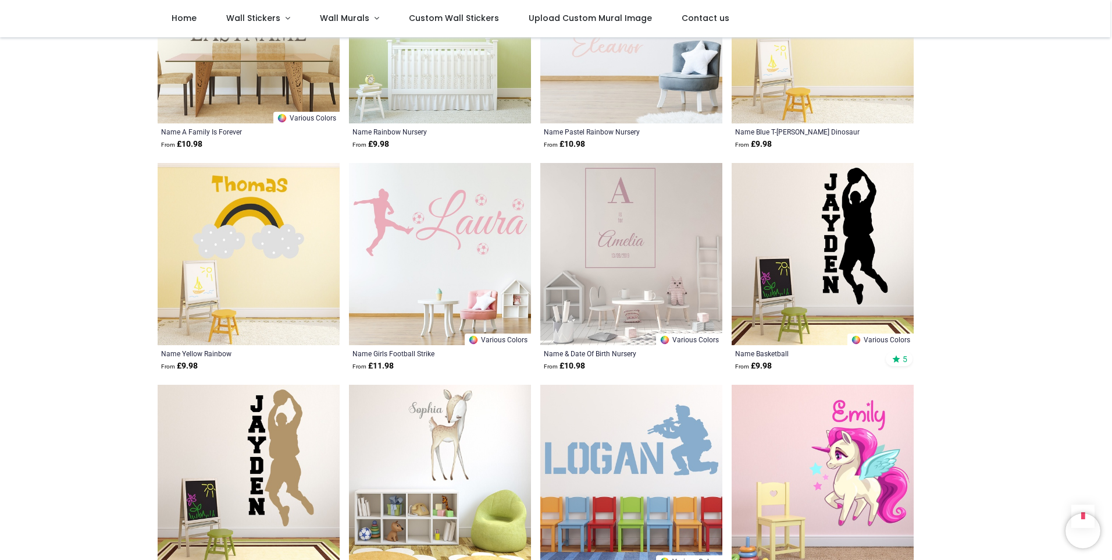
scroll to position [16872, 0]
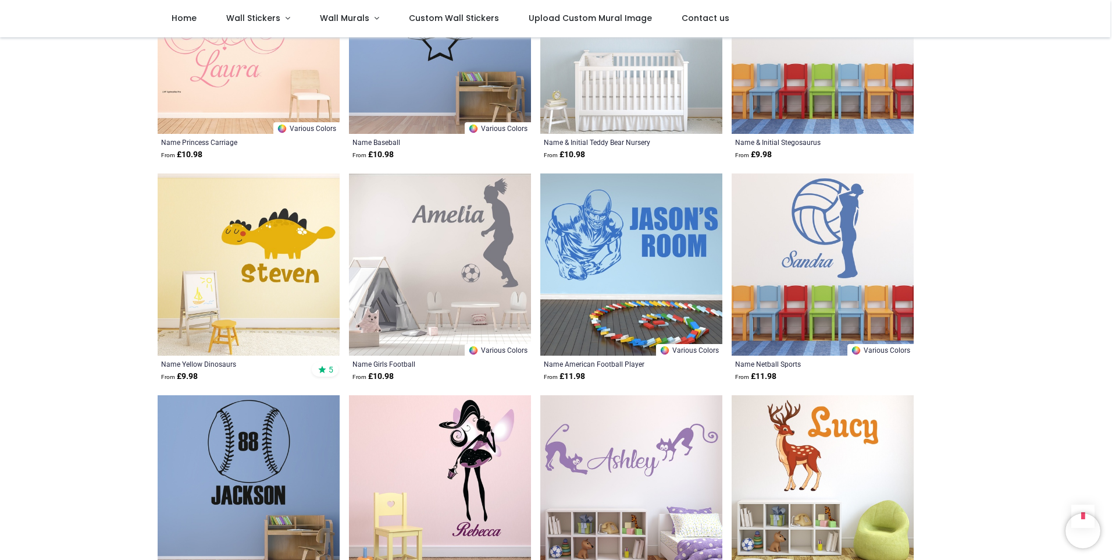
scroll to position [18326, 0]
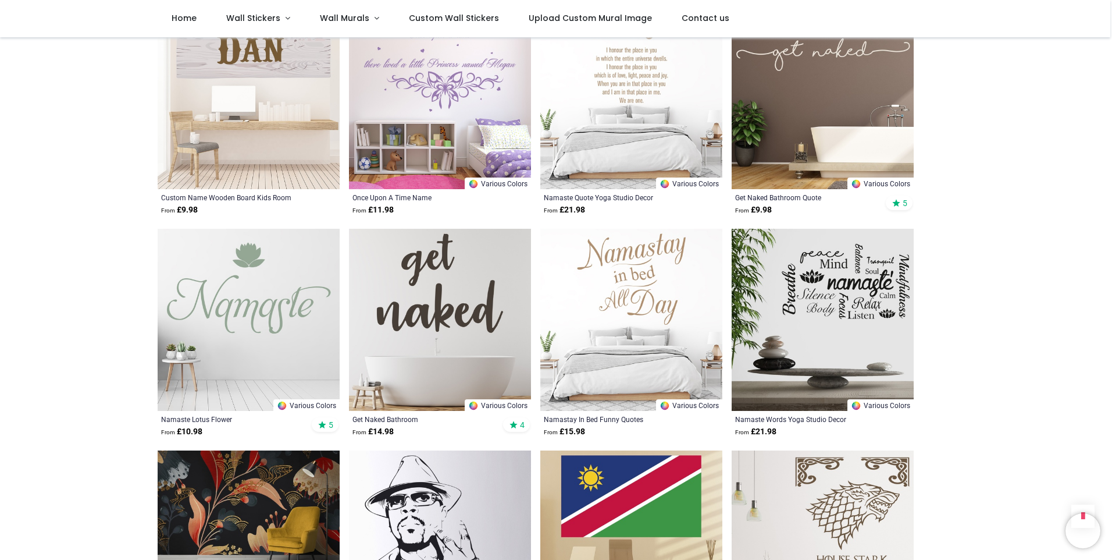
scroll to position [18792, 0]
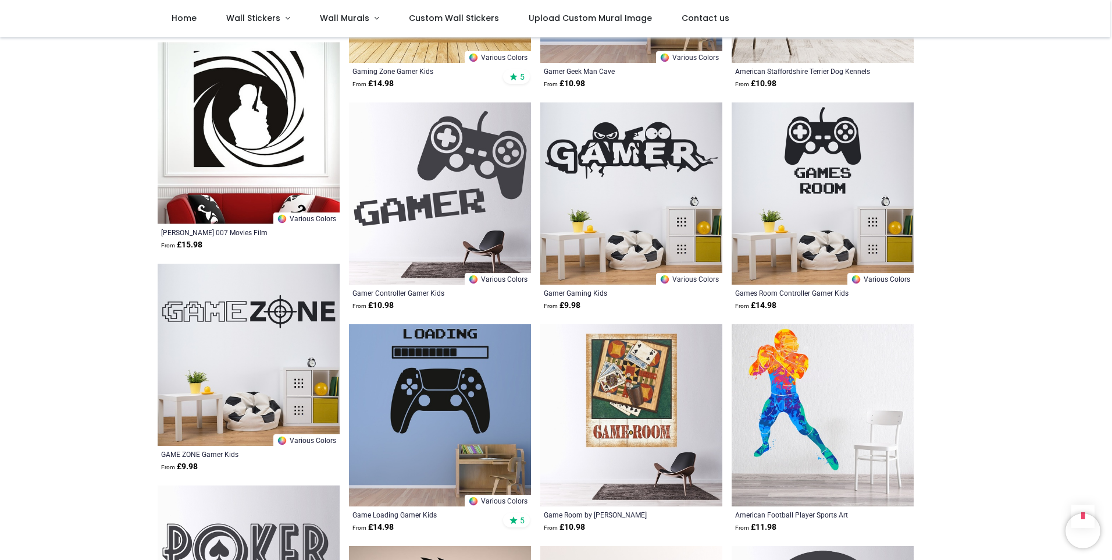
scroll to position [20537, 0]
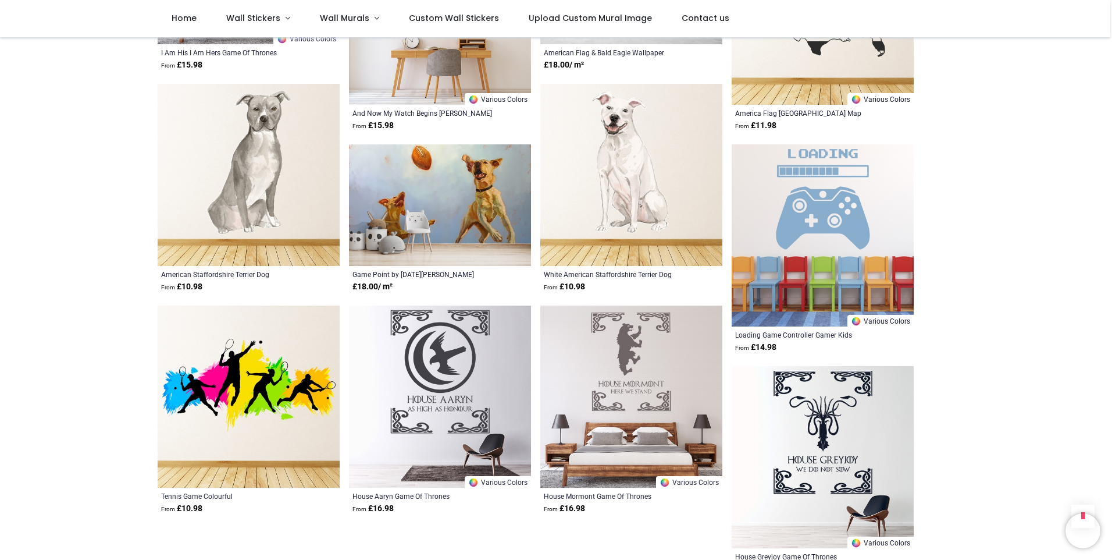
scroll to position [23155, 0]
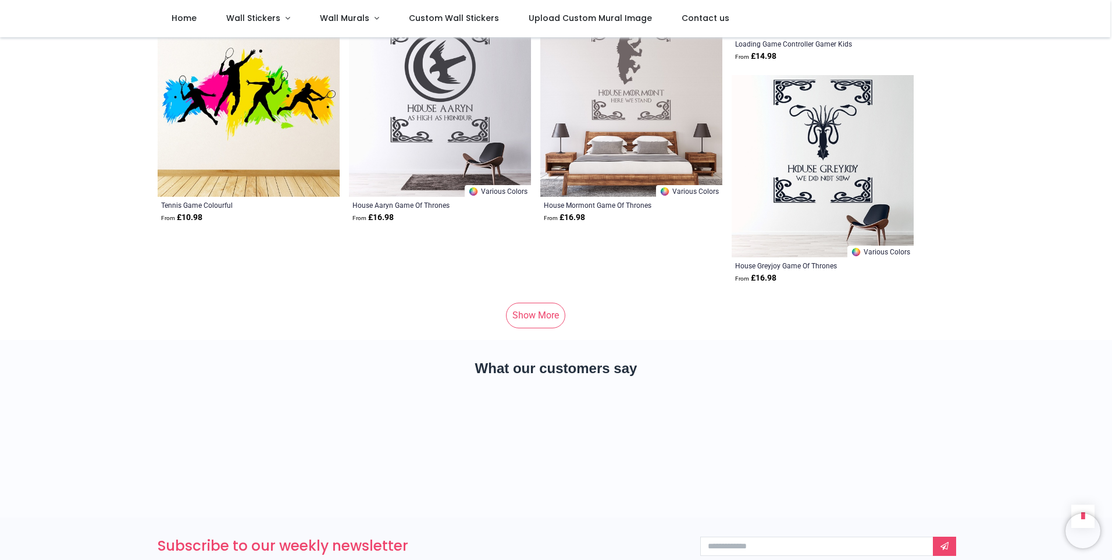
click at [530, 303] on link "Show More" at bounding box center [535, 316] width 59 height 26
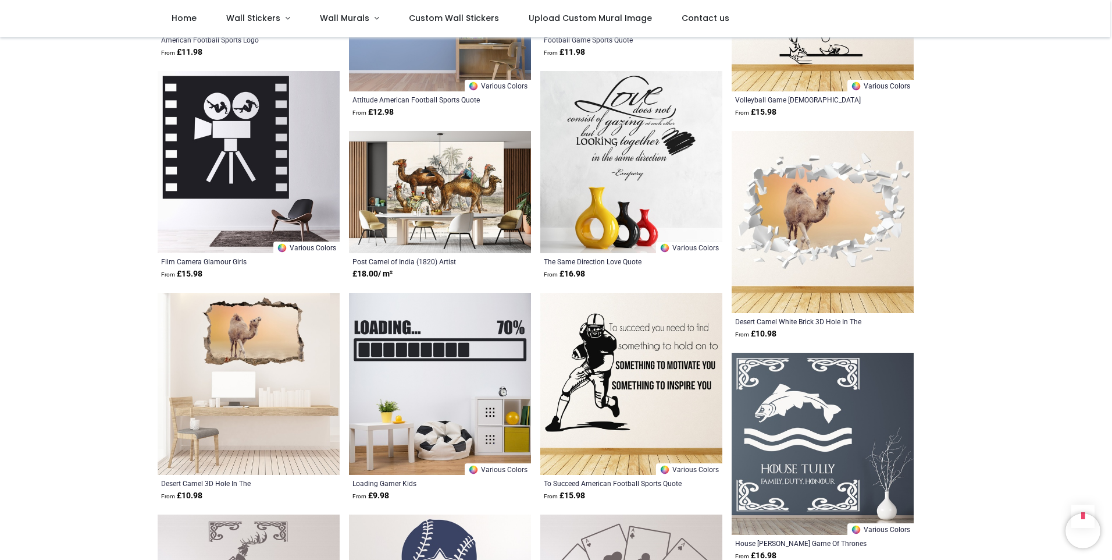
scroll to position [25075, 0]
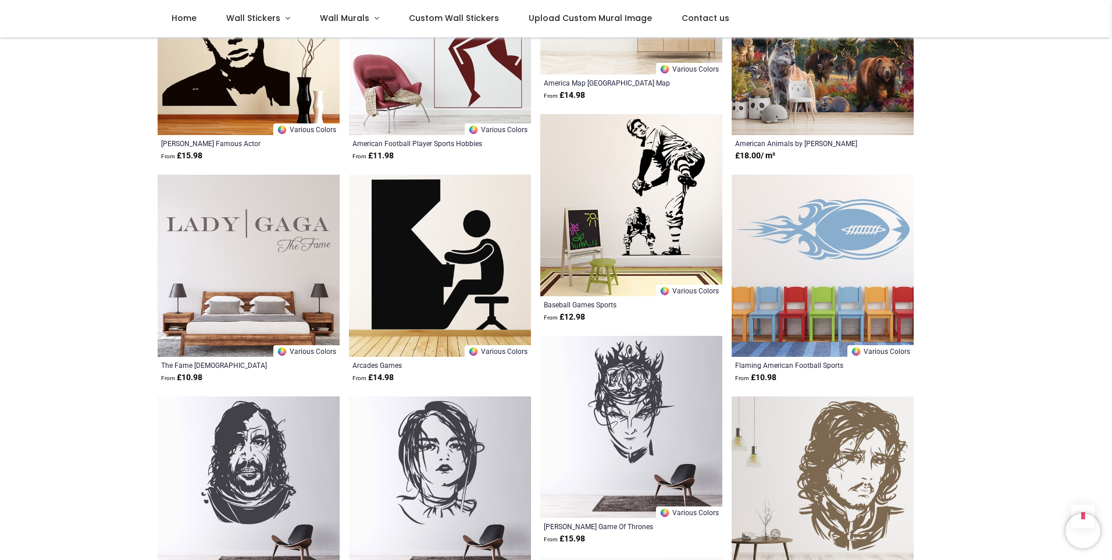
scroll to position [29089, 0]
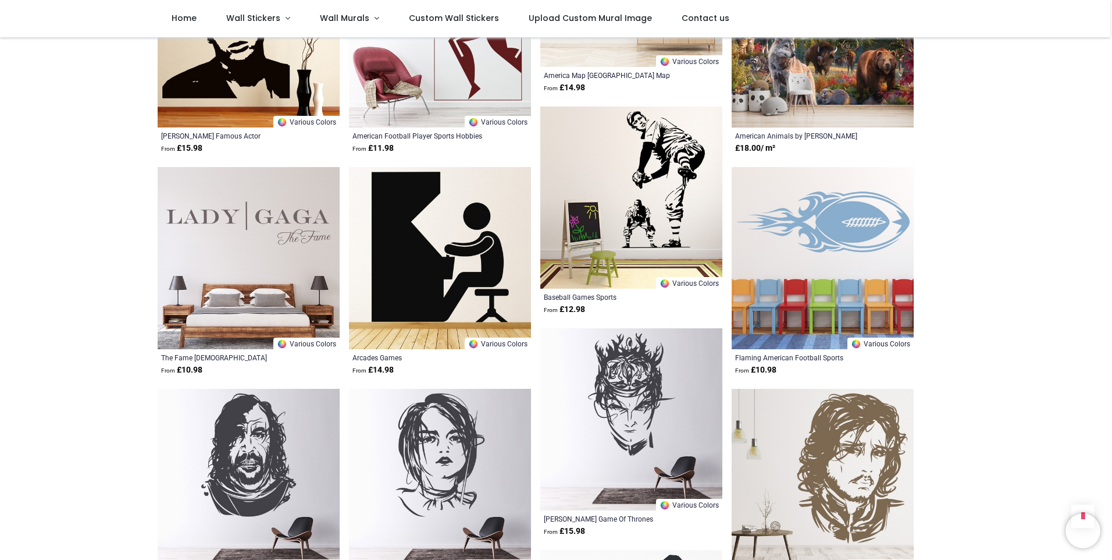
scroll to position [28740, 0]
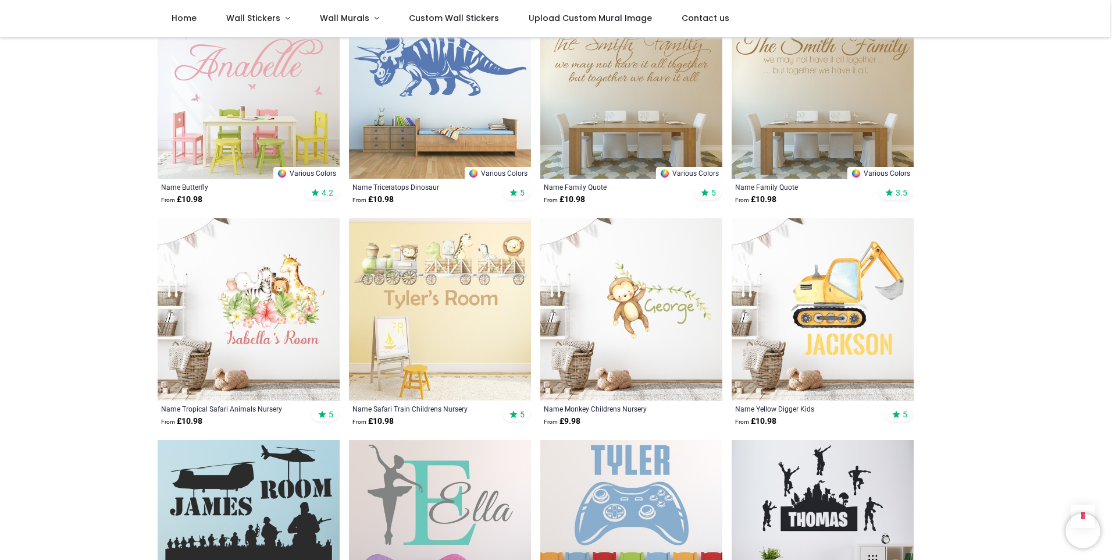
scroll to position [1699, 0]
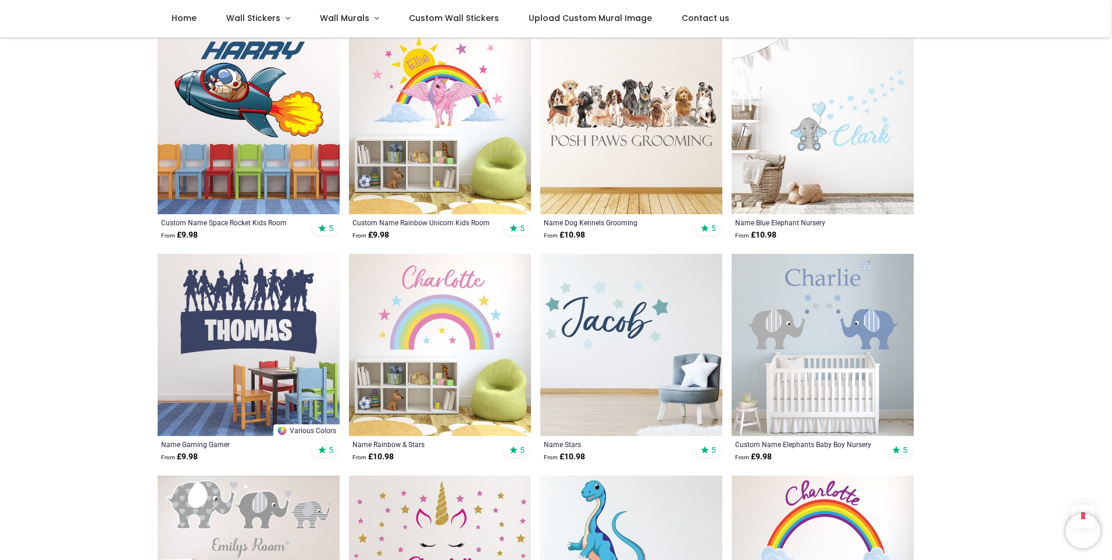
scroll to position [815, 0]
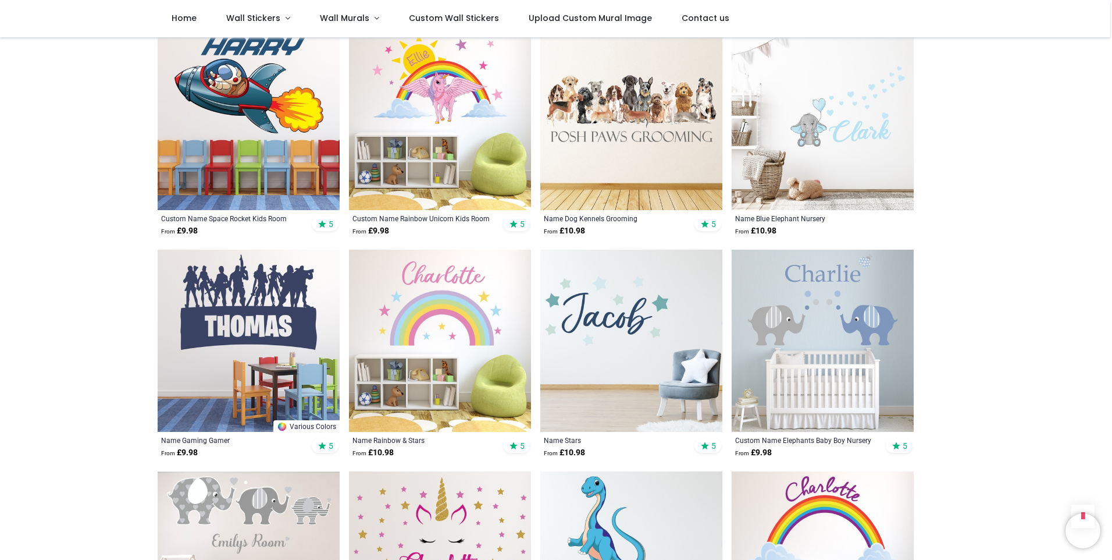
click at [599, 333] on img at bounding box center [631, 341] width 182 height 182
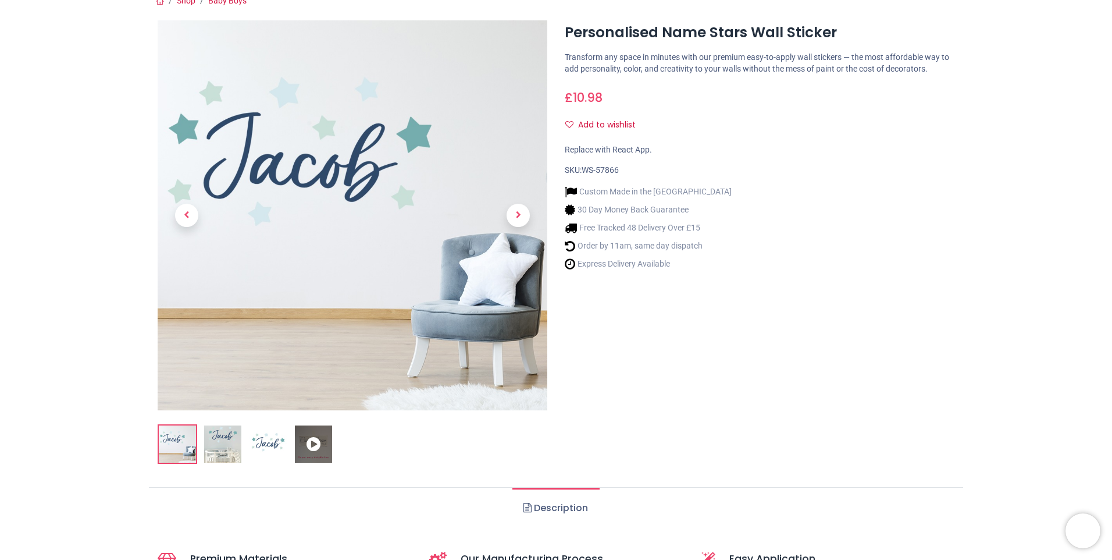
scroll to position [117, 0]
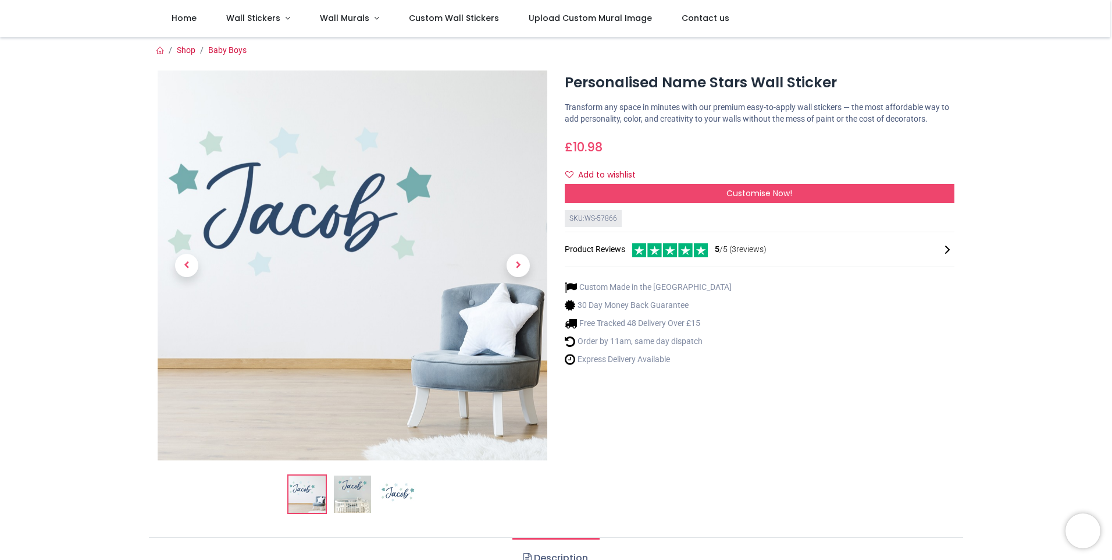
scroll to position [1, 0]
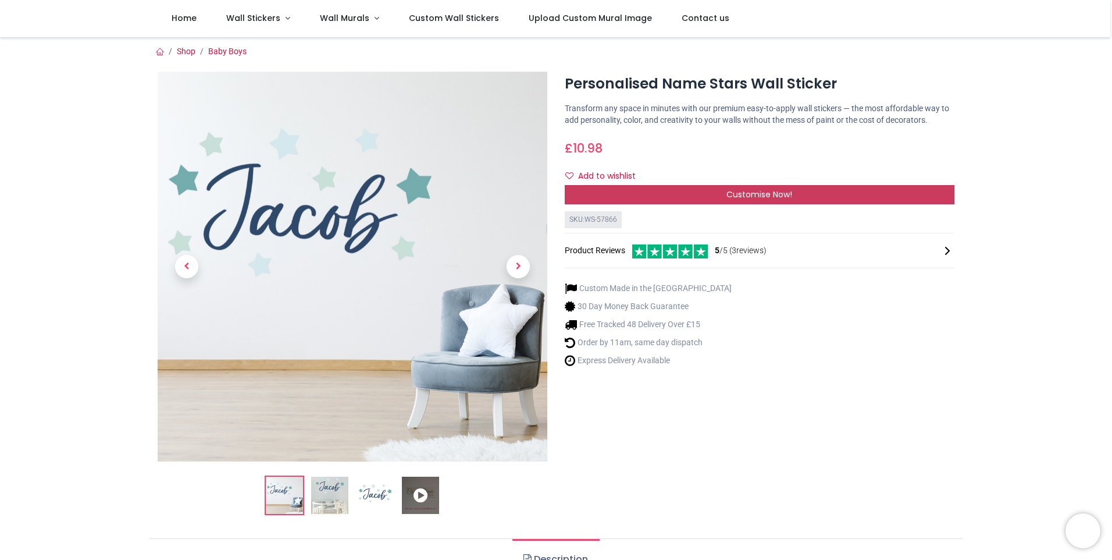
click at [746, 192] on span "Customise Now!" at bounding box center [760, 194] width 66 height 12
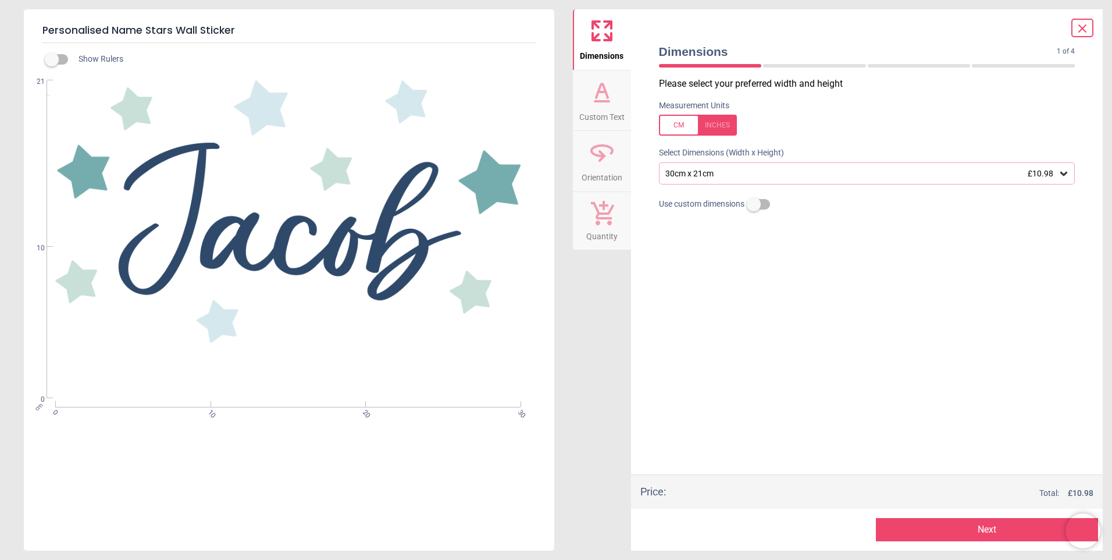
click at [769, 176] on div "30cm x 21cm £10.98" at bounding box center [861, 174] width 394 height 10
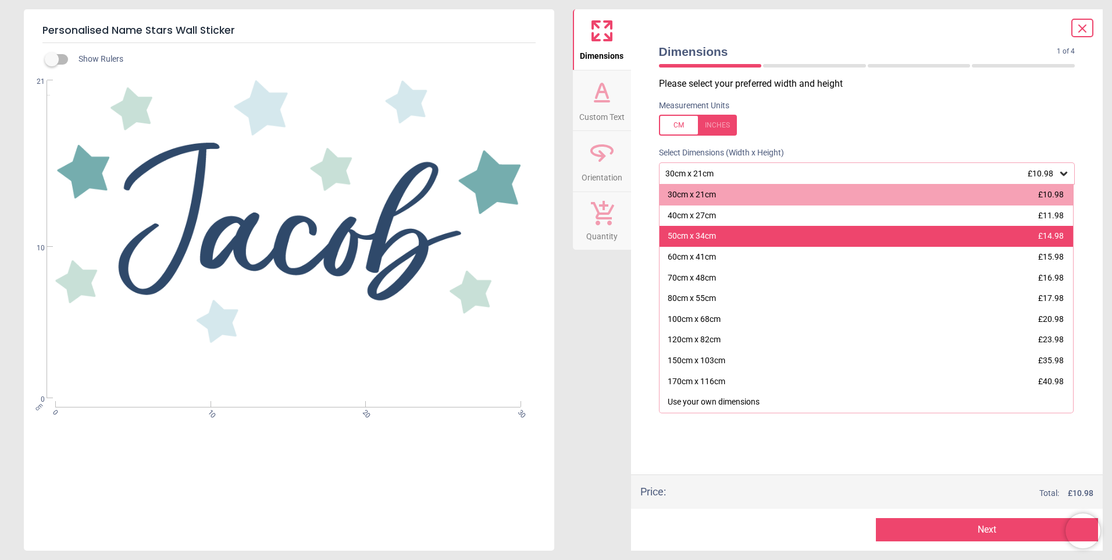
click at [725, 236] on div "50cm x 34cm £14.98" at bounding box center [867, 236] width 414 height 21
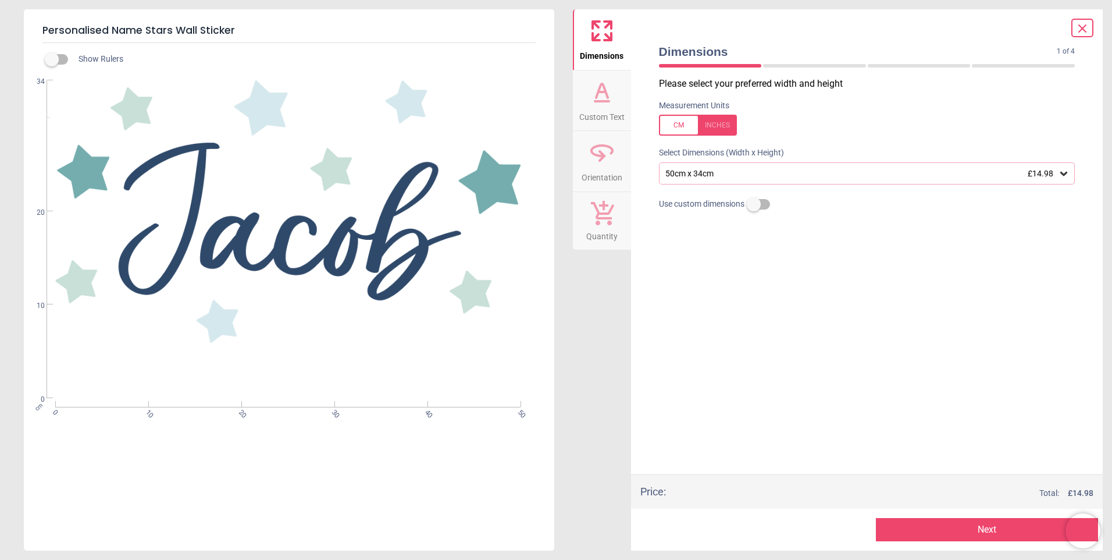
click at [723, 177] on div "50cm x 34cm £14.98" at bounding box center [861, 174] width 394 height 10
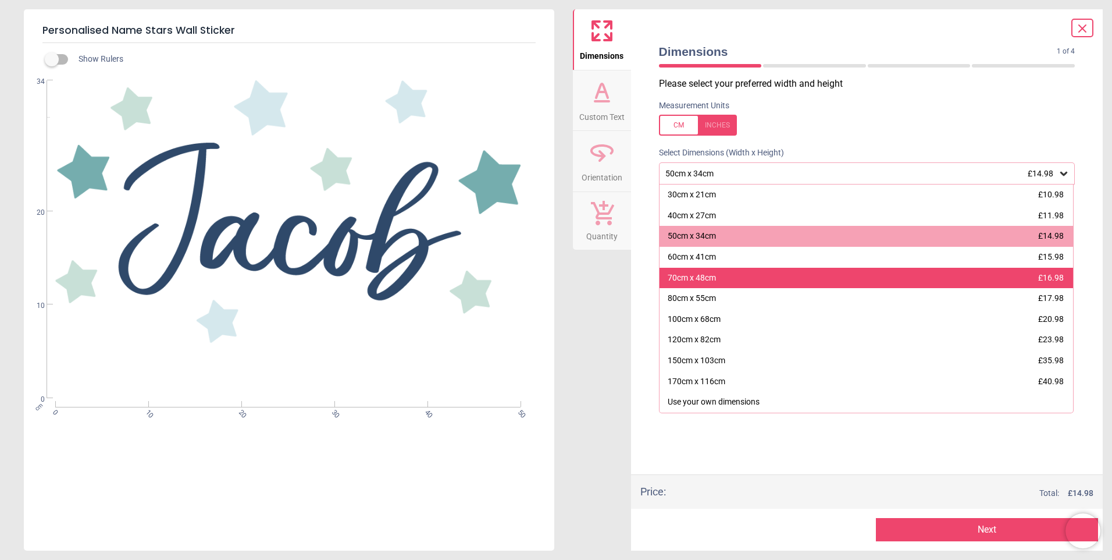
click at [716, 280] on div "70cm x 48cm £16.98" at bounding box center [867, 278] width 414 height 21
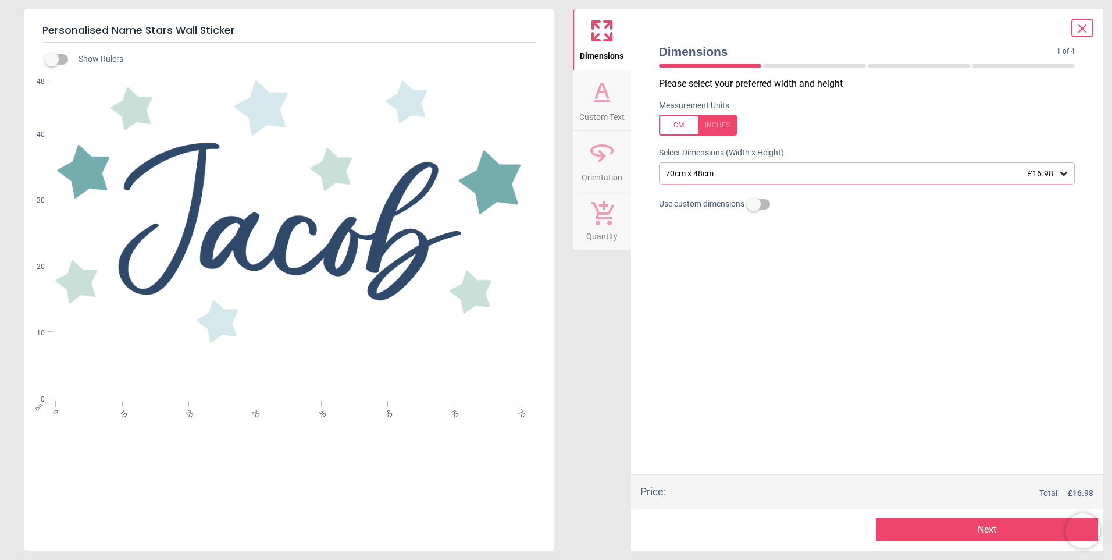
click at [688, 176] on div "70cm x 48cm £16.98" at bounding box center [861, 174] width 394 height 10
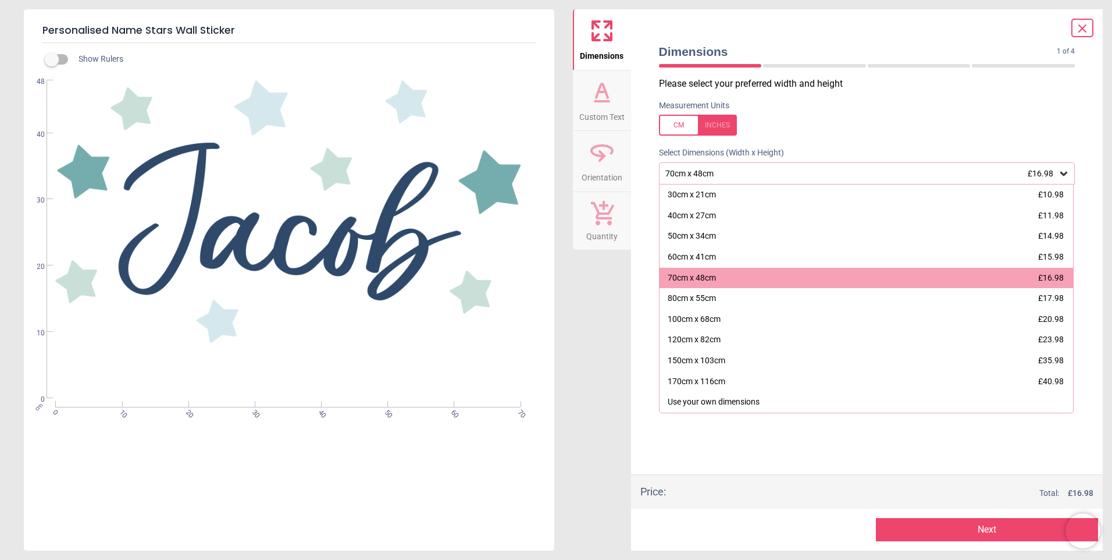
click at [792, 124] on label at bounding box center [867, 125] width 417 height 21
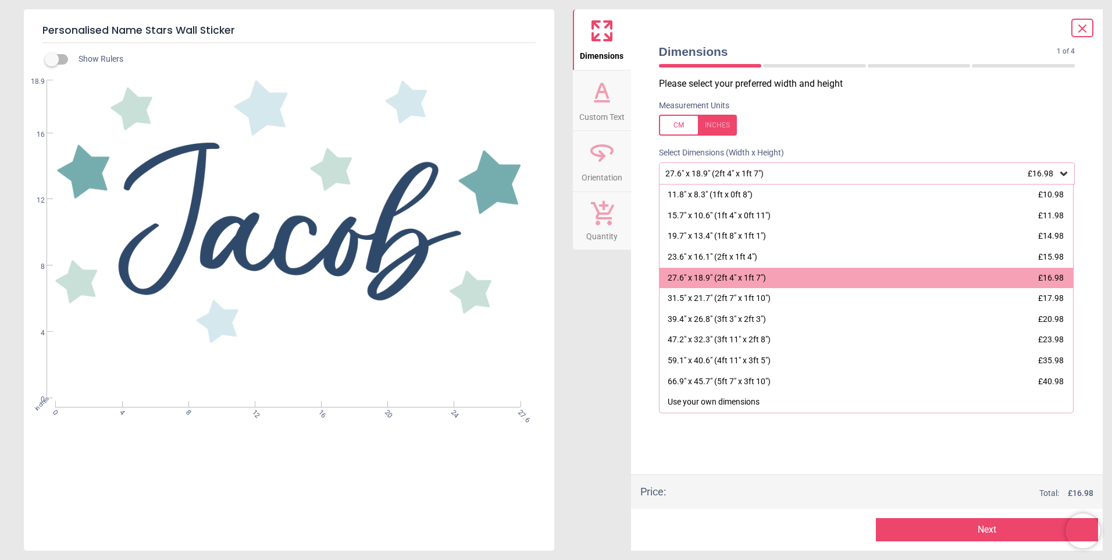
click at [806, 113] on div "Measurement Units" at bounding box center [867, 117] width 435 height 45
click at [738, 482] on div "Price : Total: £ 16.98" at bounding box center [867, 491] width 472 height 34
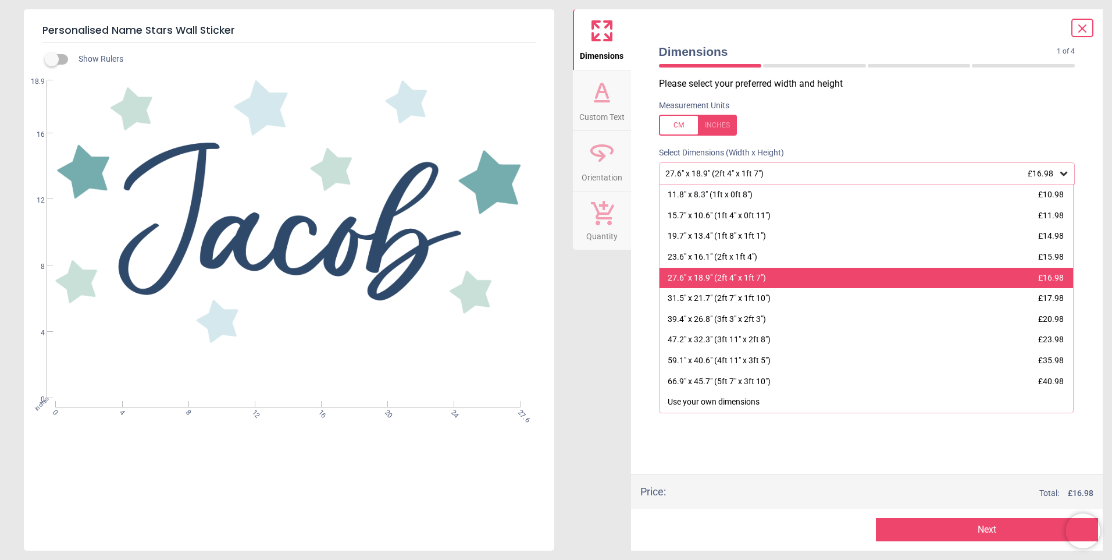
click at [742, 282] on div "27.6" x 18.9" (2ft 4" x 1ft 7")" at bounding box center [717, 278] width 98 height 12
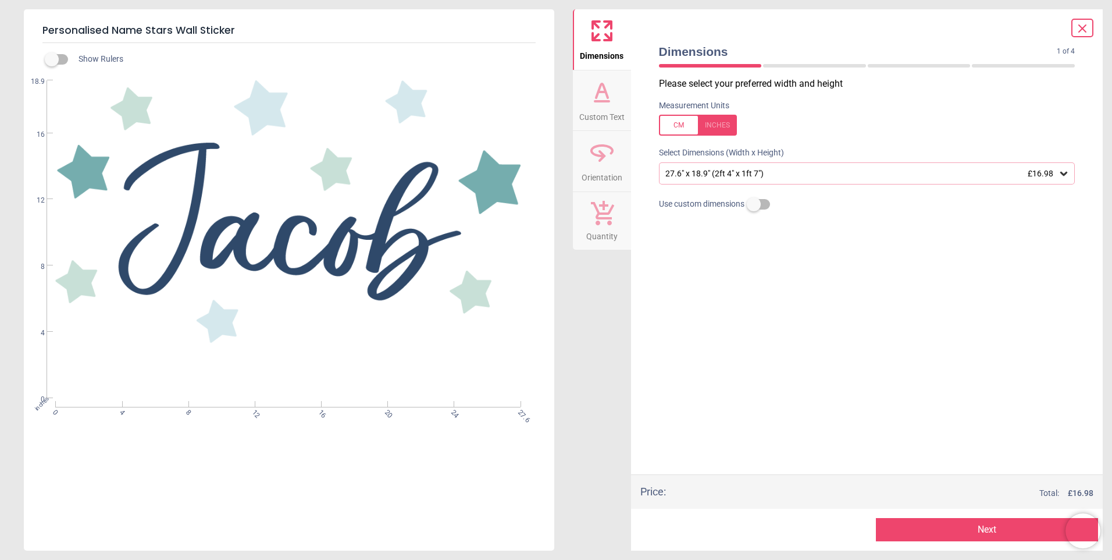
click at [754, 204] on label at bounding box center [754, 204] width 0 height 0
click at [754, 179] on label at bounding box center [754, 179] width 0 height 0
click at [977, 521] on button "Next" at bounding box center [987, 529] width 222 height 23
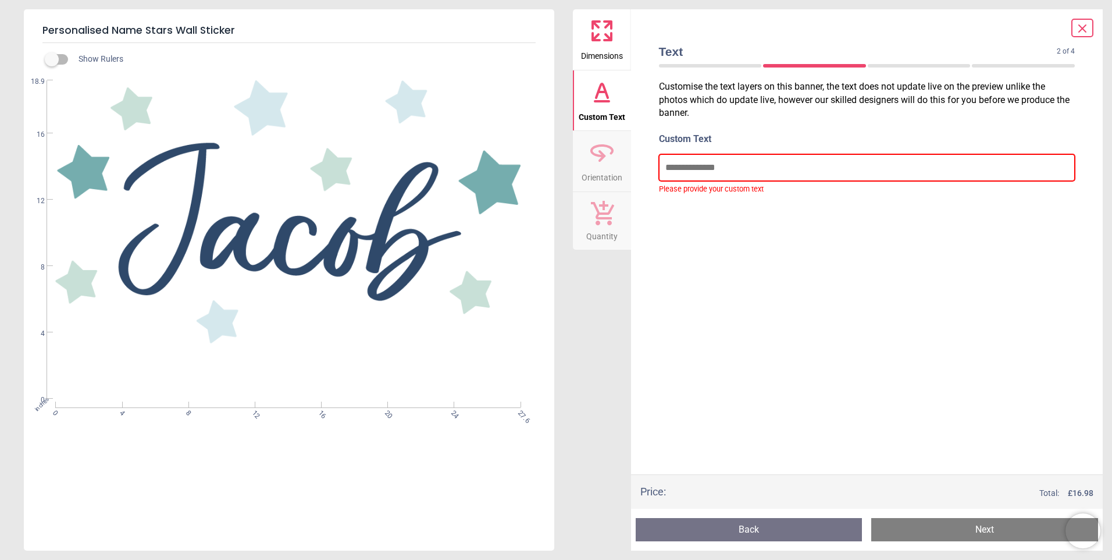
click at [692, 160] on input "text" at bounding box center [867, 167] width 417 height 27
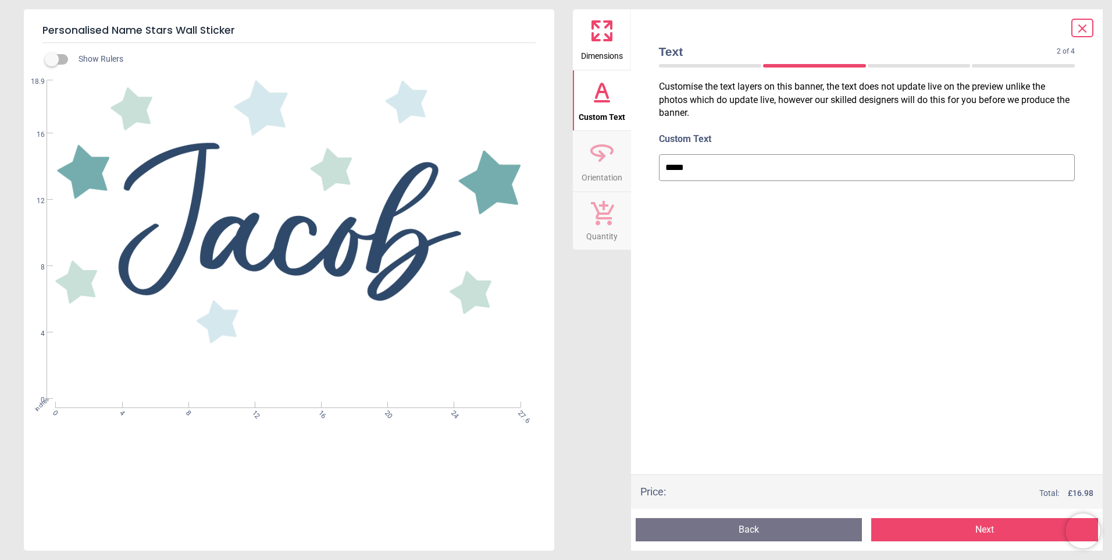
type input "*****"
click at [1013, 537] on button "Next" at bounding box center [985, 529] width 227 height 23
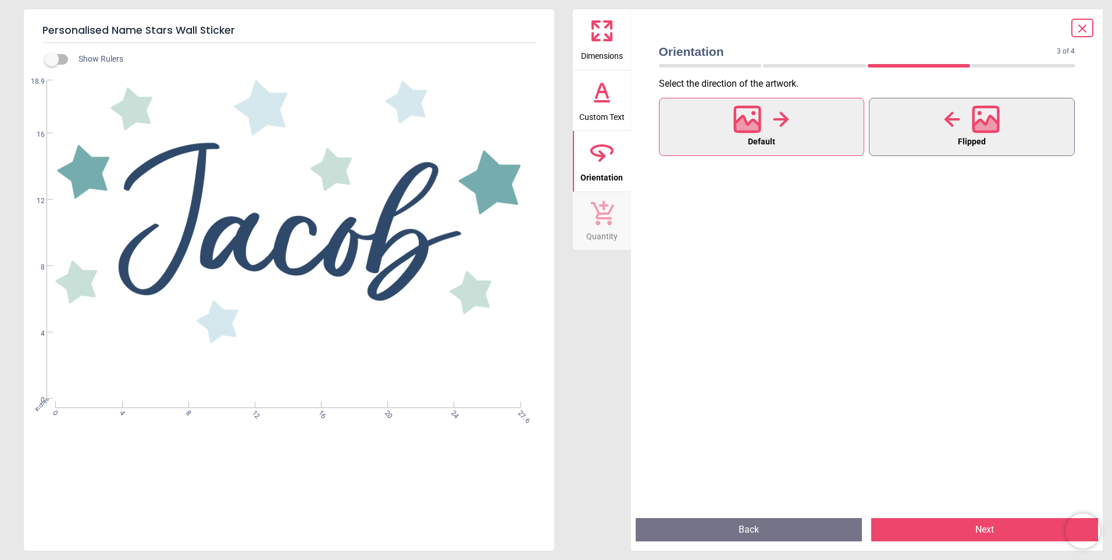
click at [970, 99] on button "Flipped" at bounding box center [972, 127] width 206 height 58
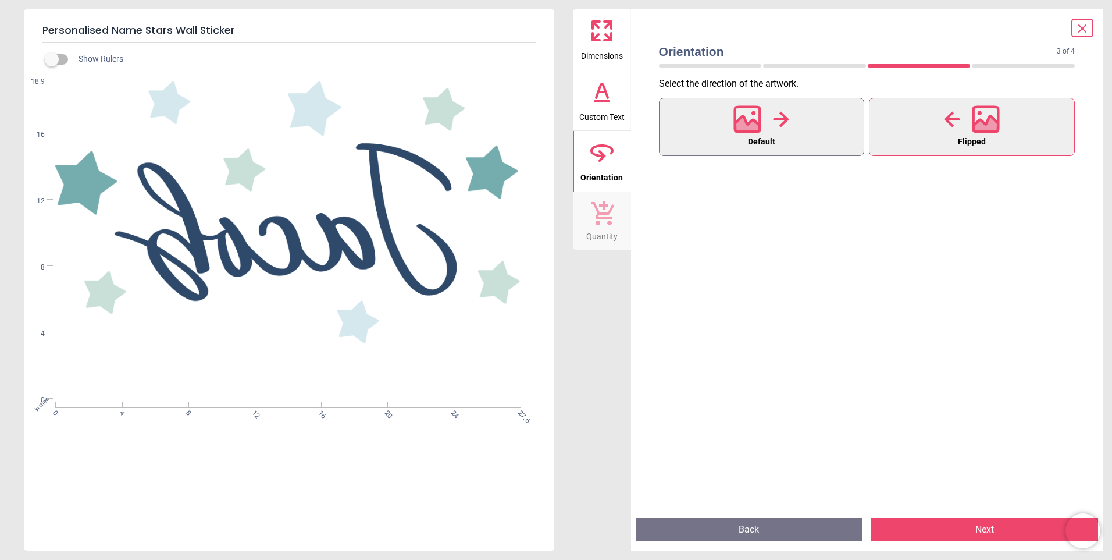
click at [831, 109] on button "Default" at bounding box center [762, 127] width 206 height 58
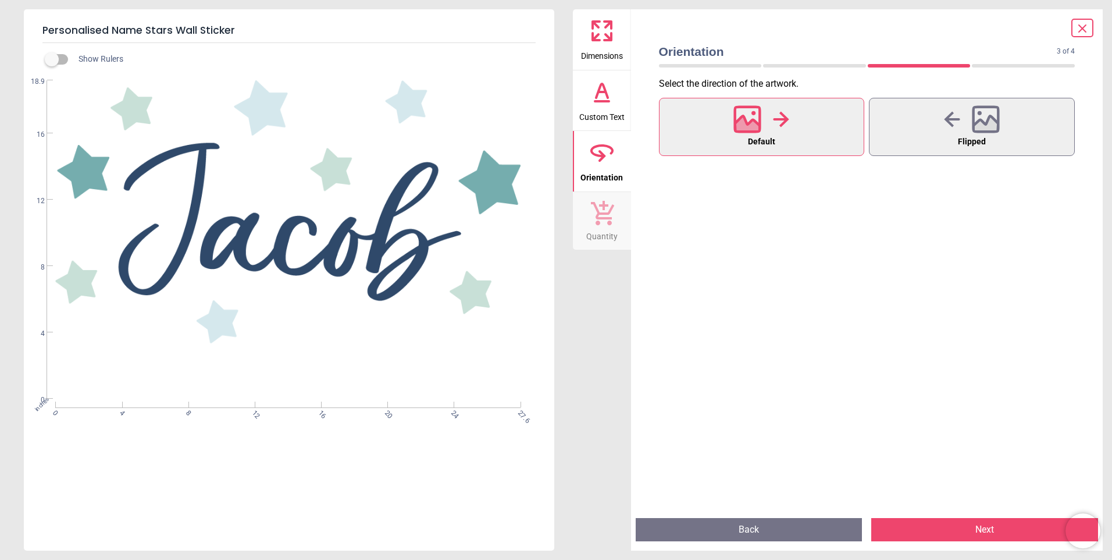
click at [952, 527] on button "Next" at bounding box center [985, 529] width 227 height 23
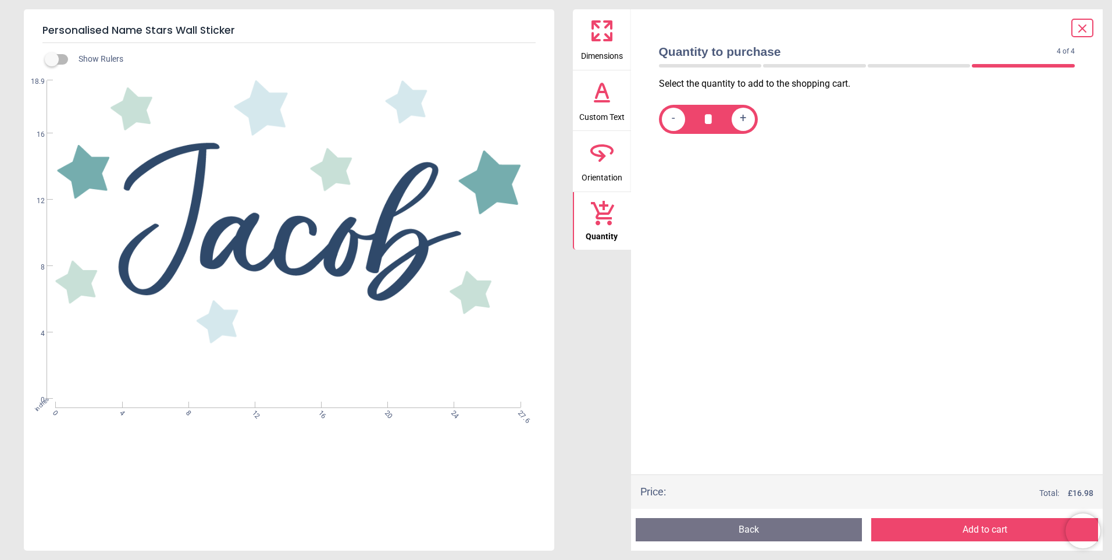
click at [1001, 531] on button "Add to cart" at bounding box center [985, 529] width 227 height 23
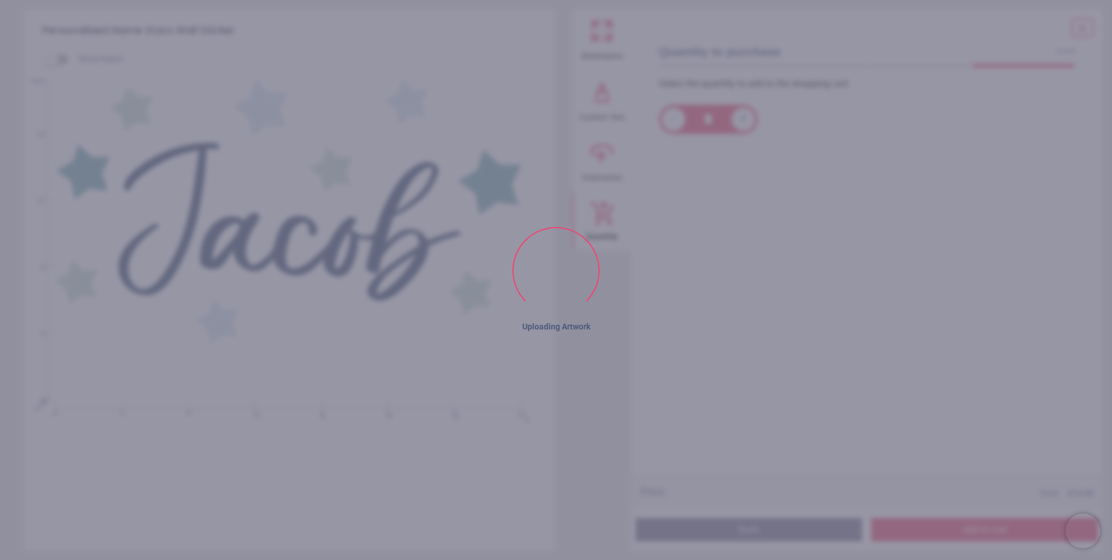
click at [1001, 531] on button "Add to cart" at bounding box center [985, 529] width 227 height 23
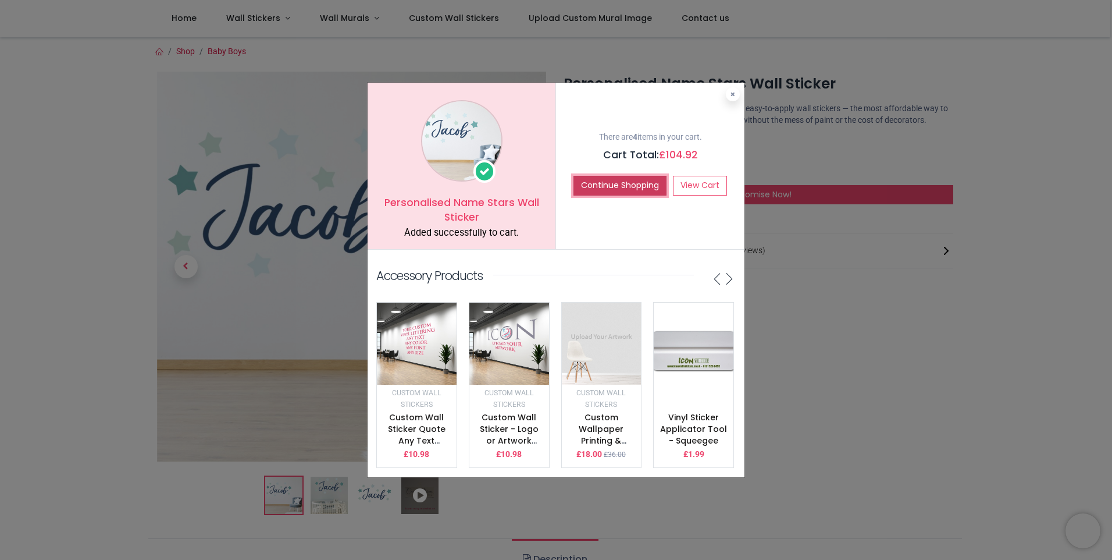
click at [592, 178] on button "Continue Shopping" at bounding box center [620, 186] width 93 height 20
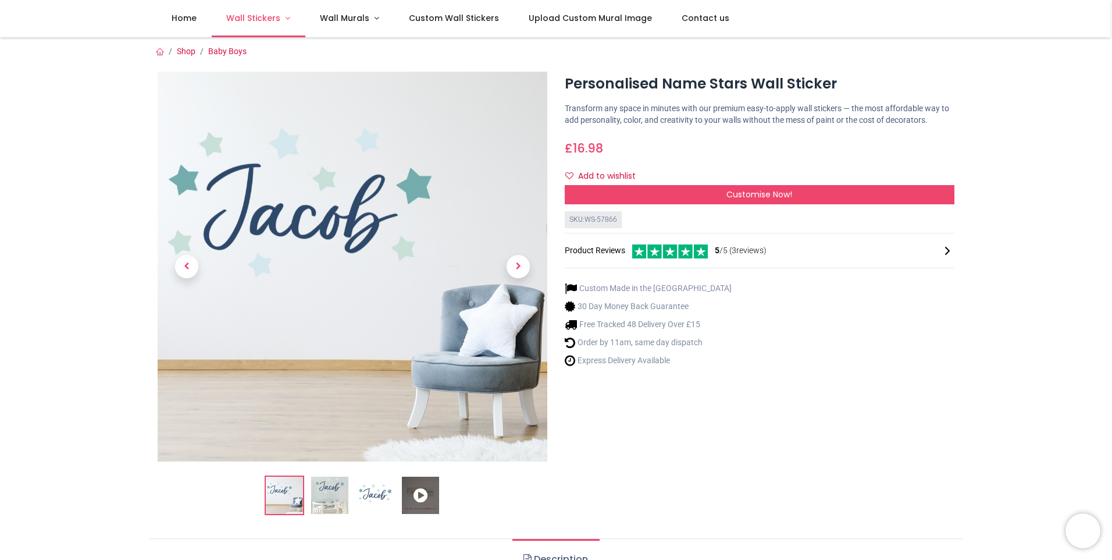
click at [273, 15] on span "Wall Stickers" at bounding box center [253, 18] width 54 height 12
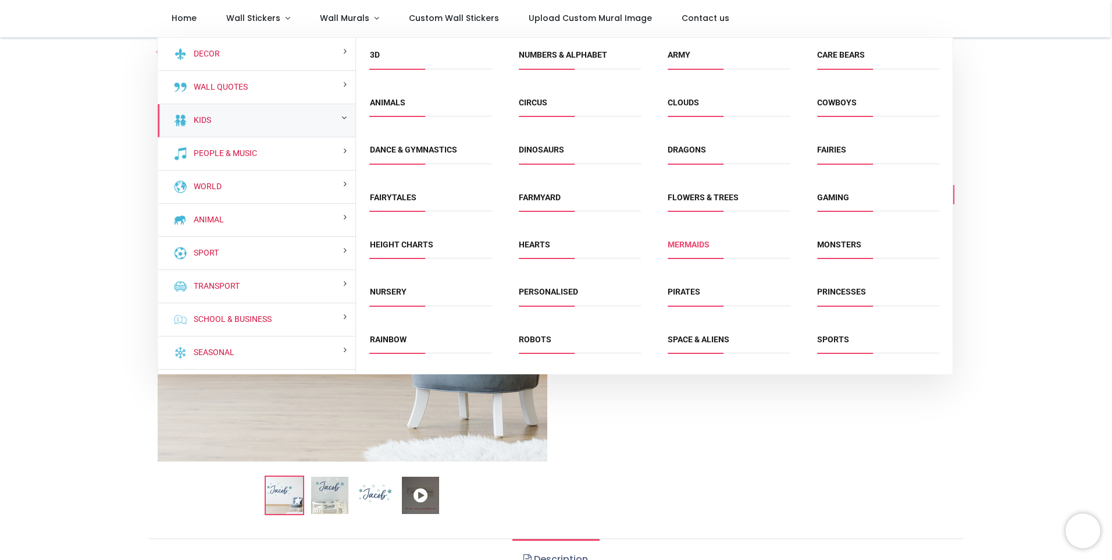
click at [684, 247] on link "Mermaids" at bounding box center [689, 244] width 42 height 9
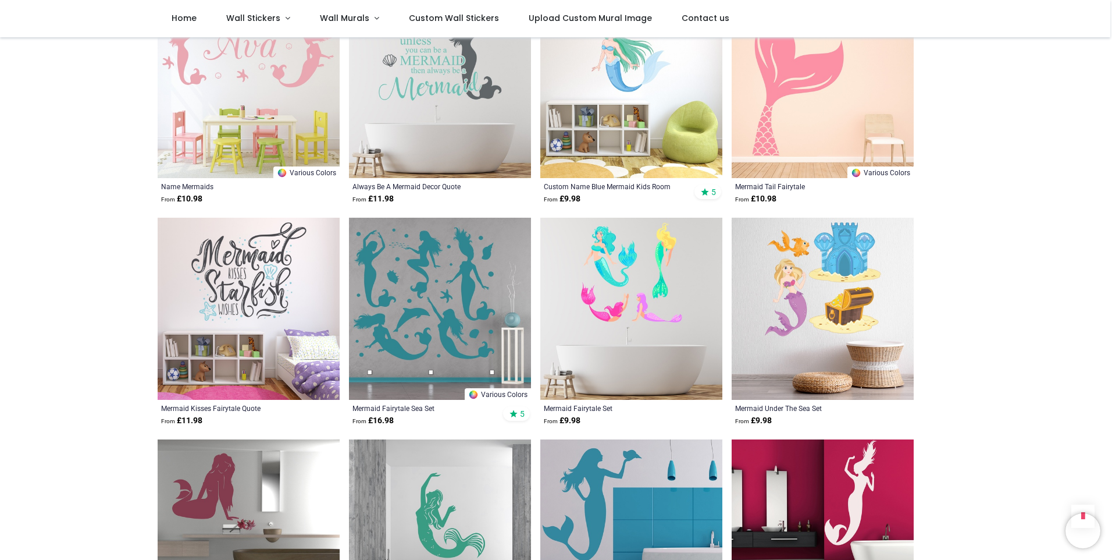
scroll to position [1280, 0]
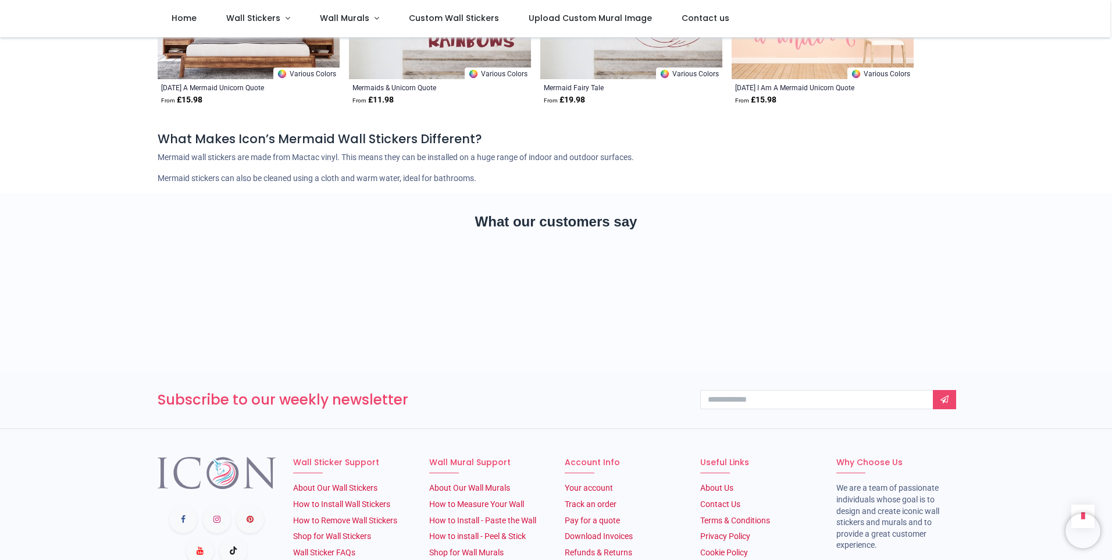
scroll to position [2618, 0]
